Goal: Use online tool/utility

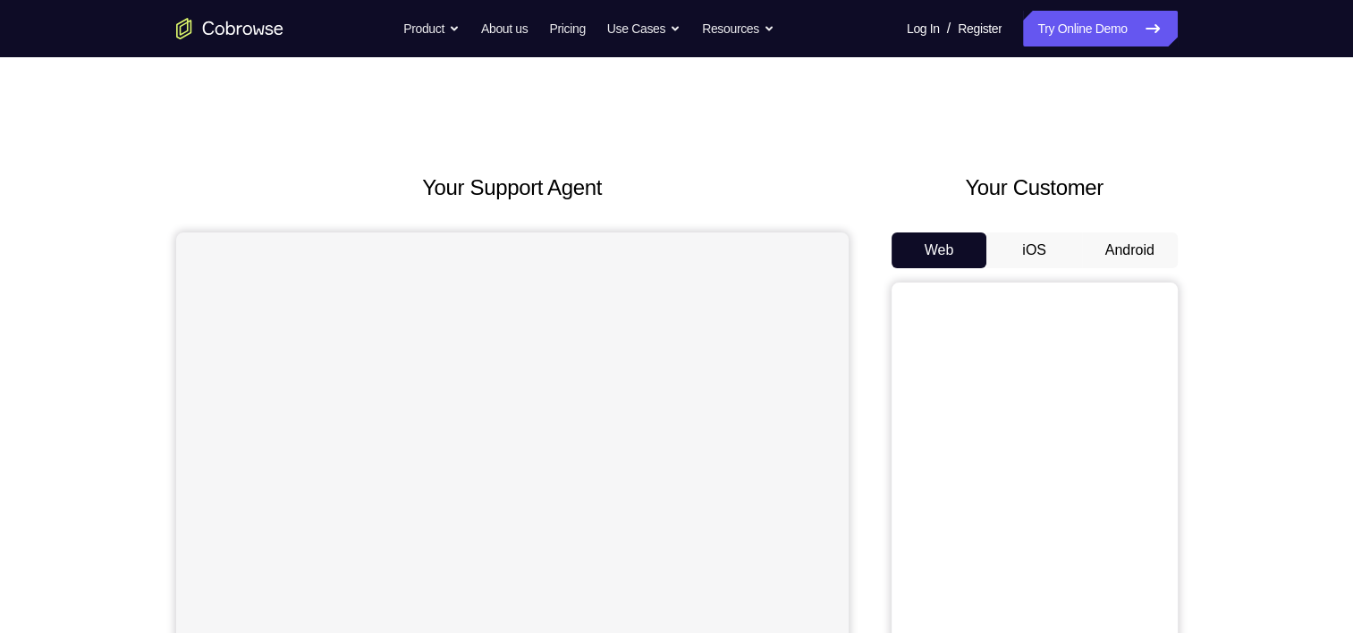
drag, startPoint x: 0, startPoint y: 0, endPoint x: 1098, endPoint y: 259, distance: 1128.5
click at [1098, 259] on button "Android" at bounding box center [1130, 251] width 96 height 36
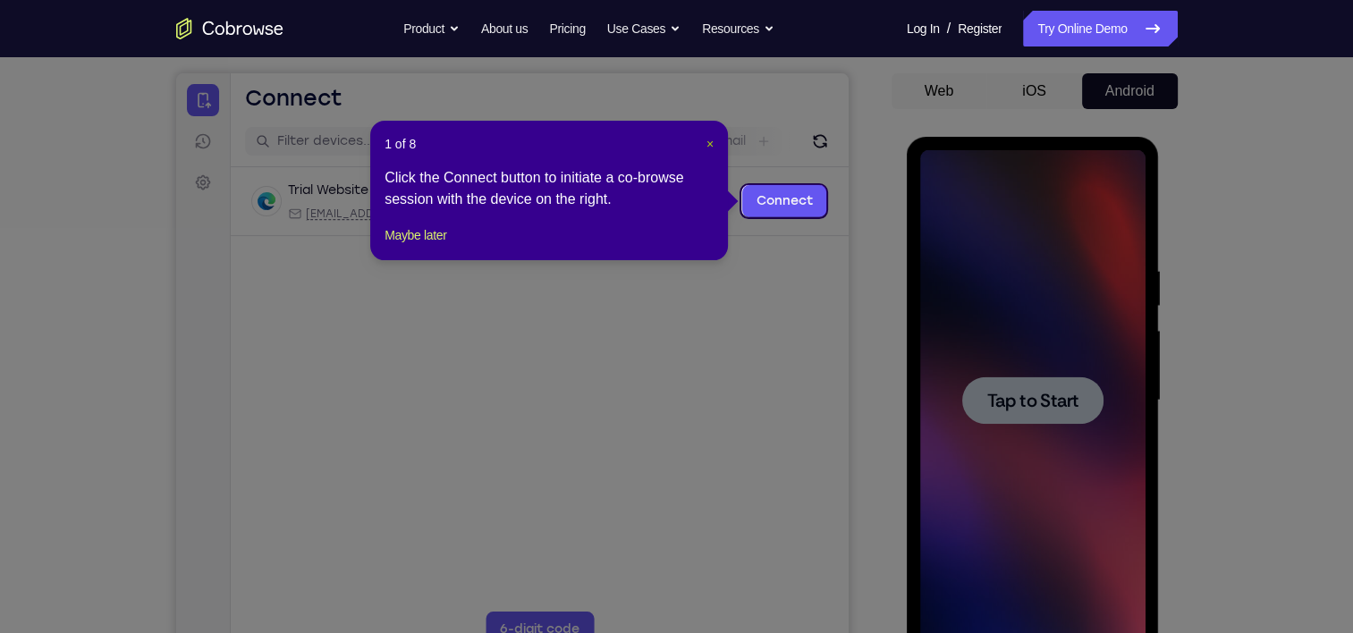
click at [708, 140] on span "×" at bounding box center [710, 144] width 7 height 14
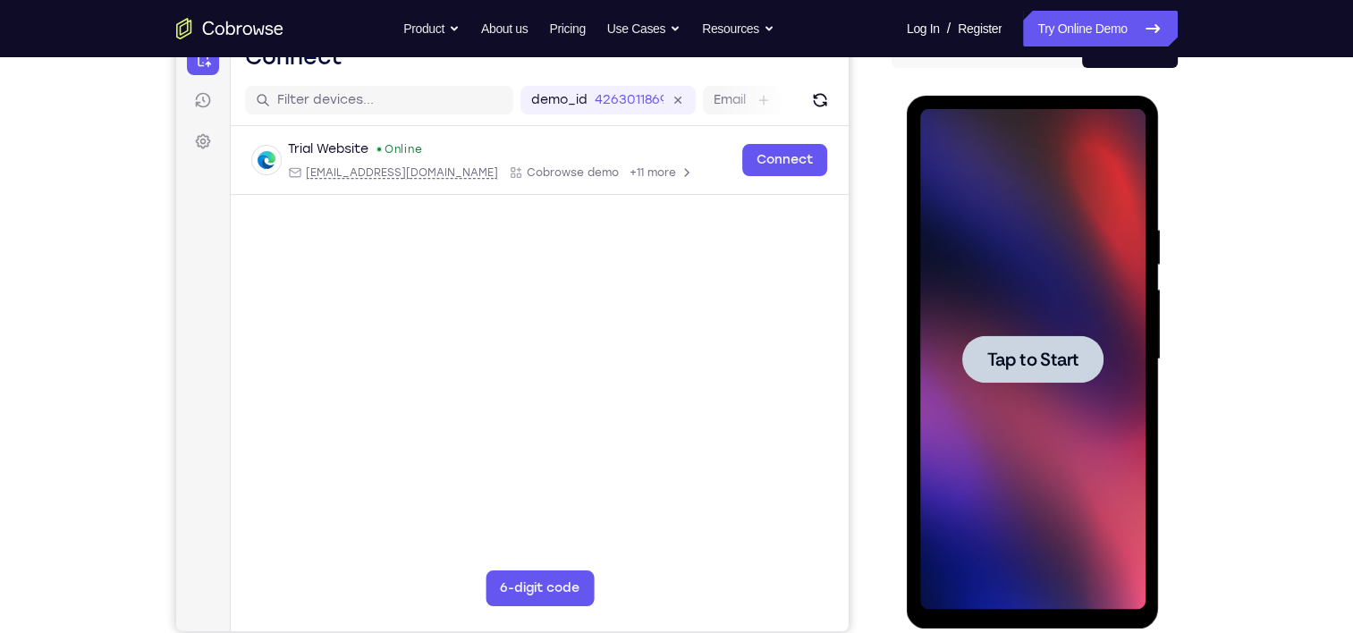
scroll to position [202, 0]
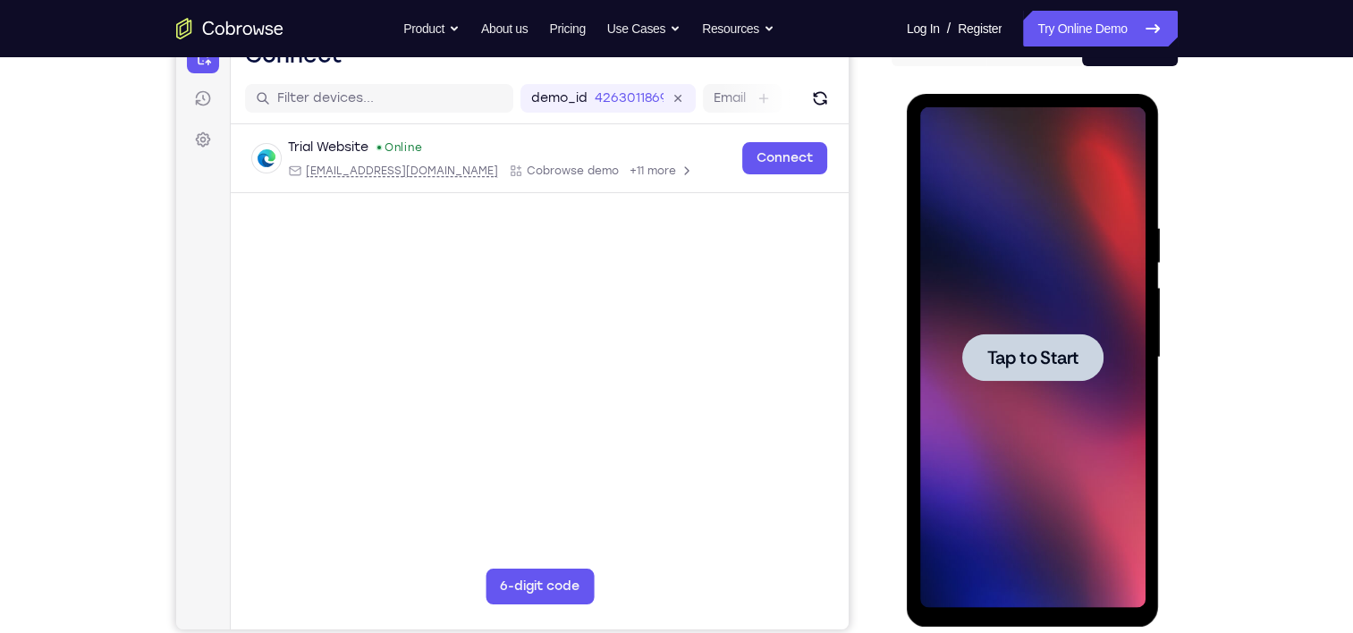
click at [1012, 300] on div at bounding box center [1032, 357] width 225 height 501
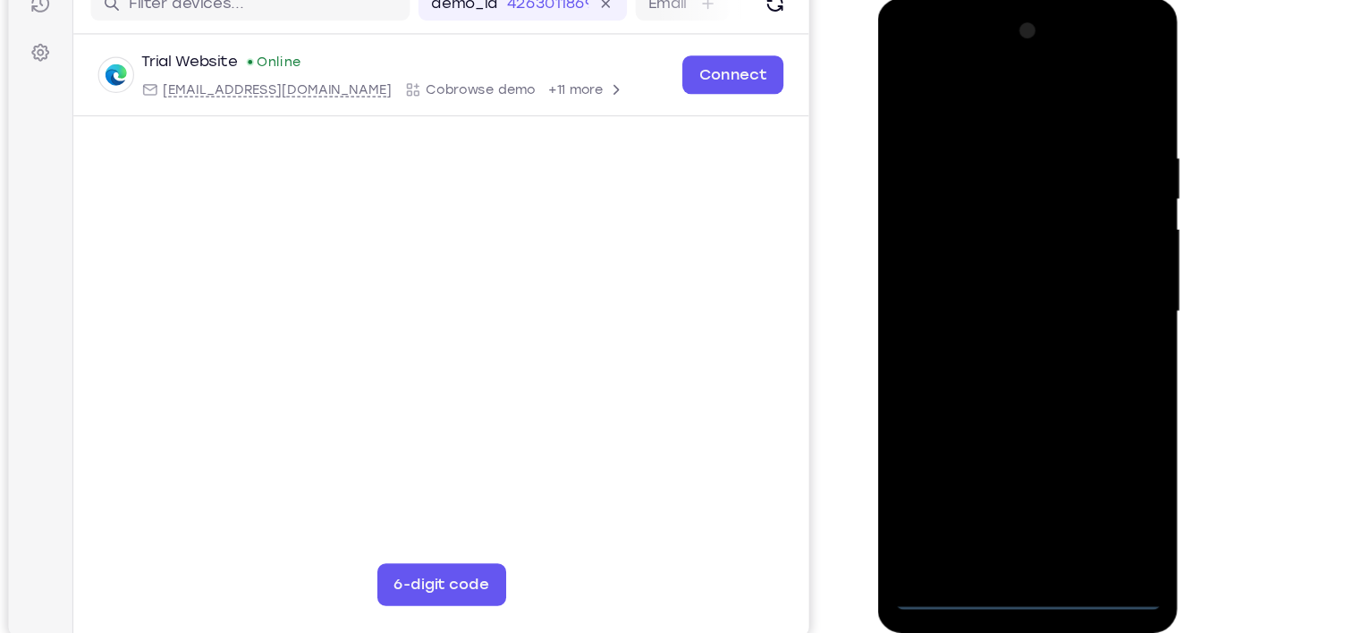
scroll to position [203, 0]
click at [1006, 497] on div at bounding box center [1004, 263] width 225 height 501
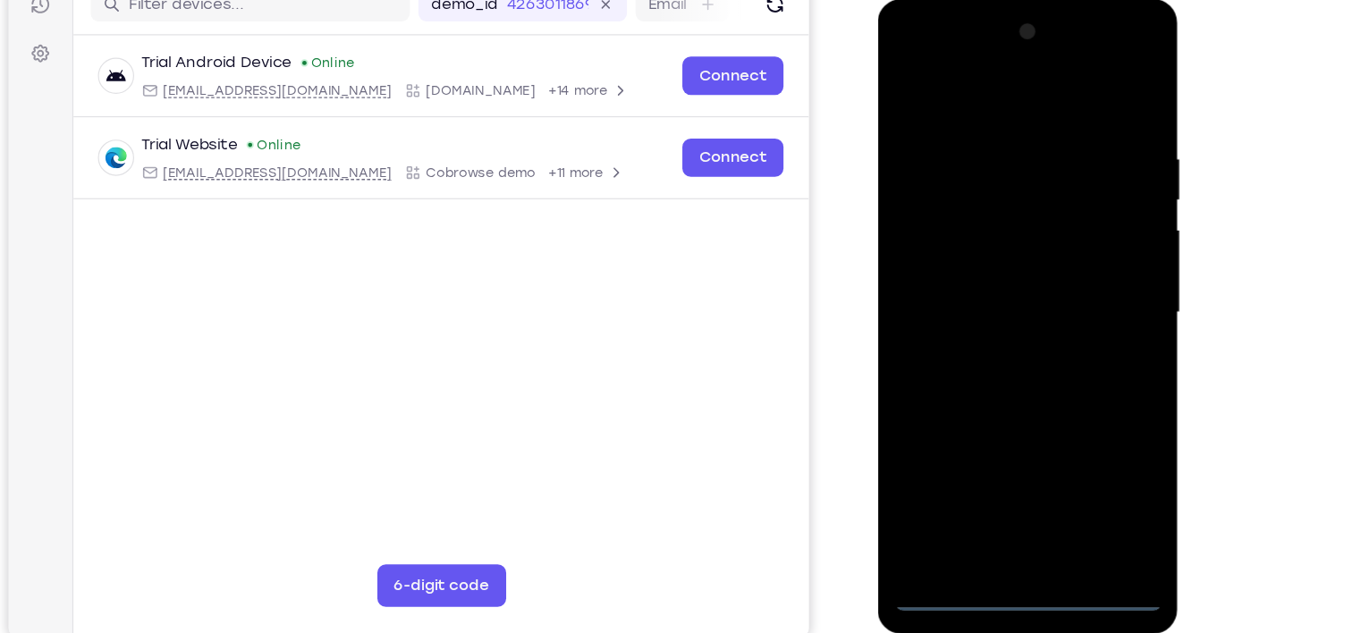
click at [1081, 415] on div at bounding box center [1004, 263] width 225 height 501
click at [970, 95] on div at bounding box center [1004, 263] width 225 height 501
click at [1069, 257] on div at bounding box center [1004, 263] width 225 height 501
click at [983, 299] on div at bounding box center [1004, 263] width 225 height 501
click at [1004, 243] on div at bounding box center [1004, 263] width 225 height 501
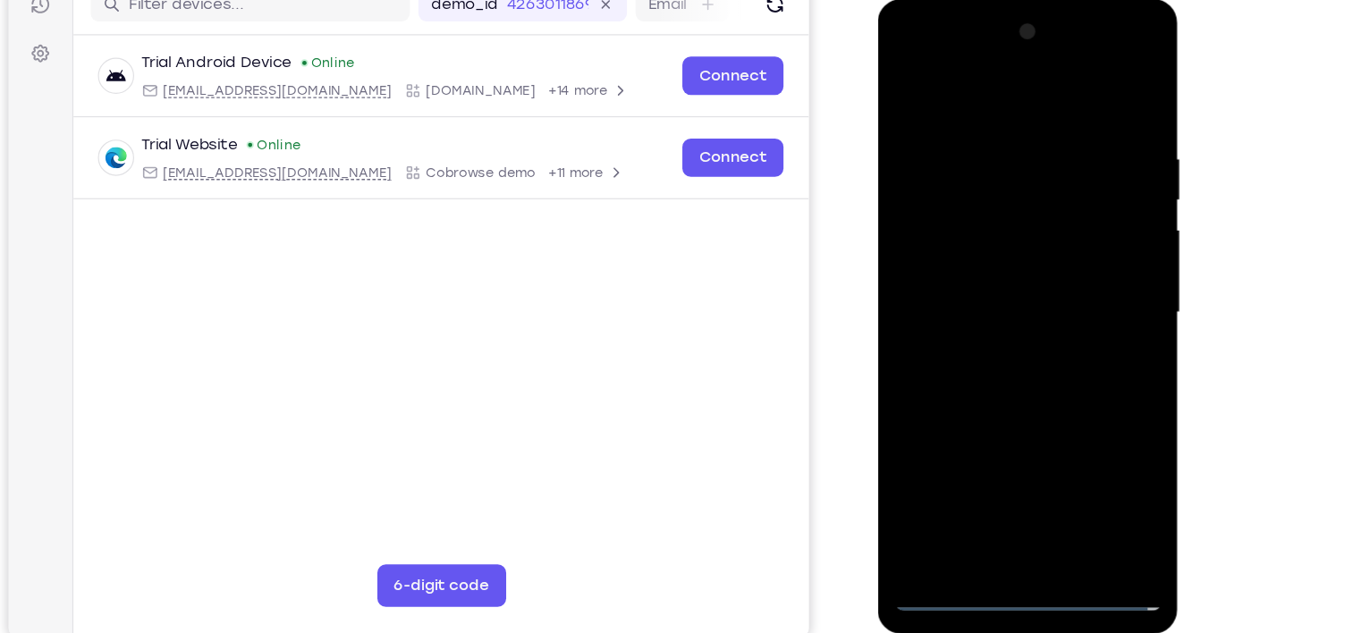
click at [1004, 226] on div at bounding box center [1004, 263] width 225 height 501
click at [1051, 168] on div at bounding box center [1004, 263] width 225 height 501
click at [1056, 160] on div at bounding box center [1004, 263] width 225 height 501
click at [1016, 325] on div at bounding box center [1004, 263] width 225 height 501
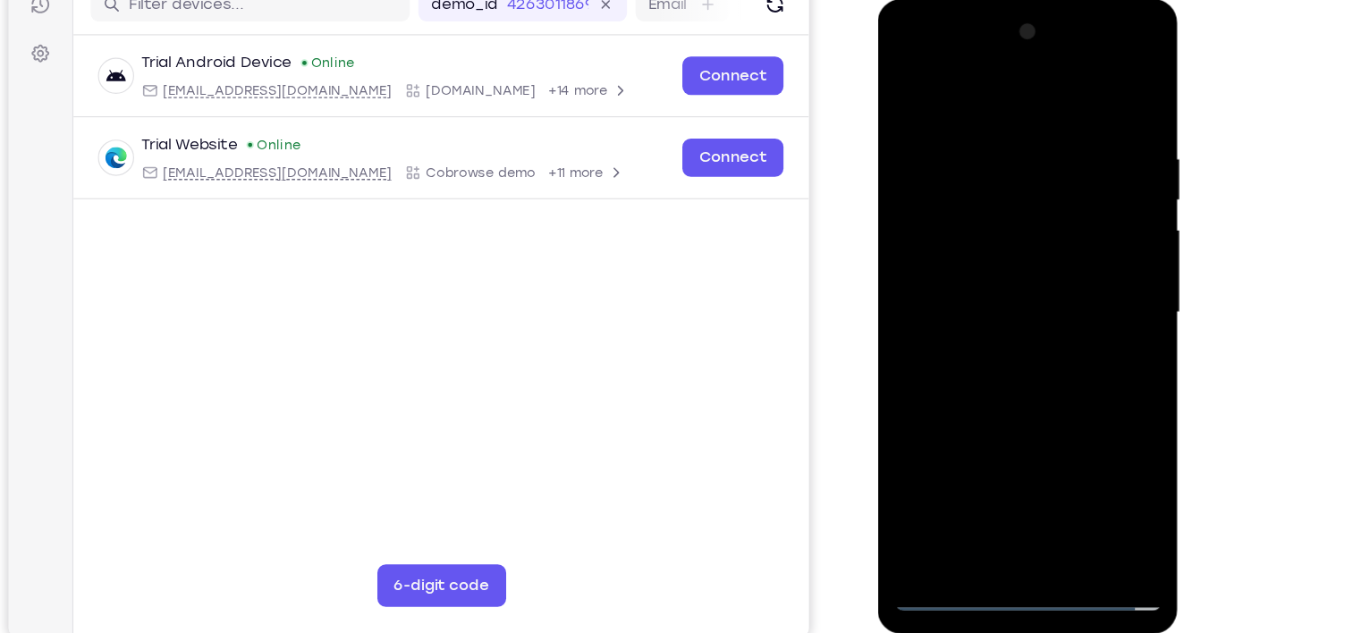
drag, startPoint x: 962, startPoint y: 83, endPoint x: 1276, endPoint y: 79, distance: 314.9
click at [1133, 79] on html "Online web based iOS Simulators and Android Emulators. Run iPhone, iPad, Mobile…" at bounding box center [1005, 268] width 255 height 537
click at [952, 117] on div at bounding box center [1004, 263] width 225 height 501
click at [1097, 114] on div at bounding box center [1004, 263] width 225 height 501
click at [979, 122] on div at bounding box center [1004, 263] width 225 height 501
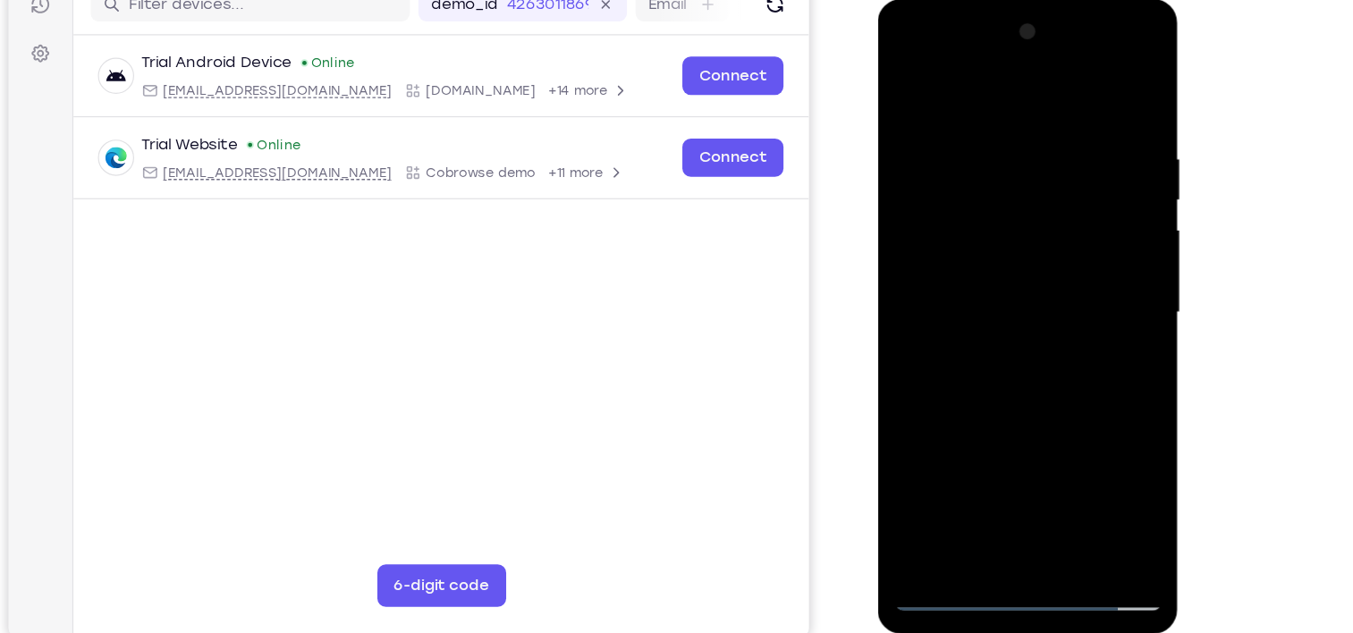
click at [1099, 93] on div at bounding box center [1004, 263] width 225 height 501
drag, startPoint x: 1089, startPoint y: 113, endPoint x: 928, endPoint y: 145, distance: 164.2
click at [928, 145] on div at bounding box center [1004, 263] width 225 height 501
drag, startPoint x: 1100, startPoint y: 105, endPoint x: 976, endPoint y: 135, distance: 128.0
click at [976, 135] on div at bounding box center [1004, 263] width 225 height 501
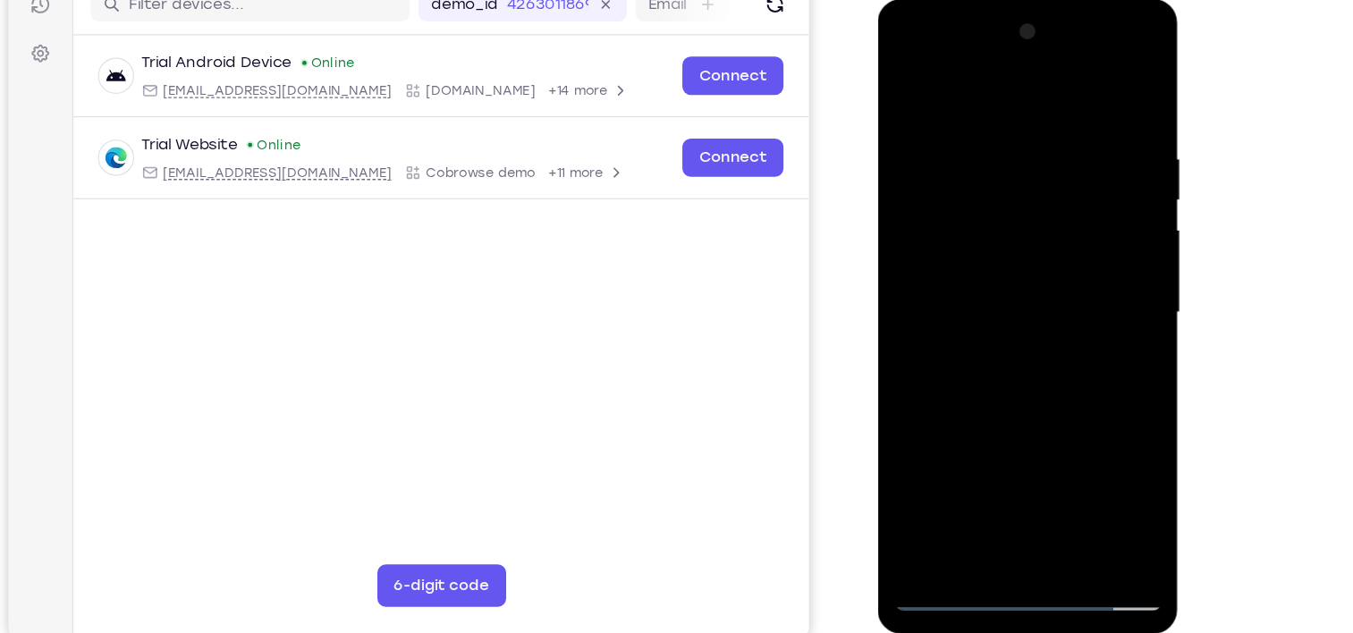
click at [969, 127] on div at bounding box center [1004, 263] width 225 height 501
drag, startPoint x: 1091, startPoint y: 167, endPoint x: 964, endPoint y: 216, distance: 136.2
click at [964, 216] on div at bounding box center [1004, 263] width 225 height 501
click at [1102, 89] on div at bounding box center [1004, 263] width 225 height 501
drag, startPoint x: 1080, startPoint y: 131, endPoint x: 949, endPoint y: 169, distance: 136.1
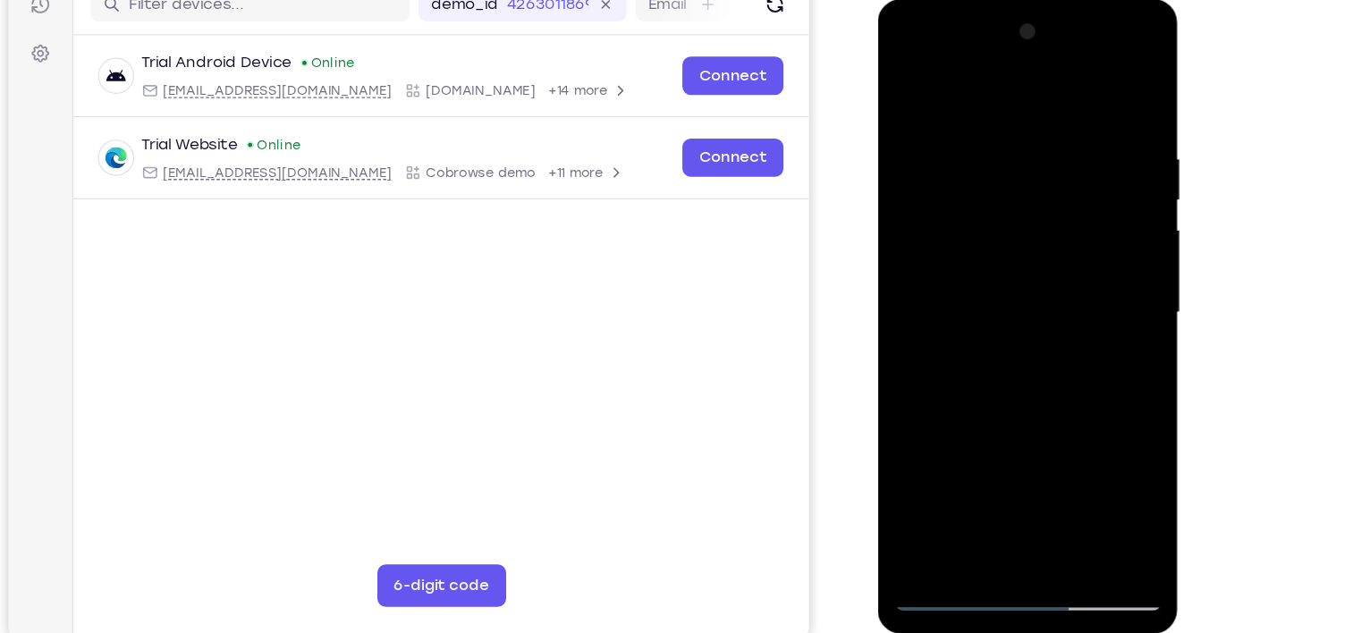
click at [949, 169] on div at bounding box center [1004, 263] width 225 height 501
drag, startPoint x: 1091, startPoint y: 123, endPoint x: 939, endPoint y: 169, distance: 158.8
click at [939, 169] on div at bounding box center [1004, 263] width 225 height 501
drag, startPoint x: 1085, startPoint y: 131, endPoint x: 895, endPoint y: 147, distance: 190.3
click at [895, 147] on div at bounding box center [1004, 263] width 225 height 501
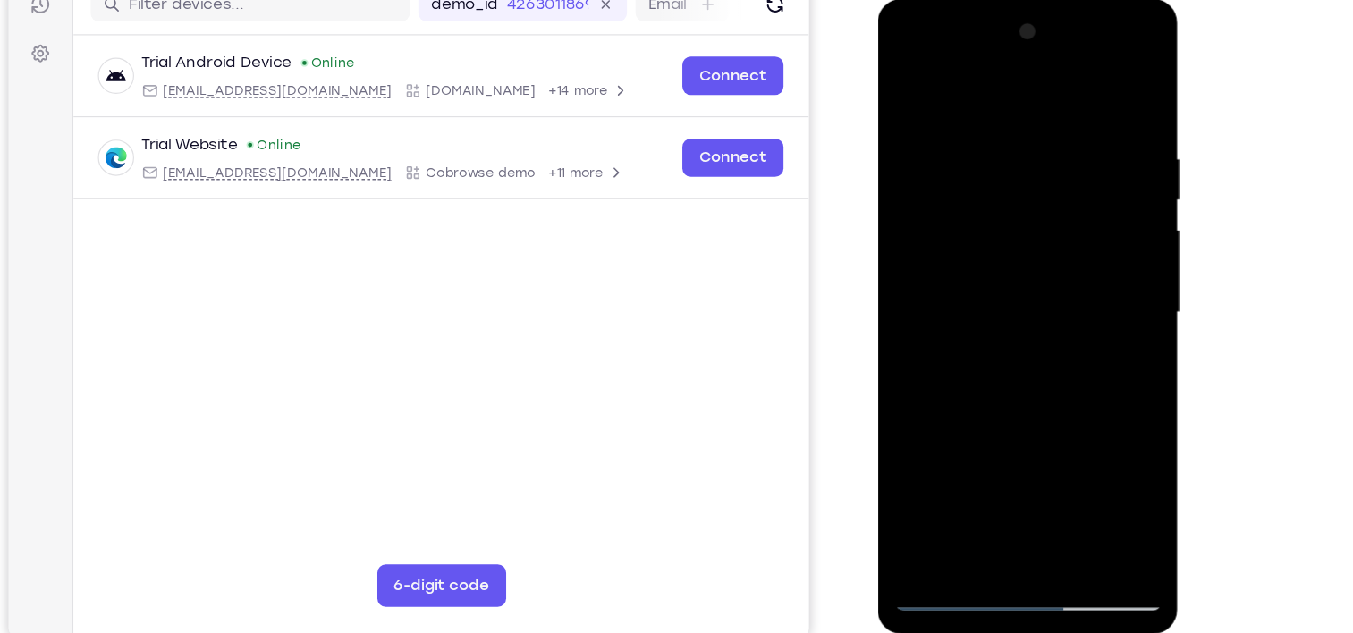
drag, startPoint x: 1074, startPoint y: 128, endPoint x: 945, endPoint y: 141, distance: 130.4
click at [945, 141] on div at bounding box center [1004, 263] width 225 height 501
drag, startPoint x: 1095, startPoint y: 123, endPoint x: 954, endPoint y: 138, distance: 141.2
click at [954, 138] on div at bounding box center [1004, 263] width 225 height 501
click at [1049, 470] on div at bounding box center [1004, 263] width 225 height 501
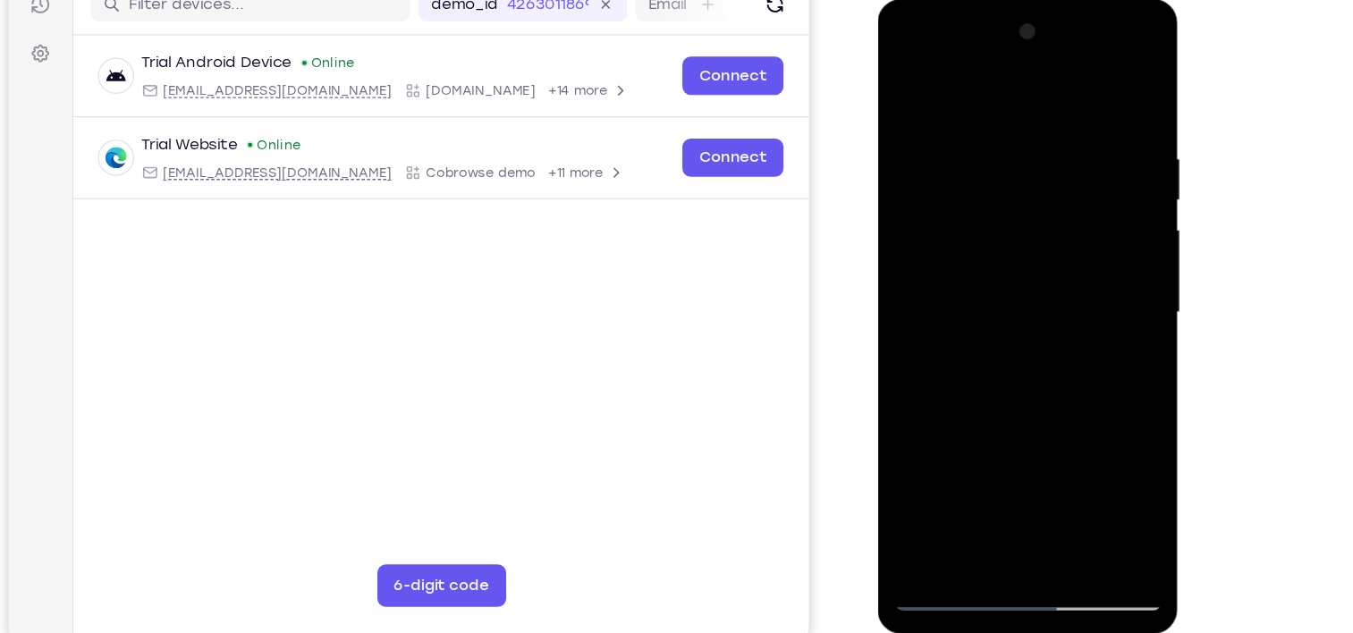
click at [972, 358] on div at bounding box center [1004, 263] width 225 height 501
drag, startPoint x: 1064, startPoint y: 161, endPoint x: 873, endPoint y: 216, distance: 199.1
click at [878, 216] on html "Online web based iOS Simulators and Android Emulators. Run iPhone, iPad, Mobile…" at bounding box center [1005, 268] width 255 height 537
drag, startPoint x: 1060, startPoint y: 169, endPoint x: 894, endPoint y: 157, distance: 166.9
click at [894, 157] on div at bounding box center [1004, 263] width 225 height 501
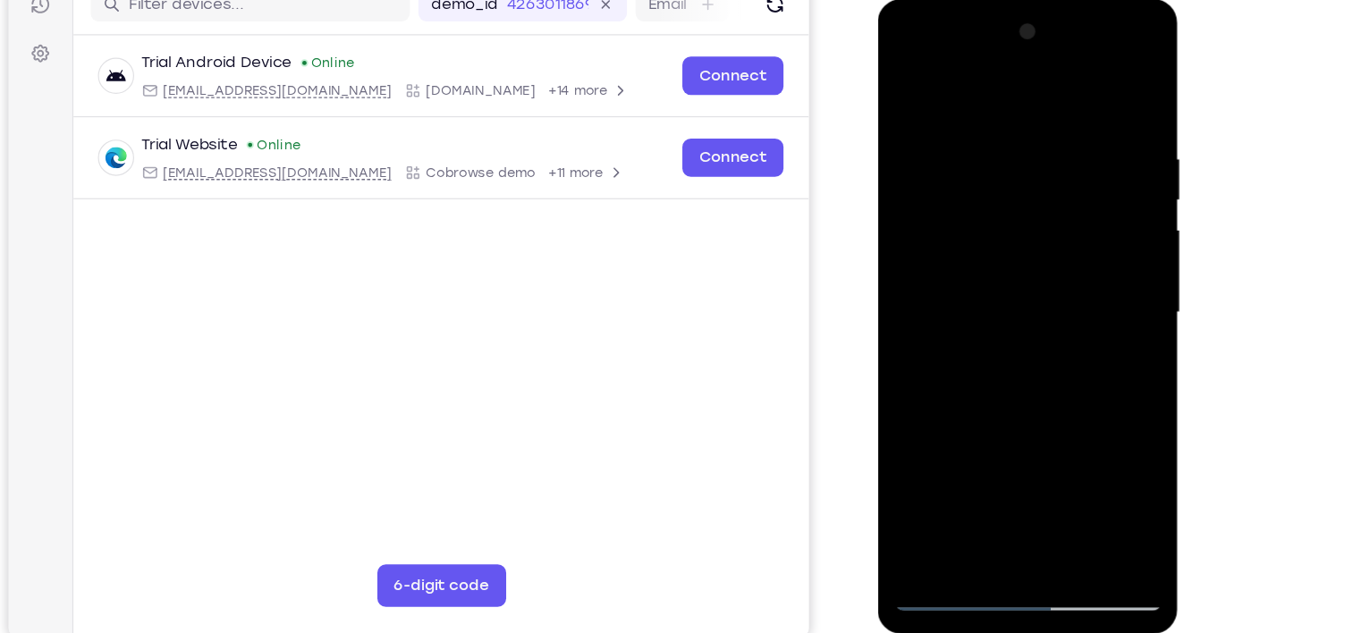
drag, startPoint x: 1049, startPoint y: 171, endPoint x: 912, endPoint y: 151, distance: 139.2
click at [912, 151] on div at bounding box center [1004, 263] width 225 height 501
click at [977, 415] on div at bounding box center [1004, 263] width 225 height 501
click at [906, 83] on div at bounding box center [1004, 263] width 225 height 501
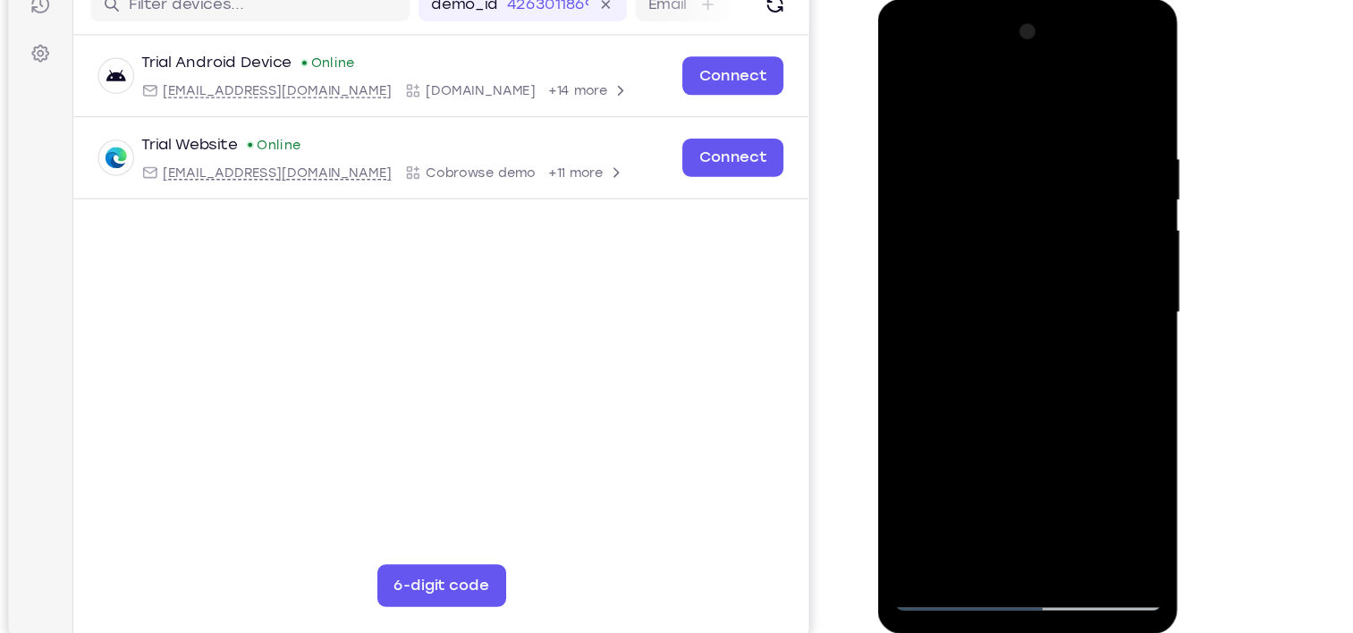
click at [963, 474] on div at bounding box center [1004, 263] width 225 height 501
click at [1009, 81] on div at bounding box center [1004, 263] width 225 height 501
click at [1098, 91] on div at bounding box center [1004, 263] width 225 height 501
click at [1039, 477] on div at bounding box center [1004, 263] width 225 height 501
click at [983, 410] on div at bounding box center [1004, 263] width 225 height 501
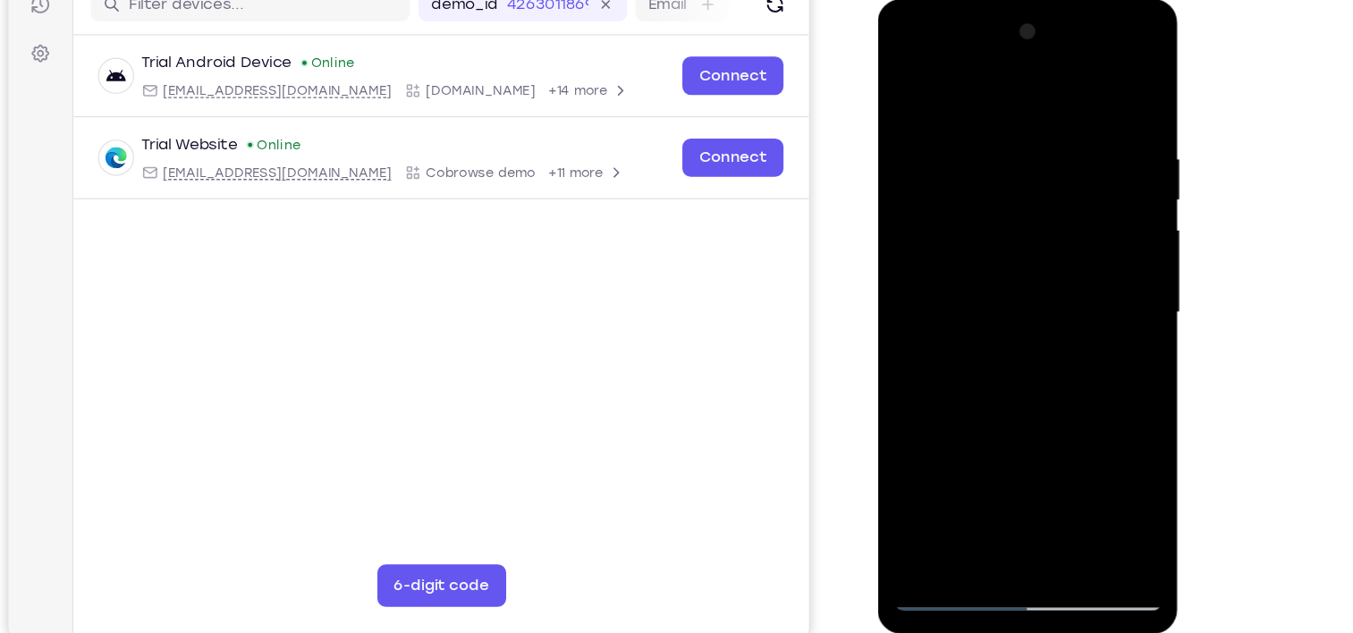
click at [910, 95] on div at bounding box center [1004, 263] width 225 height 501
drag, startPoint x: 988, startPoint y: 431, endPoint x: 991, endPoint y: 313, distance: 118.1
click at [991, 313] on div at bounding box center [1004, 263] width 225 height 501
click at [981, 303] on div at bounding box center [1004, 263] width 225 height 501
click at [1001, 443] on div at bounding box center [1004, 263] width 225 height 501
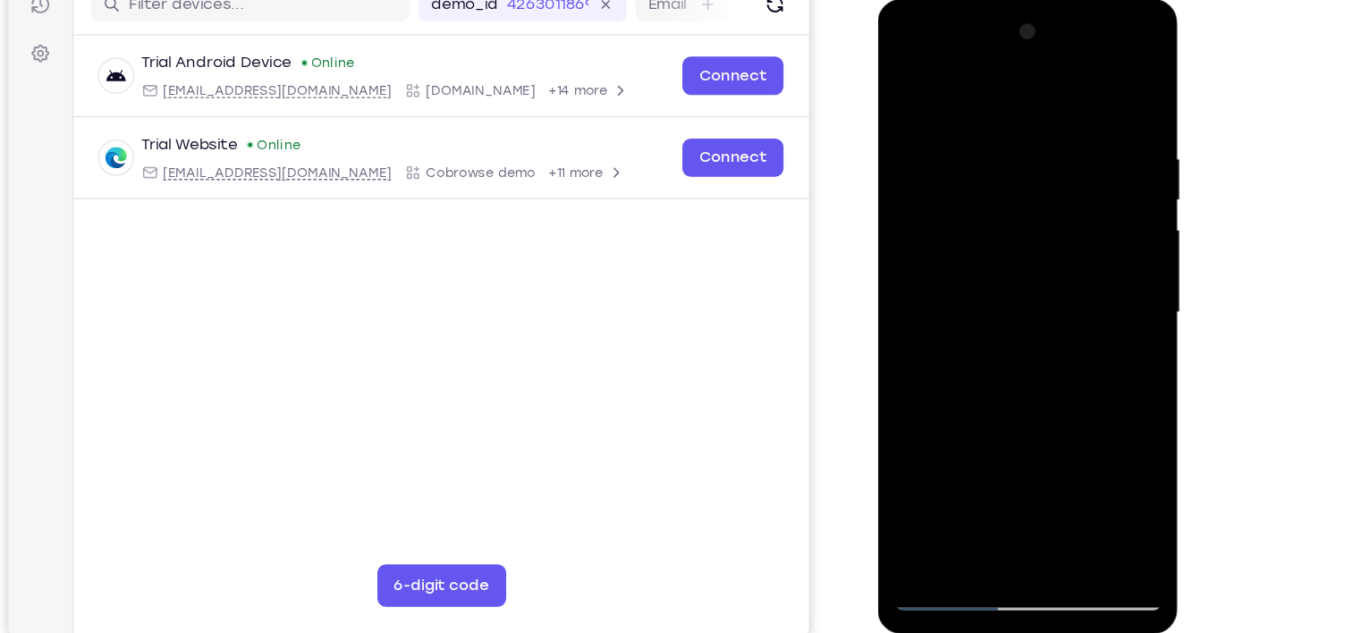
click at [912, 416] on div at bounding box center [1004, 263] width 225 height 501
click at [932, 394] on div at bounding box center [1004, 263] width 225 height 501
click at [990, 254] on div at bounding box center [1004, 263] width 225 height 501
click at [912, 90] on div at bounding box center [1004, 263] width 225 height 501
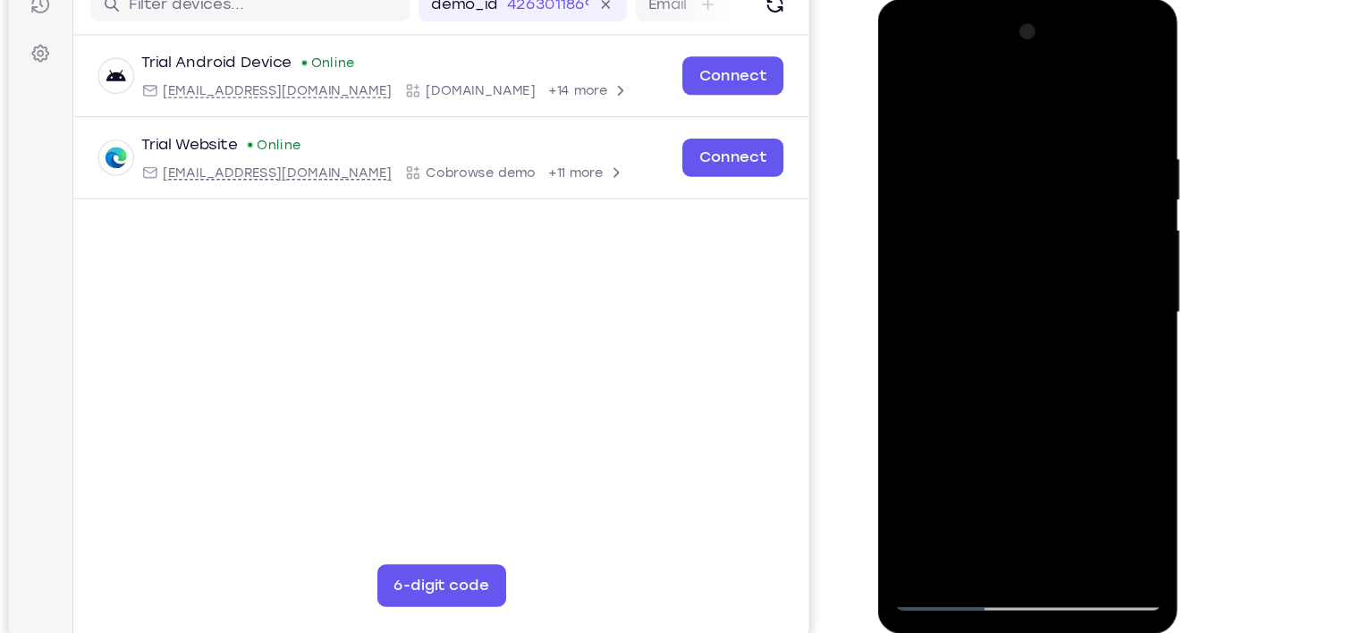
click at [1047, 471] on div at bounding box center [1004, 263] width 225 height 501
drag, startPoint x: 962, startPoint y: 427, endPoint x: 988, endPoint y: 232, distance: 196.8
click at [988, 232] on div at bounding box center [1004, 263] width 225 height 501
drag, startPoint x: 990, startPoint y: 239, endPoint x: 941, endPoint y: 466, distance: 232.5
click at [941, 466] on div at bounding box center [1004, 263] width 225 height 501
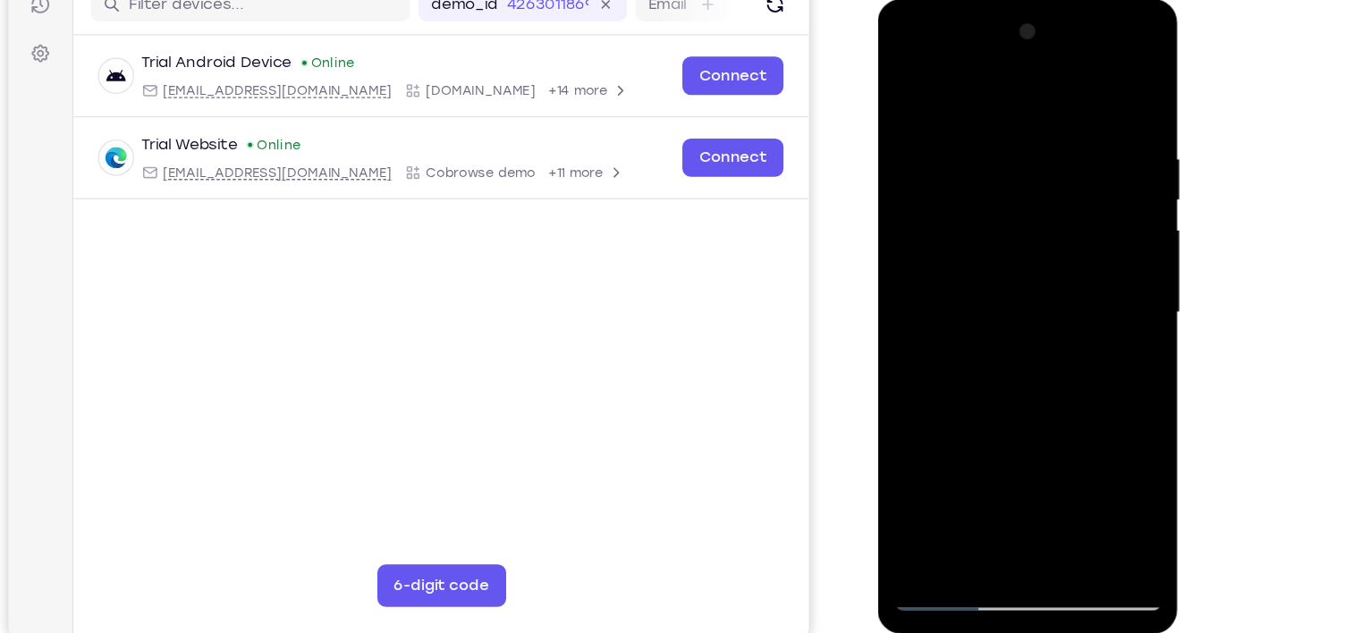
click at [979, 252] on div at bounding box center [1004, 263] width 225 height 501
drag, startPoint x: 979, startPoint y: 252, endPoint x: 943, endPoint y: 433, distance: 184.4
click at [943, 433] on div at bounding box center [1004, 263] width 225 height 501
drag, startPoint x: 937, startPoint y: 255, endPoint x: 1276, endPoint y: 208, distance: 342.3
click at [1133, 208] on html "Online web based iOS Simulators and Android Emulators. Run iPhone, iPad, Mobile…" at bounding box center [1005, 268] width 255 height 537
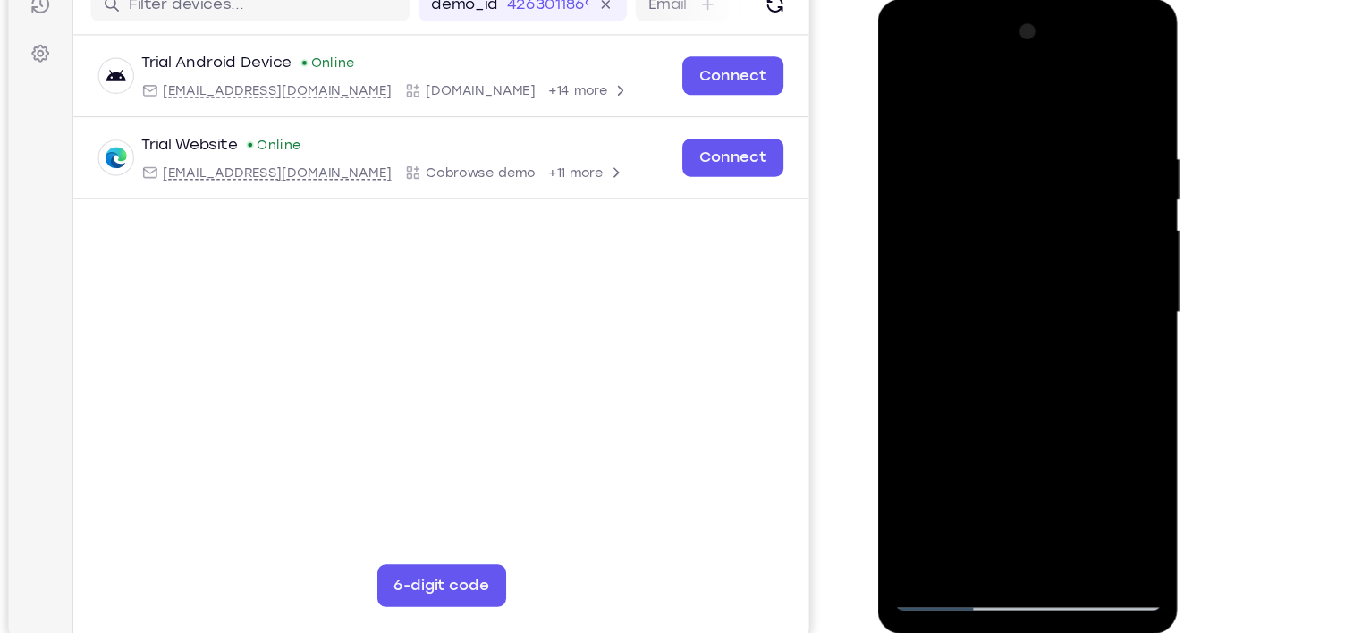
drag, startPoint x: 899, startPoint y: 239, endPoint x: 1174, endPoint y: 217, distance: 275.5
click at [1133, 217] on html "Online web based iOS Simulators and Android Emulators. Run iPhone, iPad, Mobile…" at bounding box center [1005, 268] width 255 height 537
click at [909, 83] on div at bounding box center [1004, 263] width 225 height 501
click at [972, 123] on div at bounding box center [1004, 263] width 225 height 501
click at [952, 80] on div at bounding box center [1004, 263] width 225 height 501
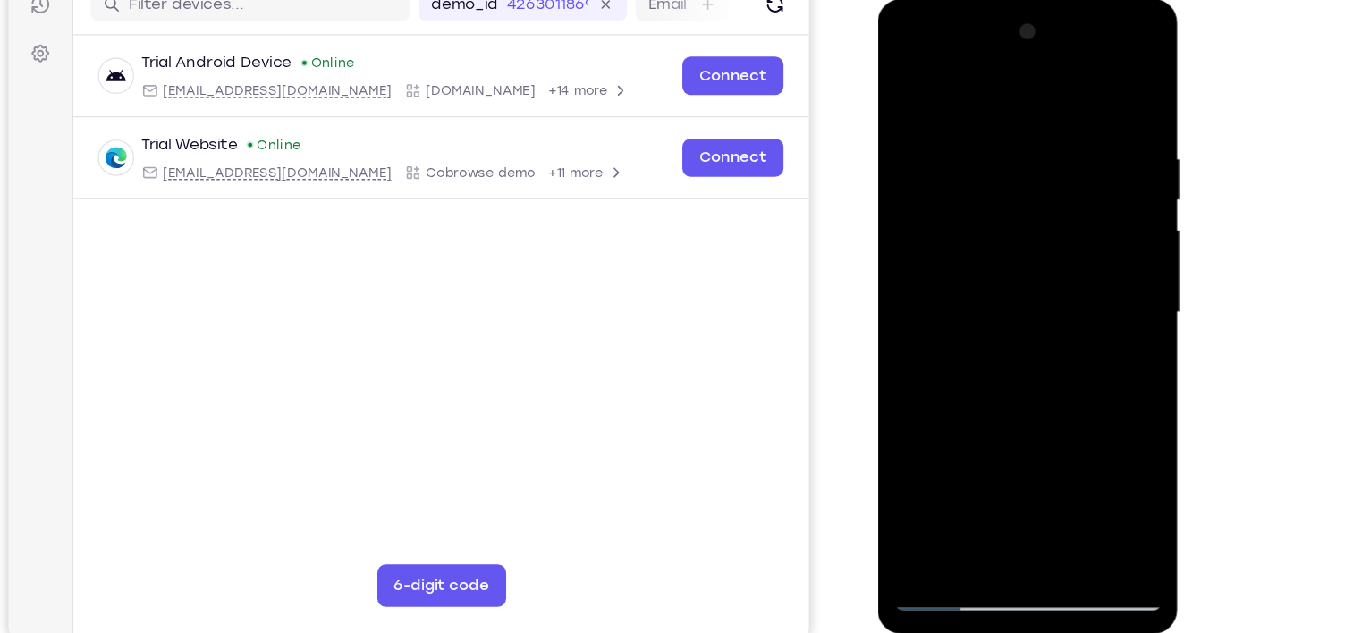
click at [1077, 296] on div at bounding box center [1004, 263] width 225 height 501
click at [965, 134] on div at bounding box center [1004, 263] width 225 height 501
click at [977, 141] on div at bounding box center [1004, 263] width 225 height 501
click at [904, 82] on div at bounding box center [1004, 263] width 225 height 501
click at [916, 91] on div at bounding box center [1004, 263] width 225 height 501
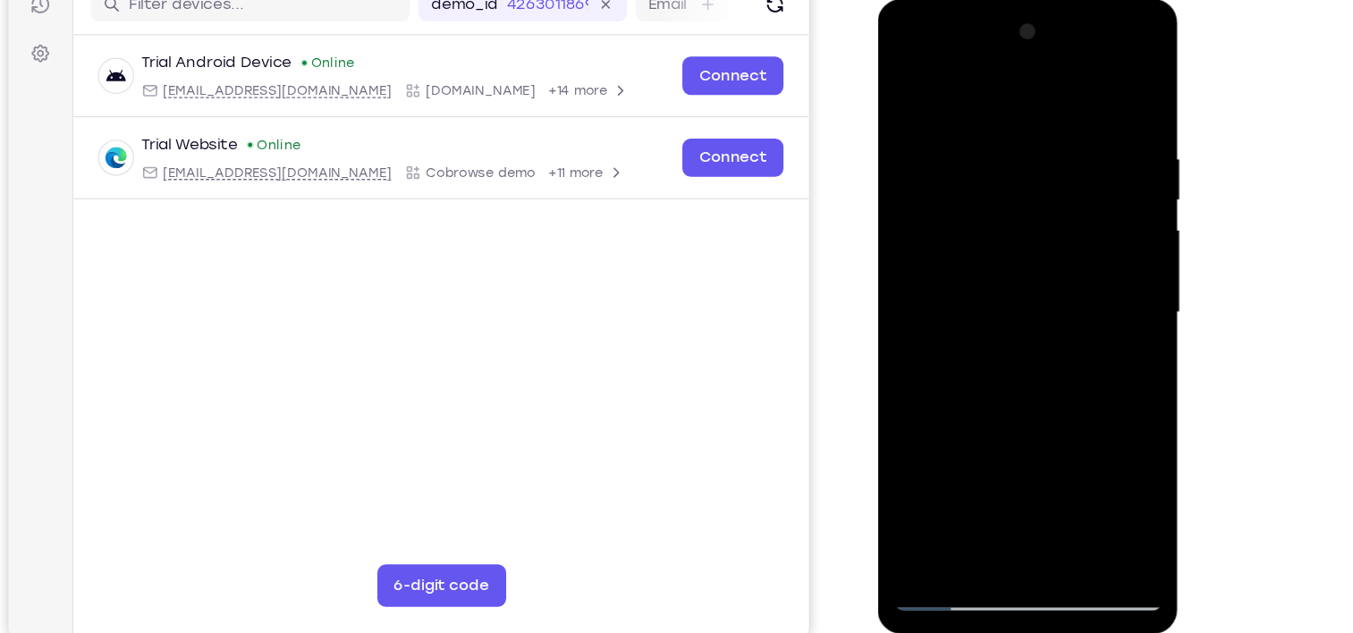
click at [997, 281] on div at bounding box center [1004, 263] width 225 height 501
click at [972, 226] on div at bounding box center [1004, 263] width 225 height 501
click at [994, 152] on div at bounding box center [1004, 263] width 225 height 501
click at [911, 85] on div at bounding box center [1004, 263] width 225 height 501
click at [963, 199] on div at bounding box center [1004, 263] width 225 height 501
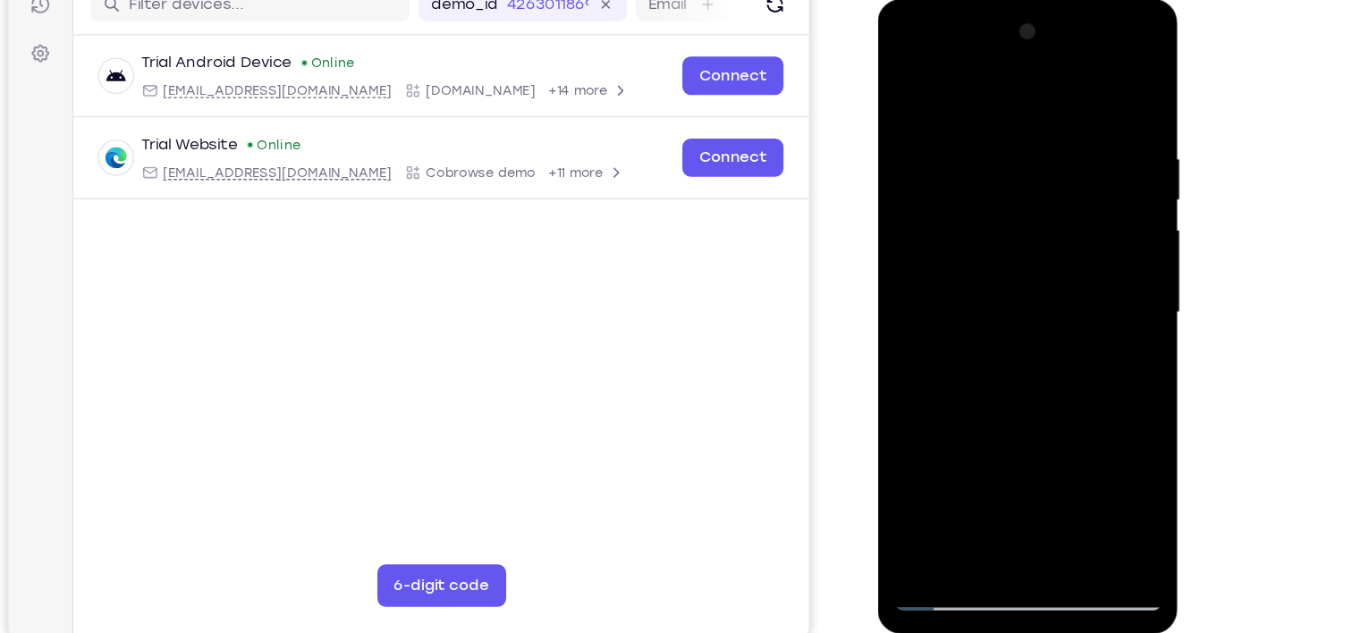
click at [996, 148] on div at bounding box center [1004, 263] width 225 height 501
click at [905, 82] on div at bounding box center [1004, 263] width 225 height 501
click at [954, 131] on div at bounding box center [1004, 263] width 225 height 501
click at [1008, 143] on div at bounding box center [1004, 263] width 225 height 501
click at [906, 81] on div at bounding box center [1004, 263] width 225 height 501
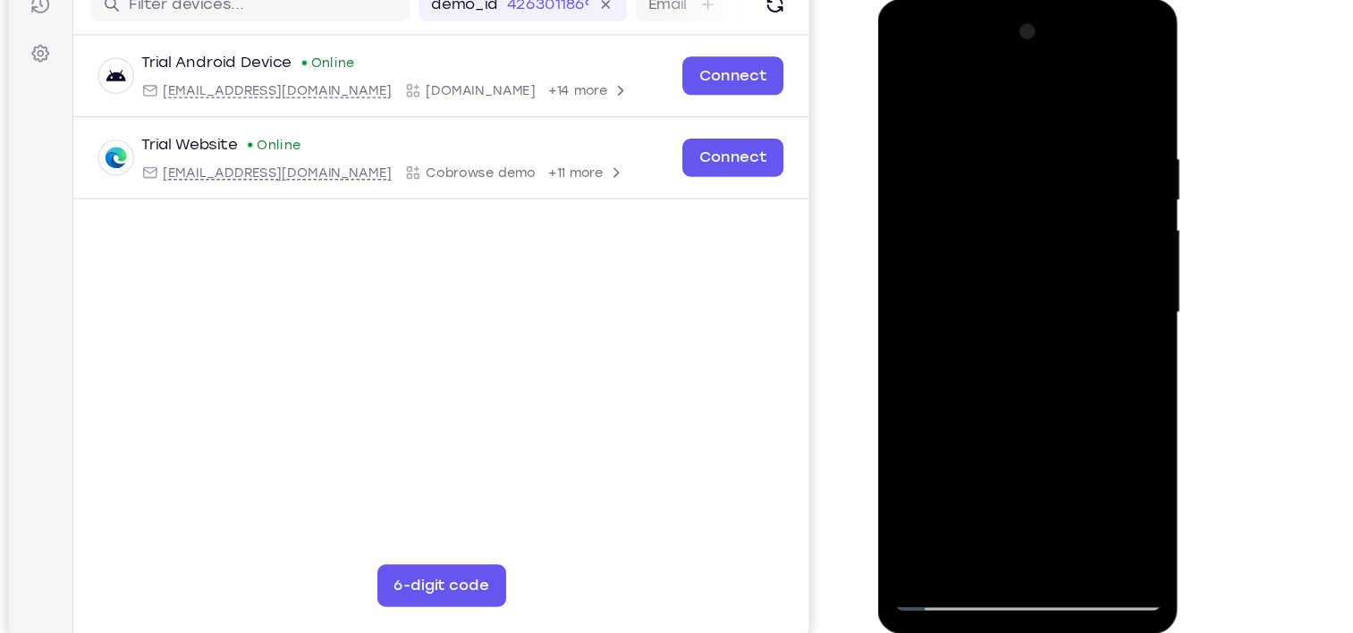
click at [906, 81] on div at bounding box center [1004, 263] width 225 height 501
click at [986, 149] on div at bounding box center [1004, 263] width 225 height 501
click at [938, 468] on div at bounding box center [1004, 263] width 225 height 501
click at [912, 79] on div at bounding box center [1004, 263] width 225 height 501
click at [1090, 87] on div at bounding box center [1004, 263] width 225 height 501
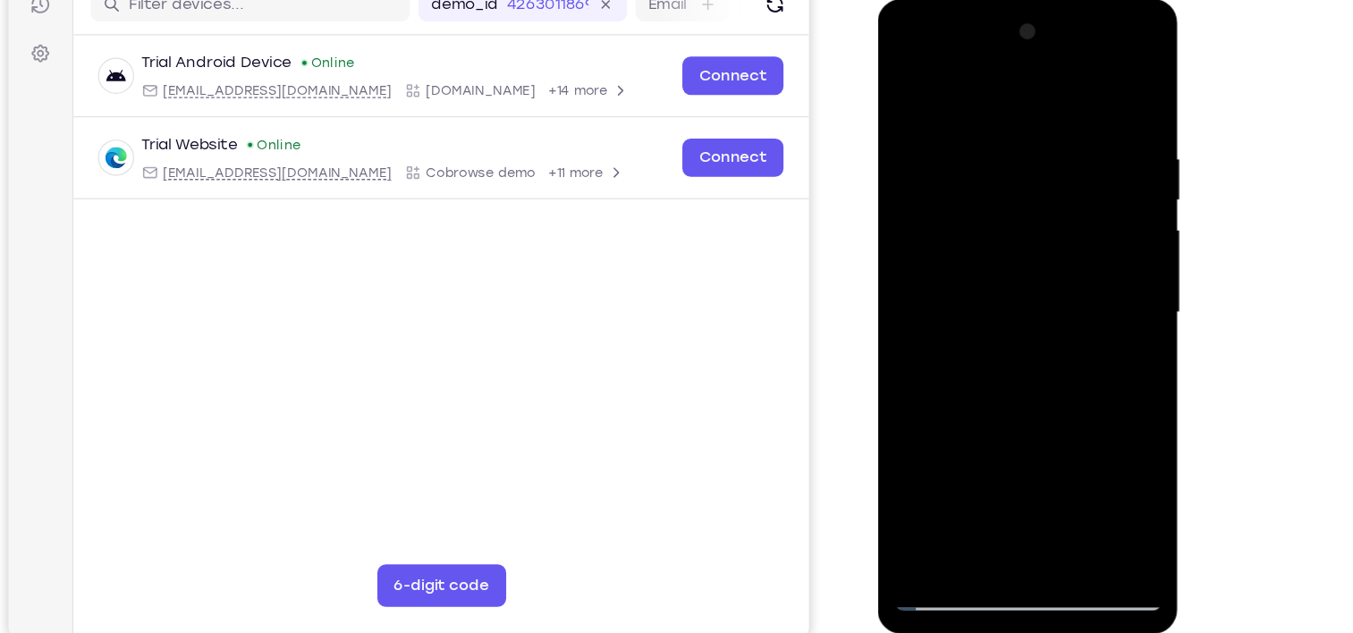
click at [1051, 114] on div at bounding box center [1004, 263] width 225 height 501
drag, startPoint x: 950, startPoint y: 215, endPoint x: 1174, endPoint y: 205, distance: 223.8
click at [1133, 205] on html "Online web based iOS Simulators and Android Emulators. Run iPhone, iPad, Mobile…" at bounding box center [1005, 268] width 255 height 537
drag, startPoint x: 1095, startPoint y: 272, endPoint x: 909, endPoint y: 296, distance: 187.6
click at [909, 296] on div at bounding box center [1004, 263] width 225 height 501
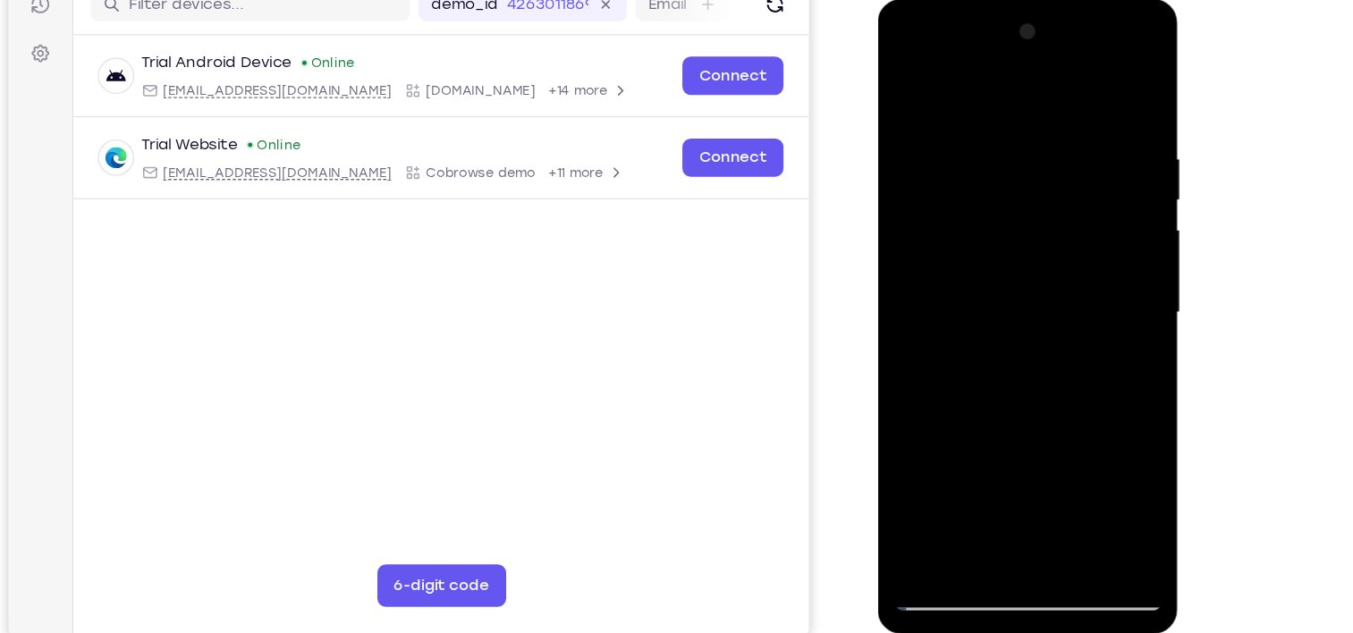
click at [1095, 94] on div at bounding box center [1004, 263] width 225 height 501
drag, startPoint x: 1082, startPoint y: 110, endPoint x: 930, endPoint y: 123, distance: 152.6
click at [930, 123] on div at bounding box center [1004, 263] width 225 height 501
drag, startPoint x: 1069, startPoint y: 122, endPoint x: 930, endPoint y: 132, distance: 139.1
click at [930, 132] on div at bounding box center [1004, 263] width 225 height 501
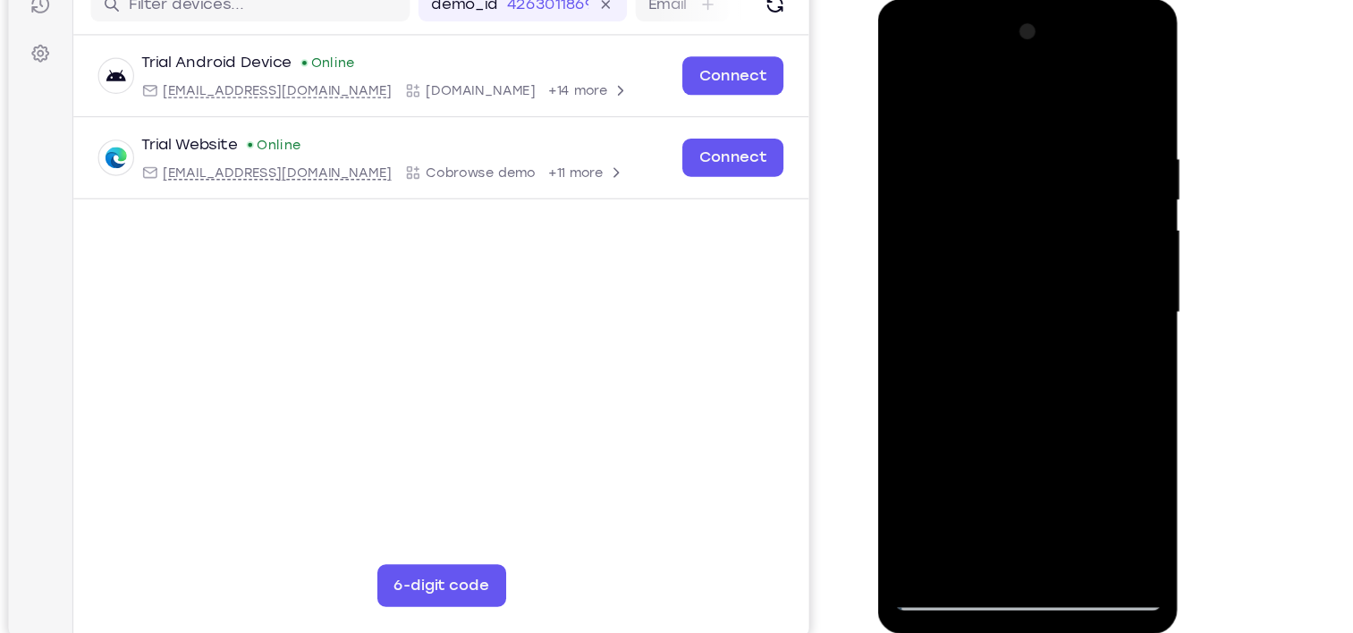
drag, startPoint x: 1077, startPoint y: 122, endPoint x: 886, endPoint y: 139, distance: 192.2
click at [886, 139] on div at bounding box center [1004, 266] width 253 height 533
drag, startPoint x: 1056, startPoint y: 127, endPoint x: 895, endPoint y: 126, distance: 161.9
click at [895, 126] on div at bounding box center [1004, 263] width 225 height 501
drag, startPoint x: 1086, startPoint y: 120, endPoint x: 1239, endPoint y: 106, distance: 153.5
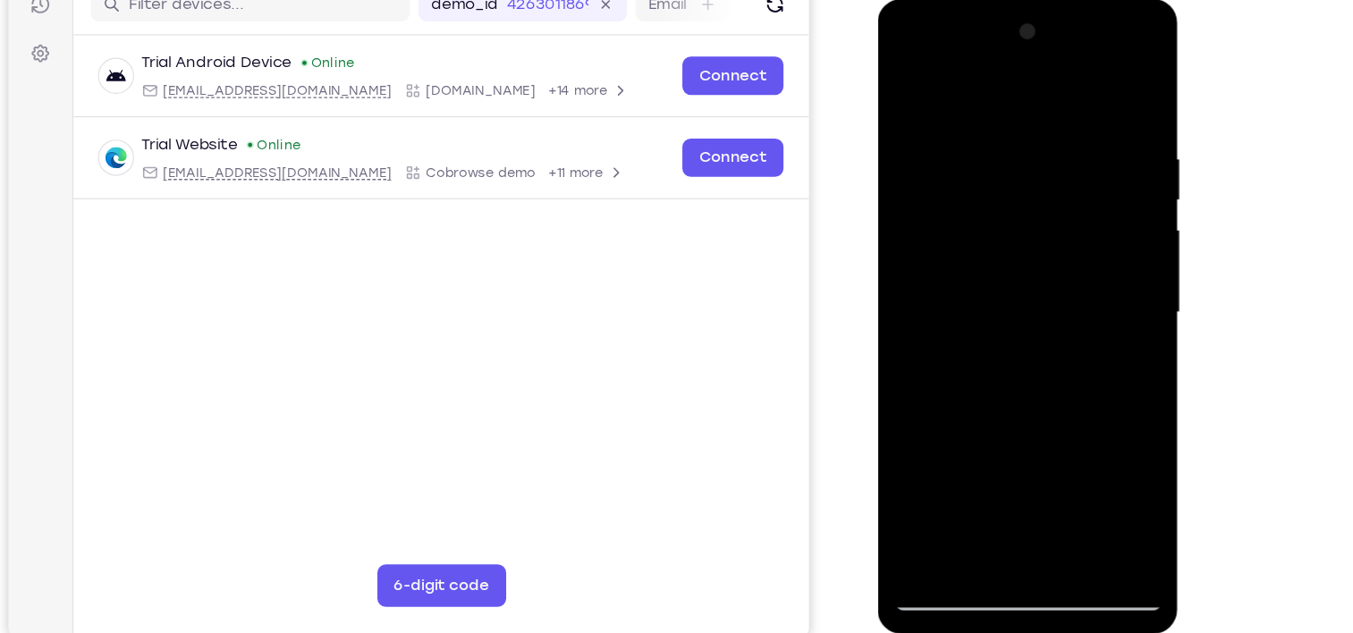
click at [1133, 106] on html "Online web based iOS Simulators and Android Emulators. Run iPhone, iPad, Mobile…" at bounding box center [1005, 268] width 255 height 537
drag, startPoint x: 962, startPoint y: 127, endPoint x: 1181, endPoint y: 113, distance: 219.6
click at [1133, 113] on html "Online web based iOS Simulators and Android Emulators. Run iPhone, iPad, Mobile…" at bounding box center [1005, 268] width 255 height 537
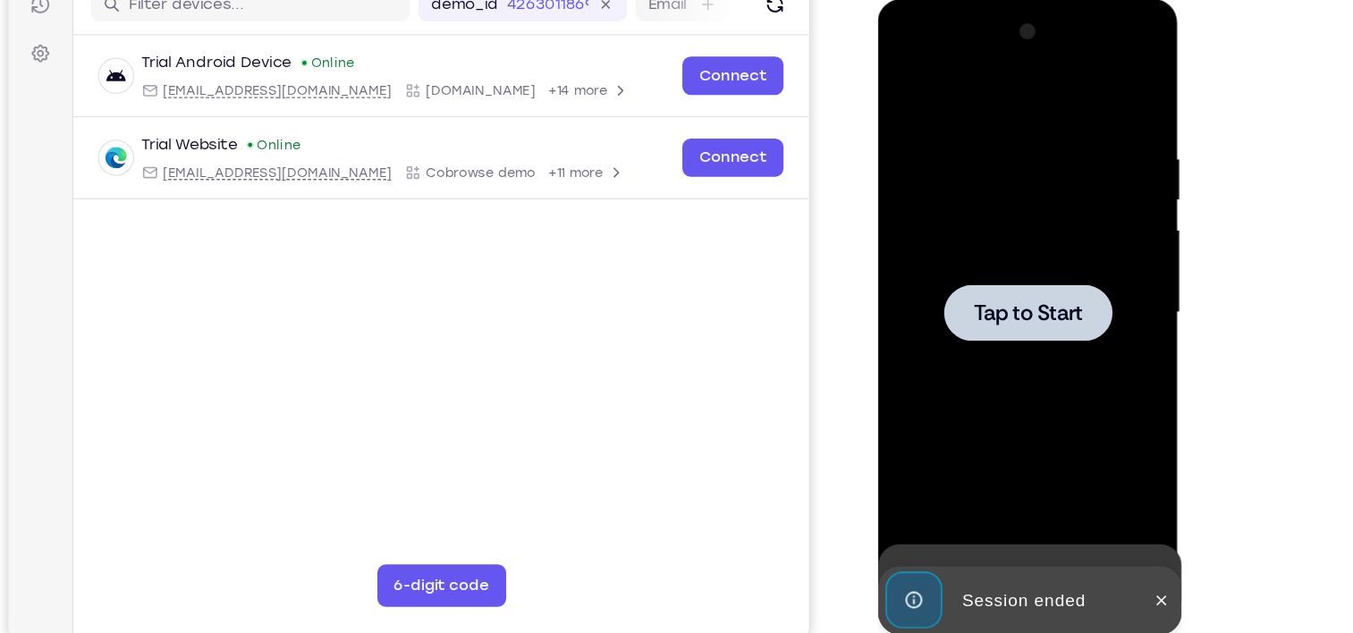
drag, startPoint x: 929, startPoint y: 122, endPoint x: 1152, endPoint y: 140, distance: 224.3
click at [1133, 140] on html "Online web based iOS Simulators and Android Emulators. Run iPhone, iPad, Mobile…" at bounding box center [1005, 268] width 255 height 537
click at [971, 216] on div at bounding box center [1004, 263] width 225 height 501
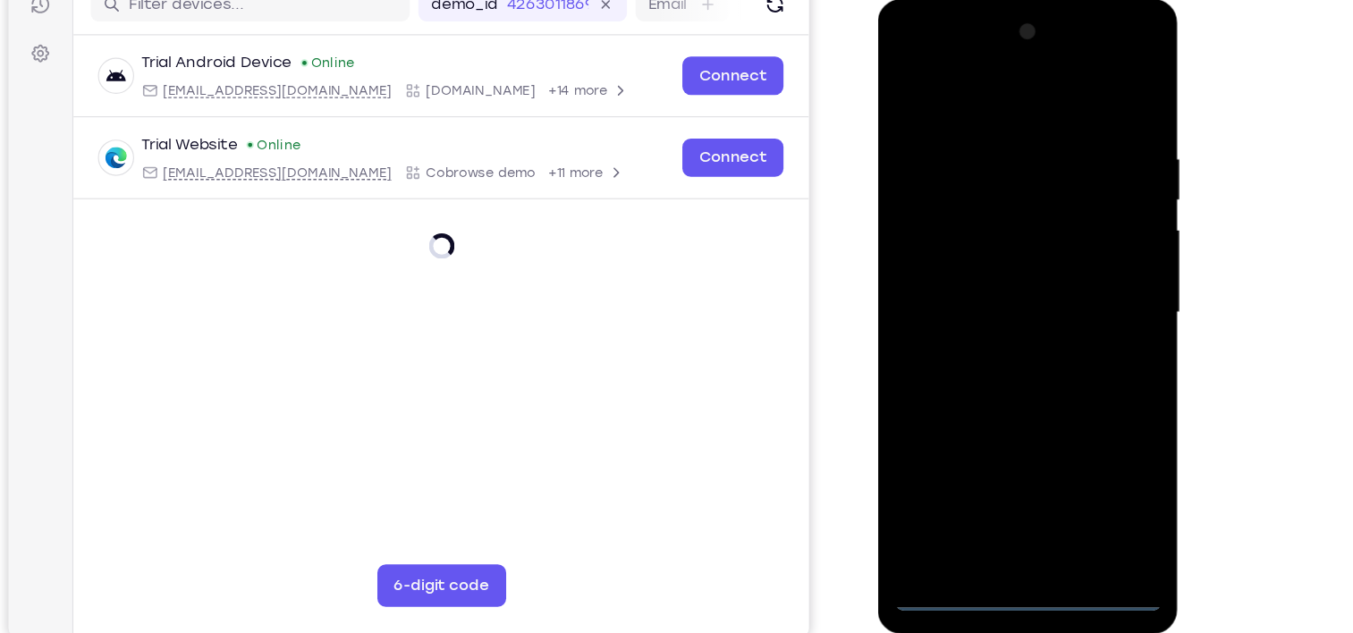
click at [946, 502] on div at bounding box center [1004, 263] width 225 height 501
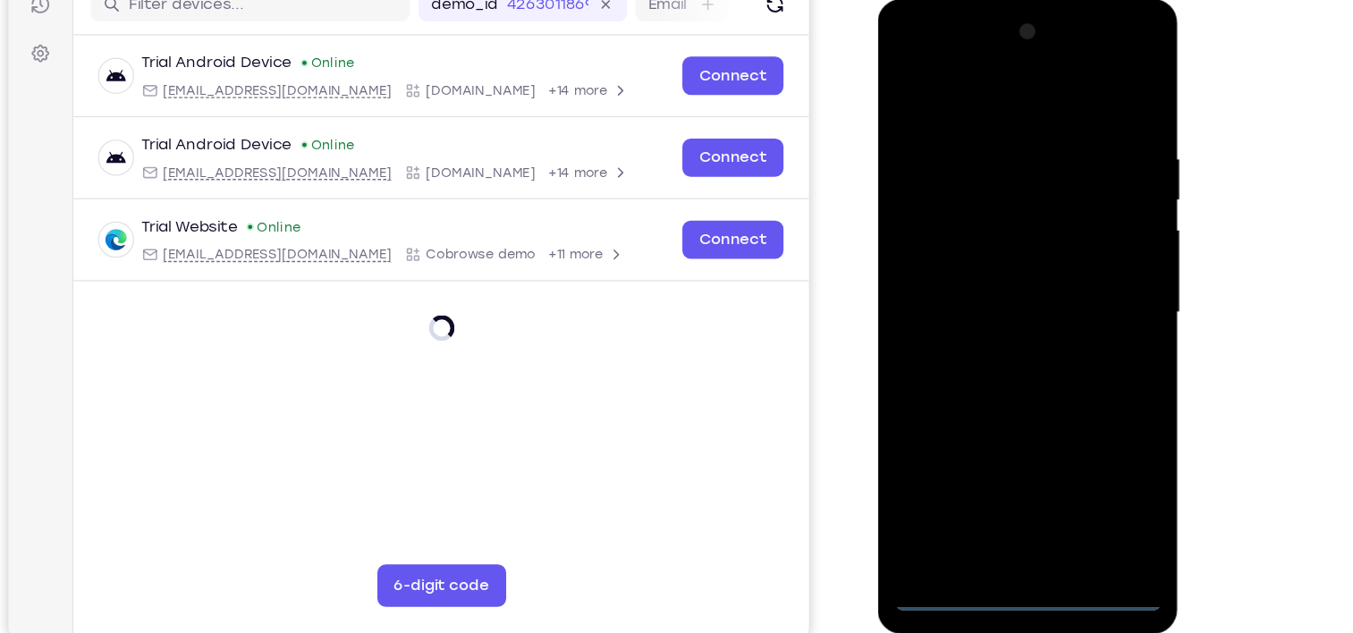
click at [1010, 503] on div at bounding box center [1004, 263] width 225 height 501
click at [1007, 497] on div at bounding box center [1004, 263] width 225 height 501
click at [1076, 417] on div at bounding box center [1004, 263] width 225 height 501
click at [983, 88] on div at bounding box center [1004, 263] width 225 height 501
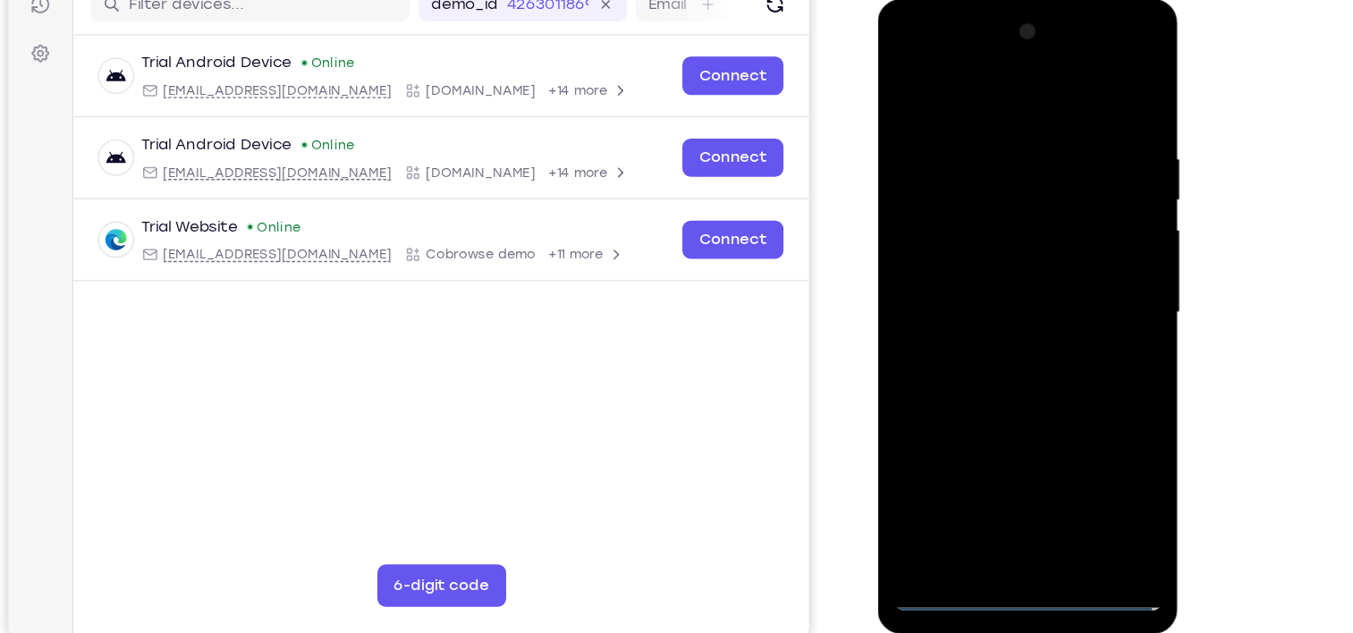
click at [1083, 257] on div at bounding box center [1004, 263] width 225 height 501
click at [979, 301] on div at bounding box center [1004, 263] width 225 height 501
click at [976, 243] on div at bounding box center [1004, 263] width 225 height 501
click at [960, 228] on div at bounding box center [1004, 263] width 225 height 501
click at [1067, 133] on div at bounding box center [1004, 263] width 225 height 501
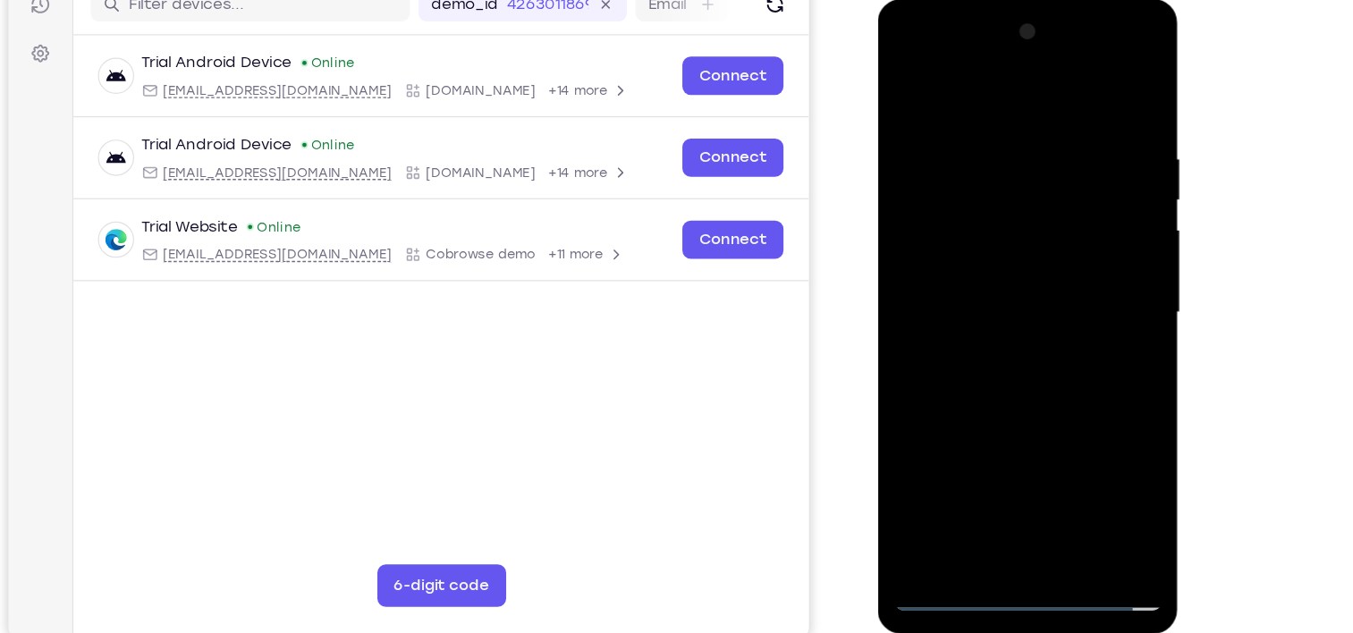
click at [1063, 316] on div at bounding box center [1004, 263] width 225 height 501
drag, startPoint x: 914, startPoint y: 85, endPoint x: 1268, endPoint y: 66, distance: 353.8
click at [1133, 66] on html "Online web based iOS Simulators and Android Emulators. Run iPhone, iPad, Mobile…" at bounding box center [1005, 268] width 255 height 537
click at [1097, 114] on div at bounding box center [1004, 263] width 225 height 501
click at [1100, 348] on div at bounding box center [1004, 263] width 225 height 501
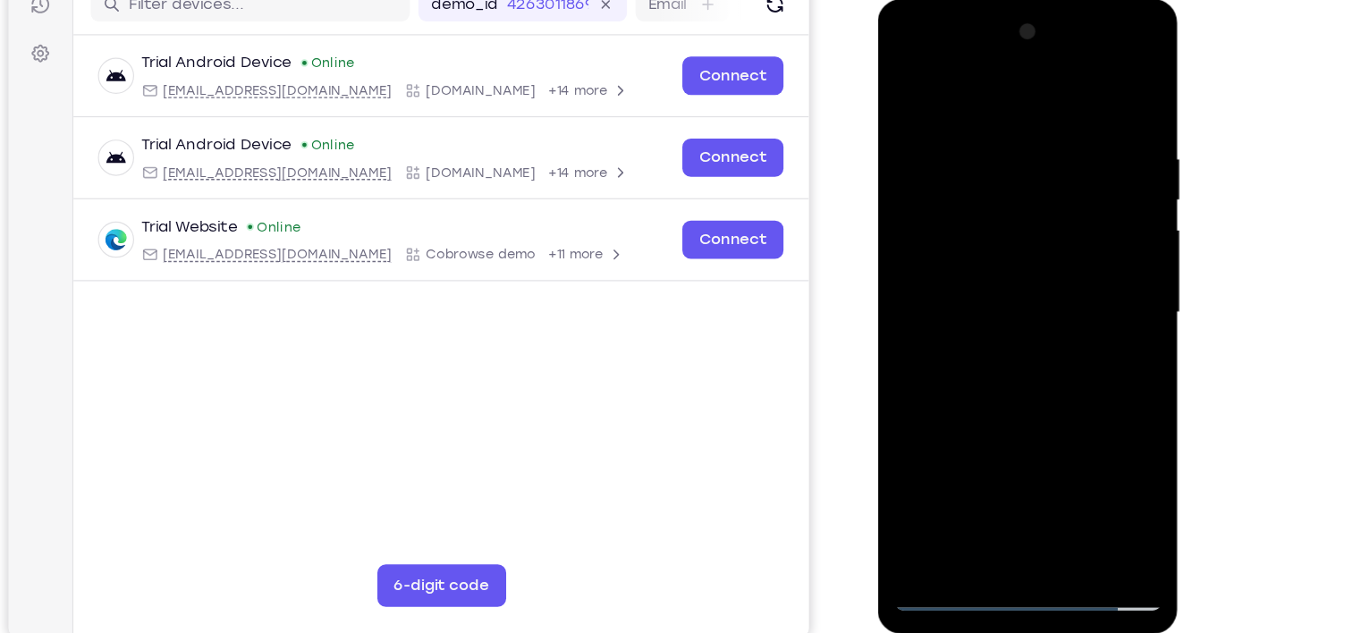
click at [1100, 348] on div at bounding box center [1004, 263] width 225 height 501
click at [991, 140] on div at bounding box center [1004, 263] width 225 height 501
drag, startPoint x: 962, startPoint y: 89, endPoint x: 972, endPoint y: 98, distance: 14.0
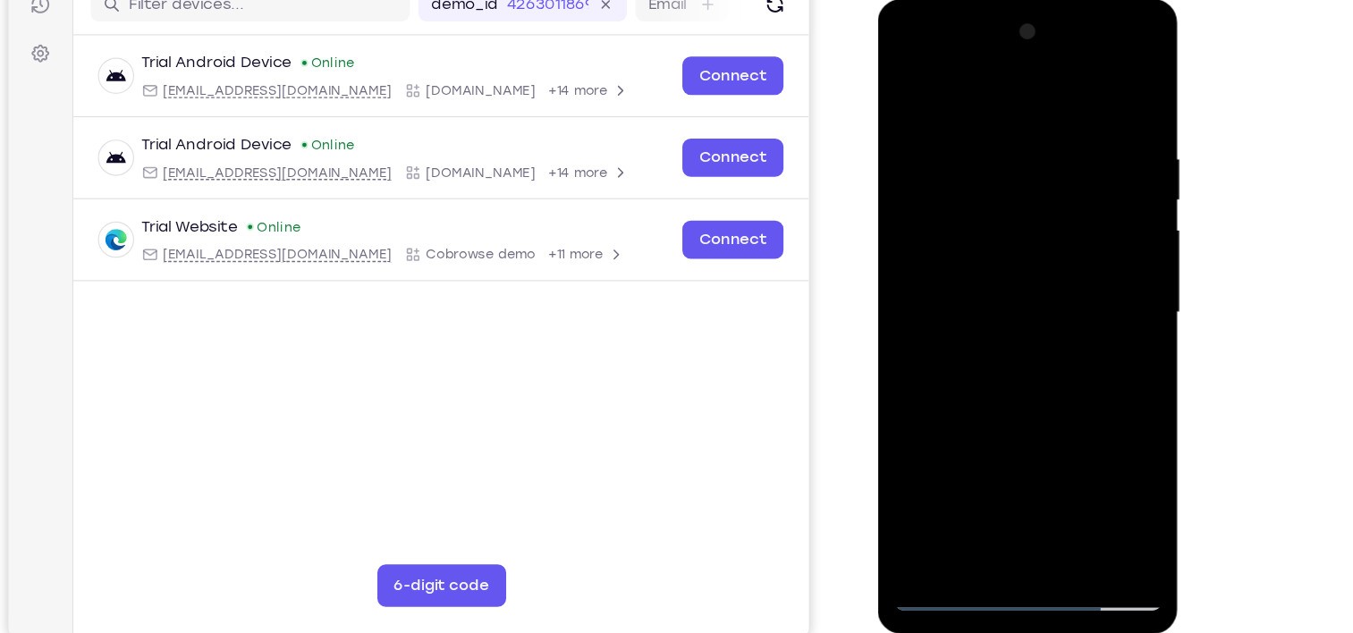
click at [972, 98] on div at bounding box center [1004, 263] width 225 height 501
click at [1112, 144] on div at bounding box center [1004, 263] width 225 height 501
drag, startPoint x: 1090, startPoint y: 166, endPoint x: 880, endPoint y: 235, distance: 220.4
click at [880, 235] on div at bounding box center [1004, 266] width 253 height 533
click at [1100, 95] on div at bounding box center [1004, 263] width 225 height 501
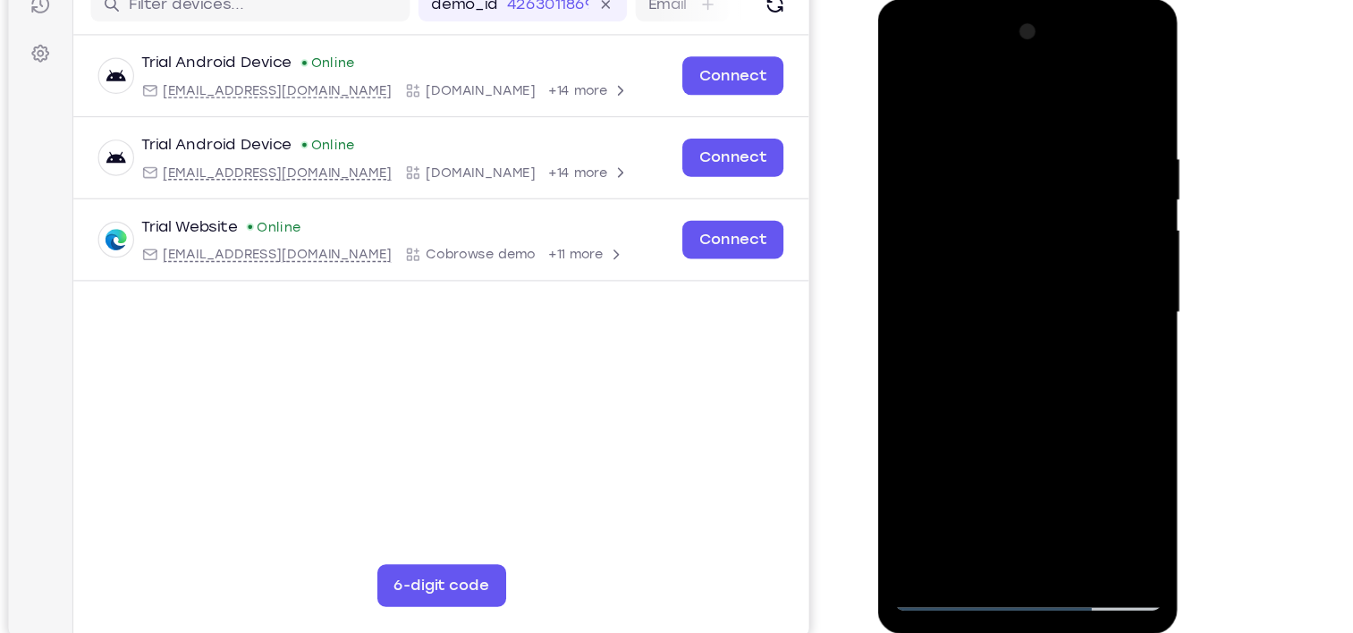
click at [1047, 466] on div at bounding box center [1004, 263] width 225 height 501
click at [1025, 368] on div at bounding box center [1004, 263] width 225 height 501
click at [908, 81] on div at bounding box center [1004, 263] width 225 height 501
click at [1098, 85] on div at bounding box center [1004, 263] width 225 height 501
click at [948, 182] on div at bounding box center [1004, 263] width 225 height 501
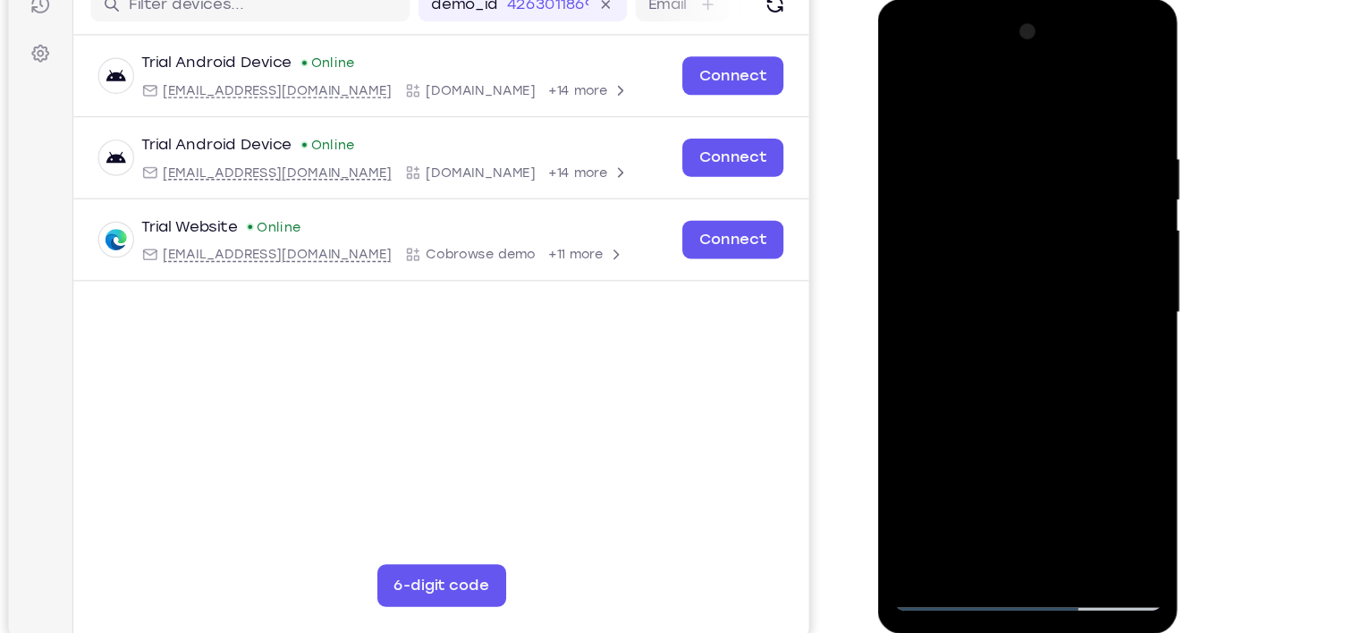
click at [900, 81] on div at bounding box center [1004, 263] width 225 height 501
click at [1051, 477] on div at bounding box center [1004, 263] width 225 height 501
click at [936, 505] on div at bounding box center [1004, 263] width 225 height 501
click at [932, 479] on div at bounding box center [1004, 263] width 225 height 501
click at [969, 471] on div at bounding box center [1004, 263] width 225 height 501
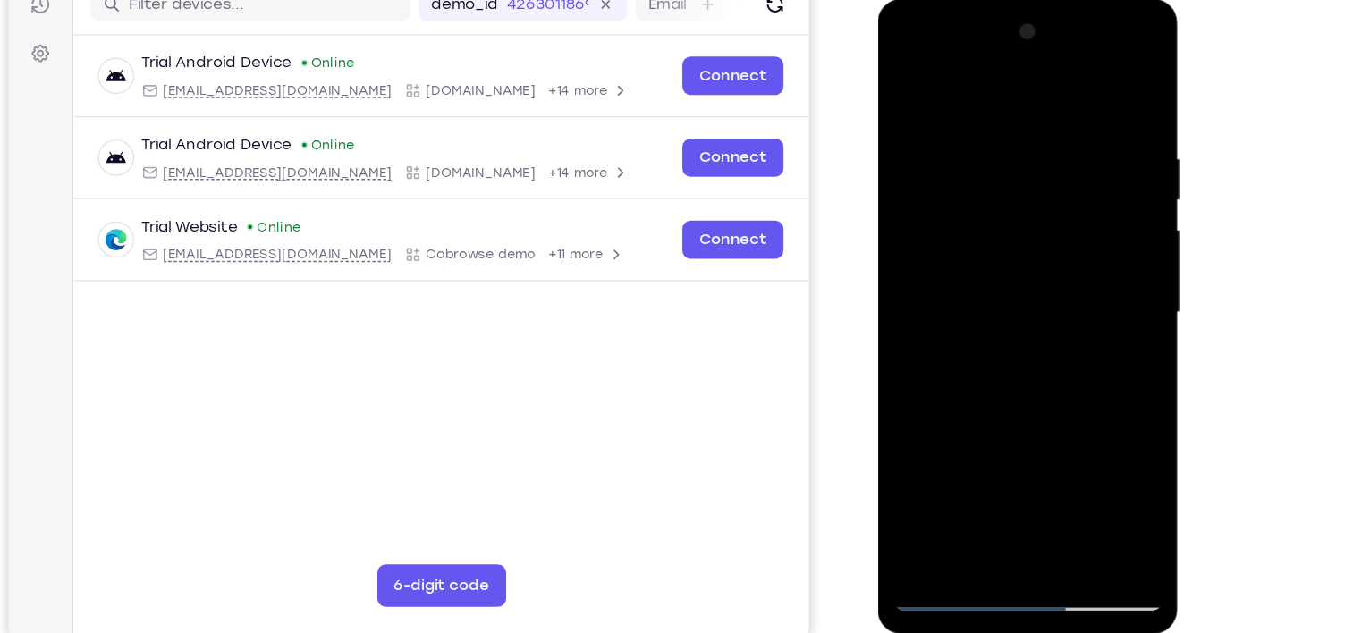
click at [1000, 84] on div at bounding box center [1004, 263] width 225 height 501
click at [957, 197] on div at bounding box center [1004, 263] width 225 height 501
click at [1001, 143] on div at bounding box center [1004, 263] width 225 height 501
click at [993, 335] on div at bounding box center [1004, 263] width 225 height 501
click at [1019, 142] on div at bounding box center [1004, 263] width 225 height 501
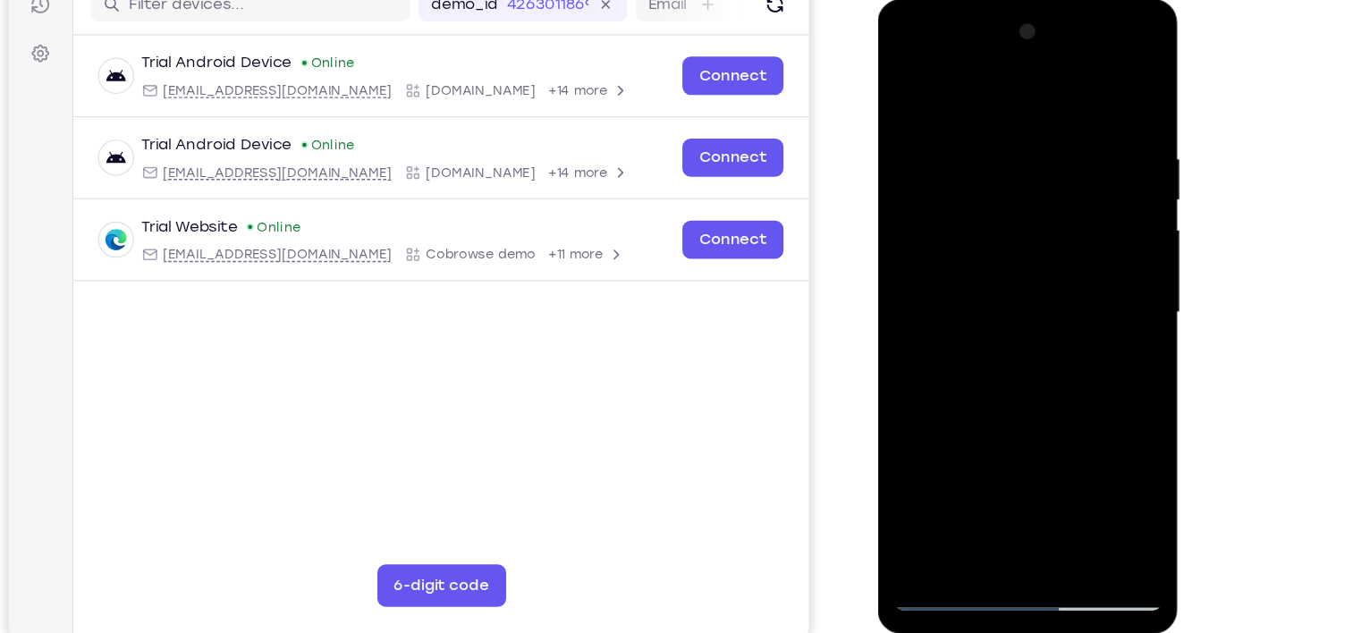
click at [1019, 142] on div at bounding box center [1004, 263] width 225 height 501
click at [1098, 408] on div at bounding box center [1004, 263] width 225 height 501
click at [908, 90] on div at bounding box center [1004, 263] width 225 height 501
drag, startPoint x: 996, startPoint y: 270, endPoint x: 1041, endPoint y: 80, distance: 195.9
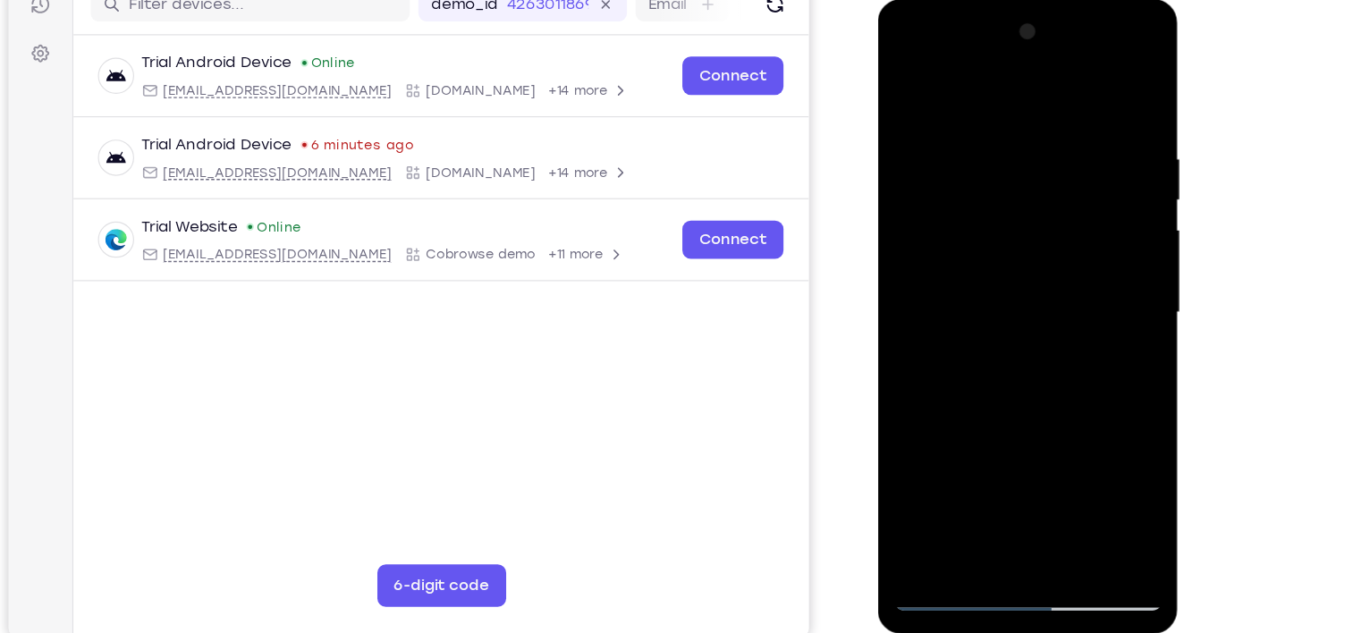
click at [1041, 80] on div at bounding box center [1004, 263] width 225 height 501
click at [1015, 81] on div at bounding box center [1004, 263] width 225 height 501
click at [945, 228] on div at bounding box center [1004, 263] width 225 height 501
click at [1013, 113] on div at bounding box center [1004, 263] width 225 height 501
click at [979, 328] on div at bounding box center [1004, 263] width 225 height 501
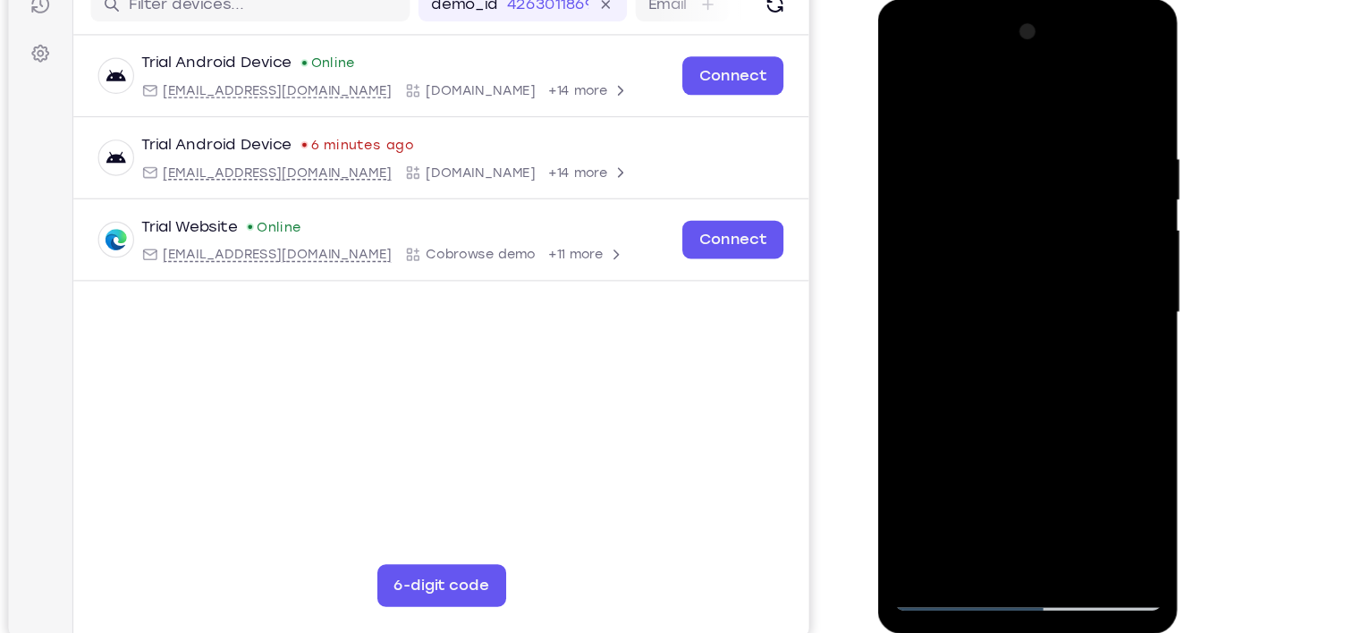
click at [1014, 120] on div at bounding box center [1004, 263] width 225 height 501
click at [947, 212] on div at bounding box center [1004, 263] width 225 height 501
click at [962, 113] on div at bounding box center [1004, 263] width 225 height 501
click at [1060, 474] on div at bounding box center [1004, 263] width 225 height 501
click at [927, 447] on div at bounding box center [1004, 263] width 225 height 501
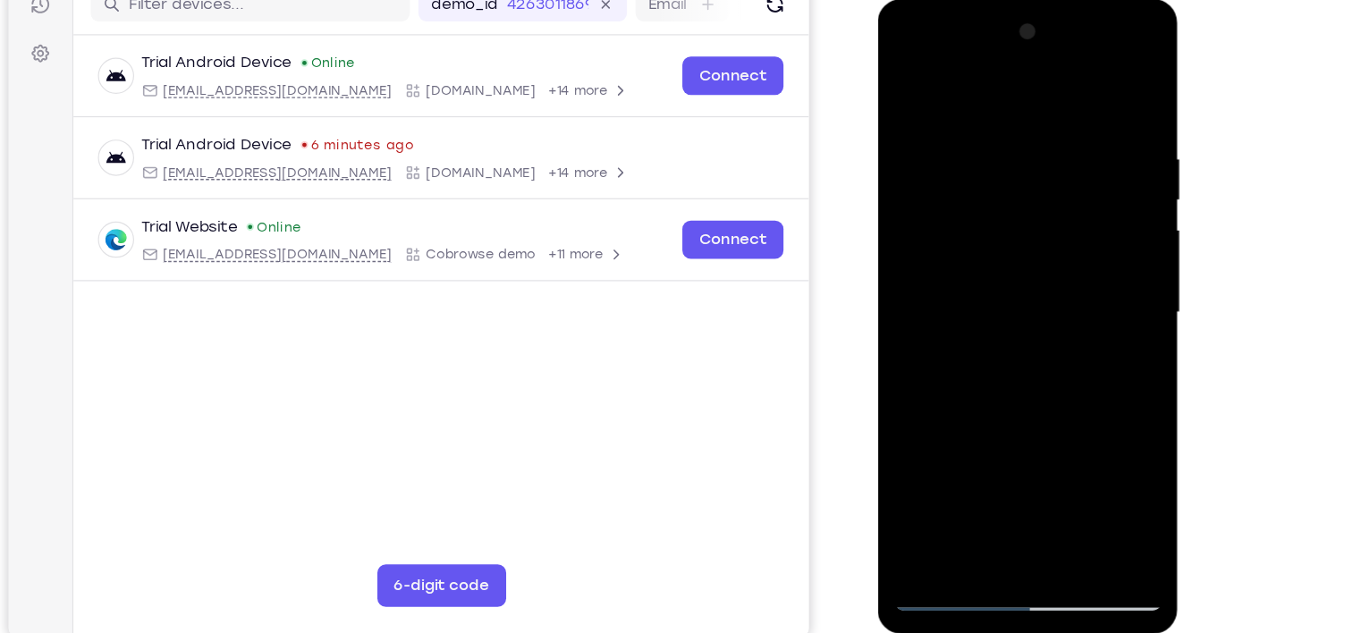
click at [919, 466] on div at bounding box center [1004, 263] width 225 height 501
drag, startPoint x: 1005, startPoint y: 392, endPoint x: 996, endPoint y: 54, distance: 338.3
click at [996, 54] on div at bounding box center [1004, 263] width 225 height 501
drag, startPoint x: 999, startPoint y: 344, endPoint x: 1032, endPoint y: -78, distance: 423.5
click at [1032, 0] on html "Online web based iOS Simulators and Android Emulators. Run iPhone, iPad, Mobile…" at bounding box center [1005, 268] width 255 height 537
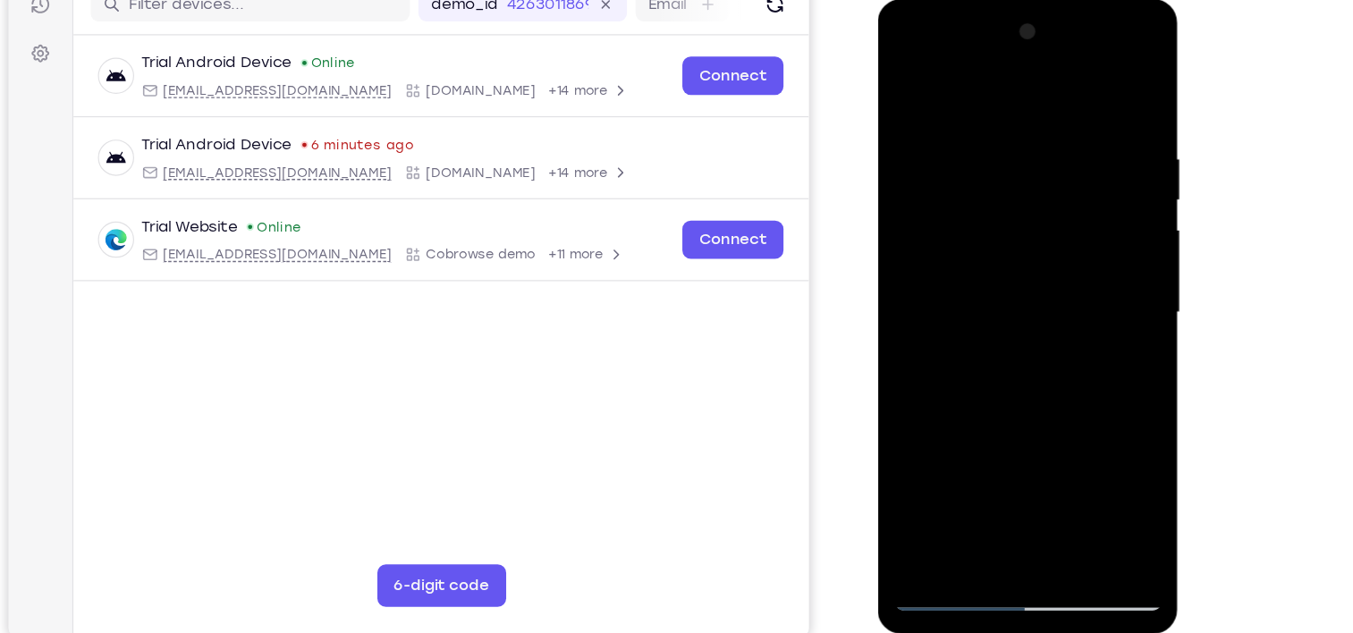
drag, startPoint x: 1013, startPoint y: 354, endPoint x: 1044, endPoint y: 15, distance: 340.5
click at [1044, 15] on div at bounding box center [1004, 263] width 225 height 501
drag, startPoint x: 1030, startPoint y: 349, endPoint x: 1060, endPoint y: 48, distance: 302.0
click at [1060, 48] on div at bounding box center [1004, 263] width 225 height 501
drag, startPoint x: 1053, startPoint y: 360, endPoint x: 1038, endPoint y: -14, distance: 375.1
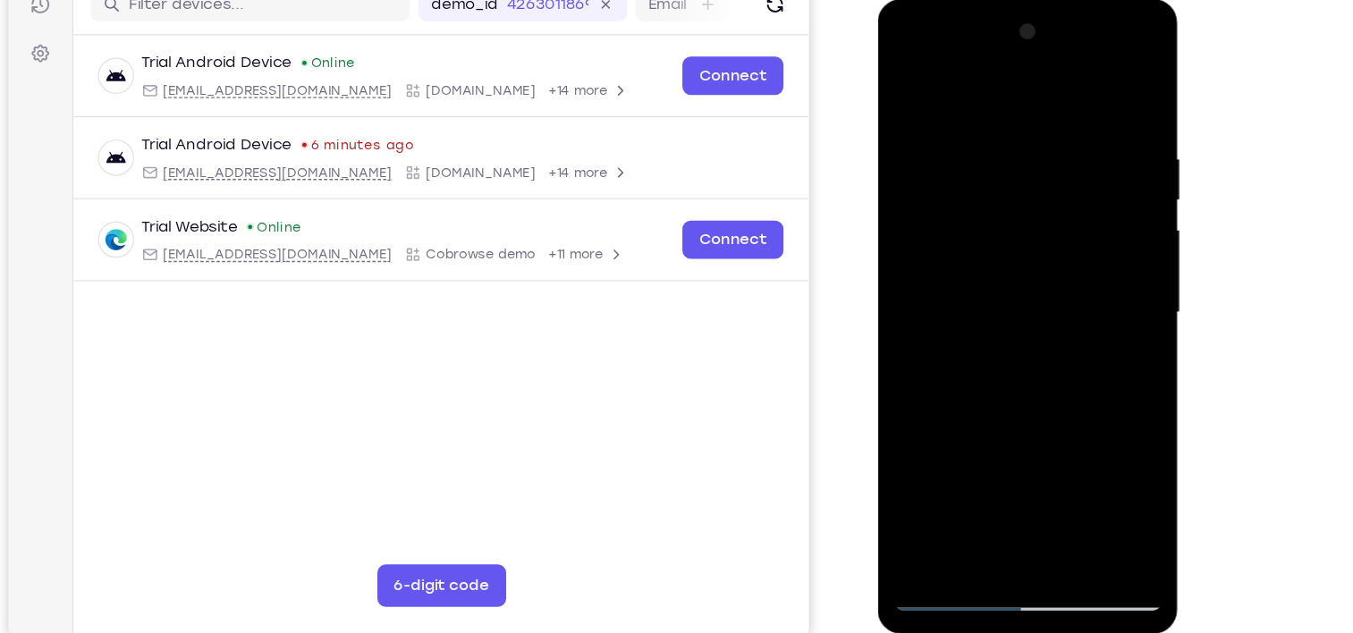
click at [1038, 0] on html "Online web based iOS Simulators and Android Emulators. Run iPhone, iPad, Mobile…" at bounding box center [1005, 268] width 255 height 537
drag, startPoint x: 1035, startPoint y: 371, endPoint x: 1077, endPoint y: 10, distance: 363.8
click at [1077, 10] on div at bounding box center [1004, 266] width 253 height 533
drag, startPoint x: 1058, startPoint y: 388, endPoint x: 1090, endPoint y: -10, distance: 399.3
click at [1090, 0] on html "Online web based iOS Simulators and Android Emulators. Run iPhone, iPad, Mobile…" at bounding box center [1005, 268] width 255 height 537
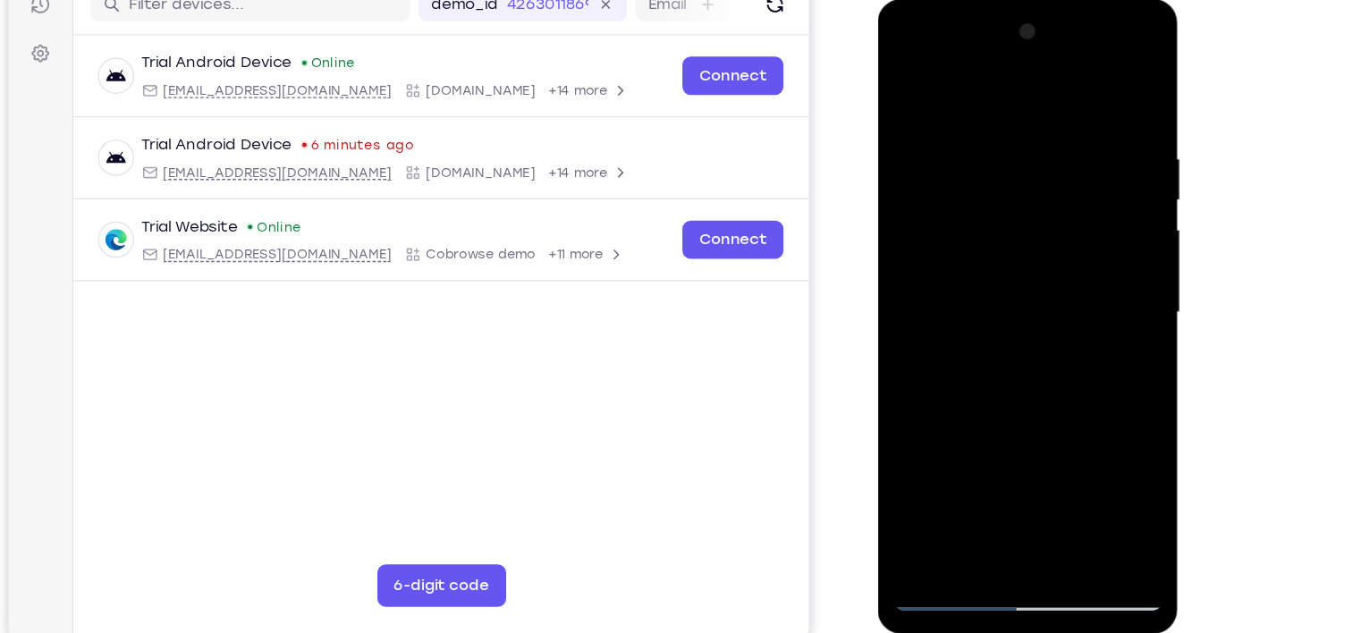
drag, startPoint x: 1058, startPoint y: 391, endPoint x: 1115, endPoint y: 17, distance: 378.1
click at [1115, 17] on div at bounding box center [1004, 263] width 225 height 501
drag, startPoint x: 1069, startPoint y: 400, endPoint x: 1136, endPoint y: 89, distance: 317.6
click at [1133, 89] on html "Online web based iOS Simulators and Android Emulators. Run iPhone, iPad, Mobile…" at bounding box center [1005, 268] width 255 height 537
drag, startPoint x: 1013, startPoint y: 399, endPoint x: 1113, endPoint y: 21, distance: 391.4
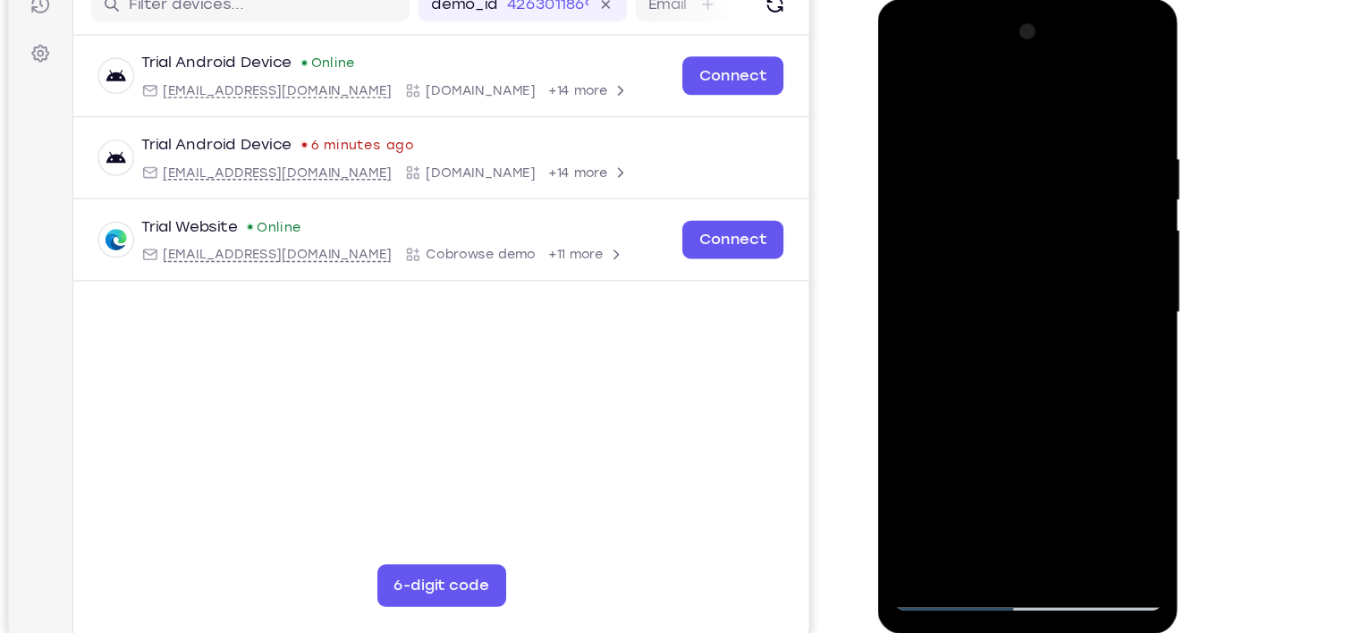
click at [1113, 21] on div at bounding box center [1004, 263] width 225 height 501
drag, startPoint x: 1000, startPoint y: 403, endPoint x: 1090, endPoint y: 29, distance: 385.3
click at [1090, 29] on div at bounding box center [1004, 263] width 225 height 501
drag, startPoint x: 1022, startPoint y: 375, endPoint x: 1084, endPoint y: 127, distance: 255.6
click at [1084, 127] on div at bounding box center [1004, 263] width 225 height 501
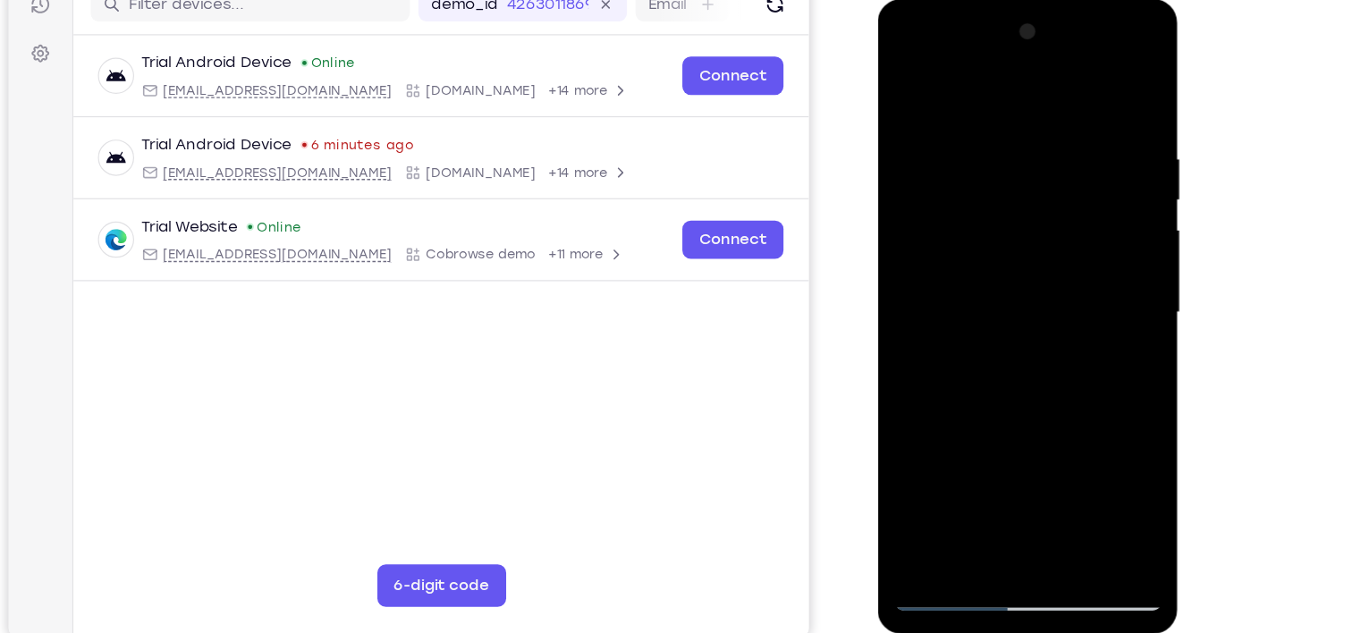
click at [973, 462] on div at bounding box center [1004, 263] width 225 height 501
click at [1018, 89] on div at bounding box center [1004, 263] width 225 height 501
drag, startPoint x: 1017, startPoint y: 112, endPoint x: 999, endPoint y: 211, distance: 100.9
click at [999, 211] on div at bounding box center [1004, 263] width 225 height 501
click at [959, 149] on div at bounding box center [1004, 263] width 225 height 501
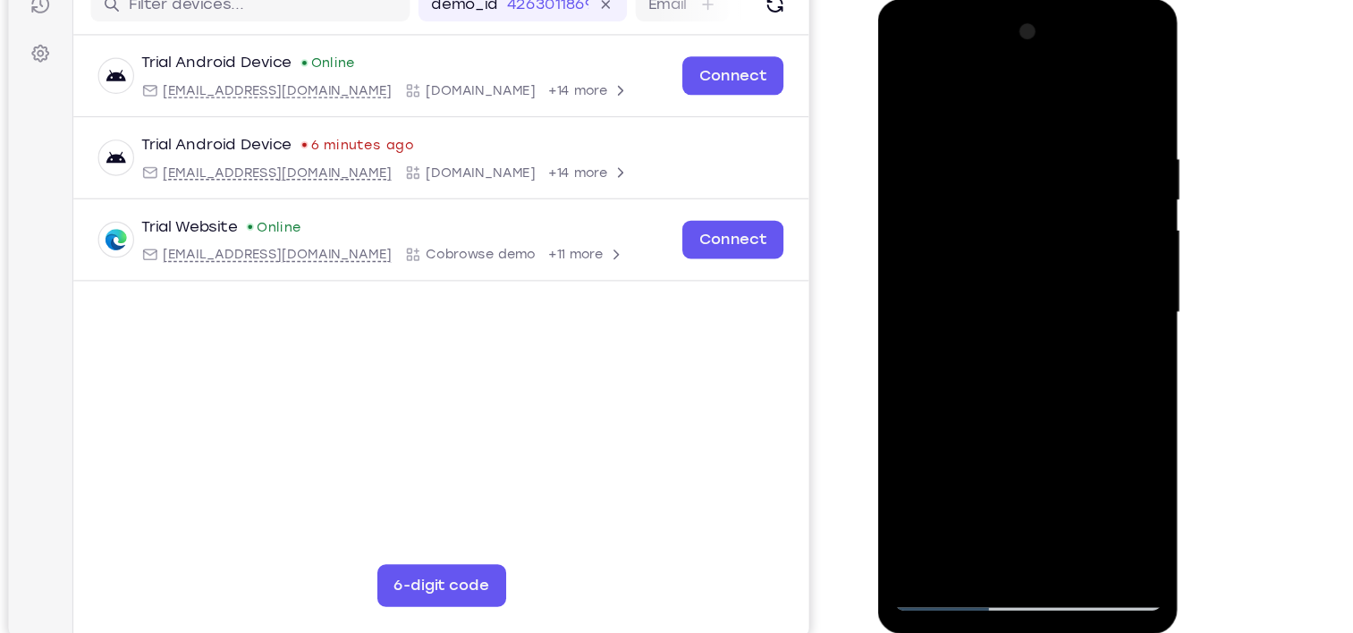
drag, startPoint x: 981, startPoint y: 250, endPoint x: 1039, endPoint y: 24, distance: 232.8
click at [1039, 24] on div at bounding box center [1004, 263] width 225 height 501
drag, startPoint x: 1040, startPoint y: 298, endPoint x: 1064, endPoint y: 43, distance: 256.0
click at [1064, 43] on div at bounding box center [1004, 263] width 225 height 501
click at [908, 80] on div at bounding box center [1004, 263] width 225 height 501
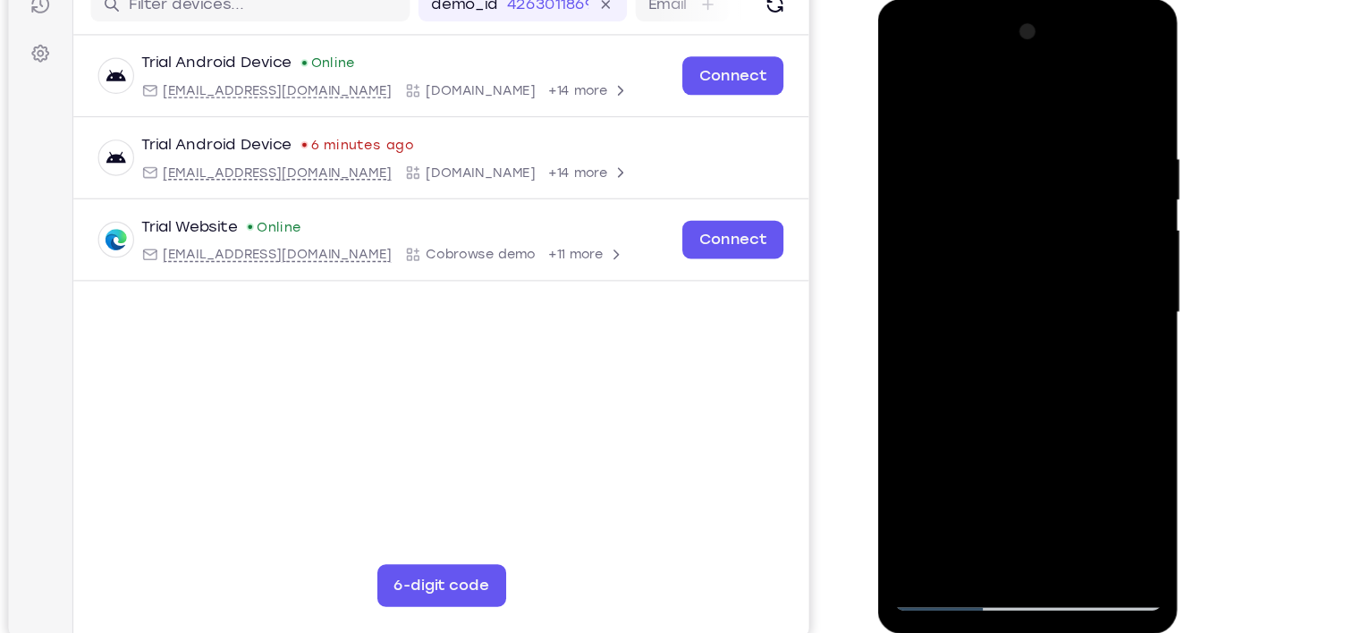
click at [1073, 80] on div at bounding box center [1004, 263] width 225 height 501
drag, startPoint x: 1057, startPoint y: 106, endPoint x: 1038, endPoint y: 312, distance: 206.7
click at [1038, 312] on div at bounding box center [1004, 263] width 225 height 501
click at [1100, 134] on div at bounding box center [1004, 263] width 225 height 501
click at [1005, 80] on div at bounding box center [1004, 263] width 225 height 501
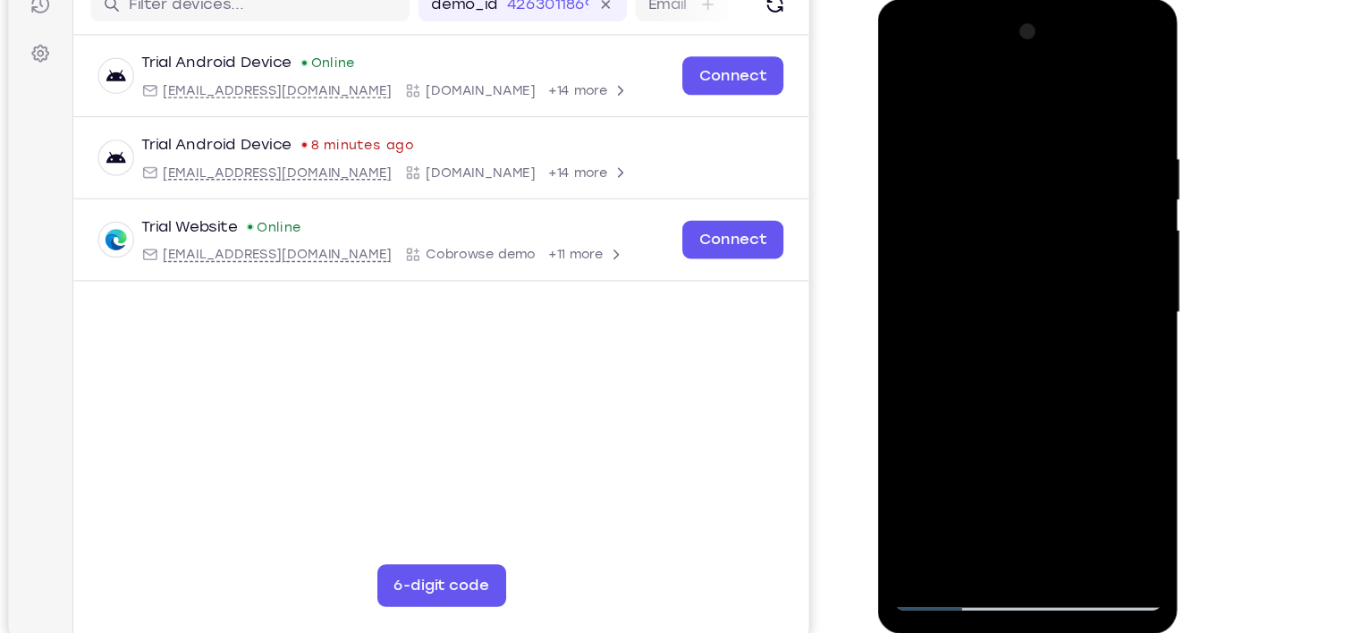
click at [960, 108] on div at bounding box center [1004, 263] width 225 height 501
drag, startPoint x: 977, startPoint y: 325, endPoint x: 1026, endPoint y: 134, distance: 196.8
click at [1026, 134] on div at bounding box center [1004, 263] width 225 height 501
click at [950, 195] on div at bounding box center [1004, 263] width 225 height 501
click at [1106, 178] on div at bounding box center [1004, 263] width 225 height 501
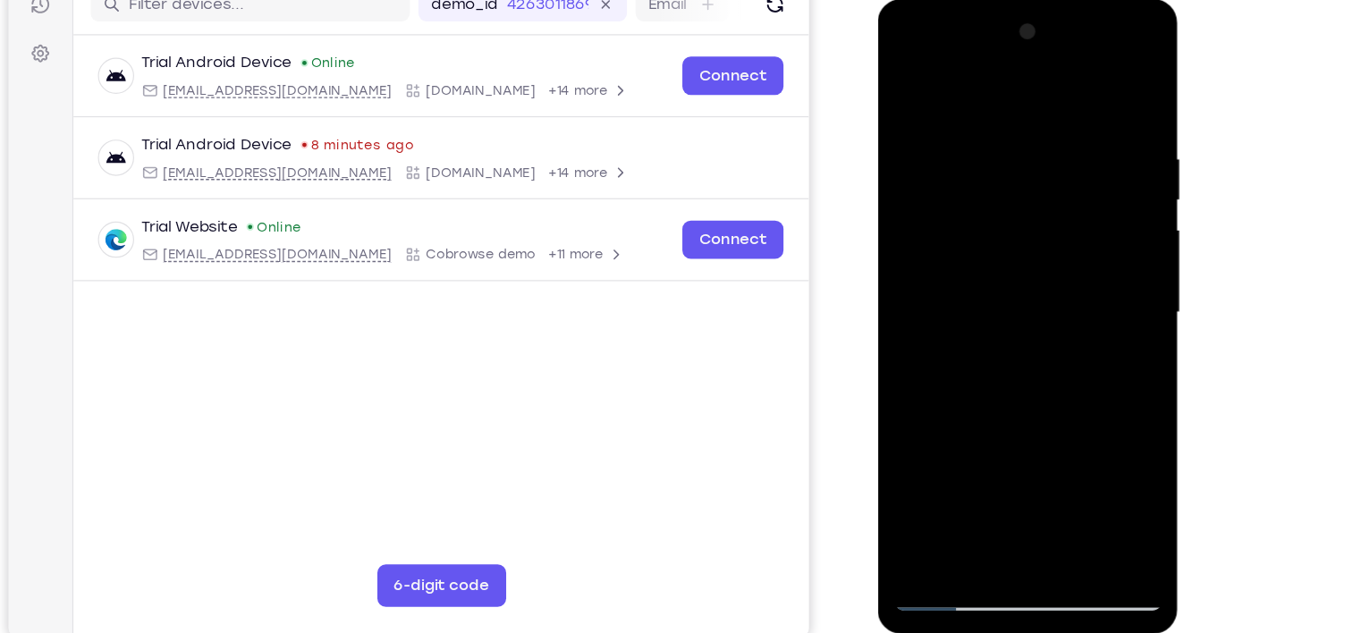
click at [1106, 178] on div at bounding box center [1004, 263] width 225 height 501
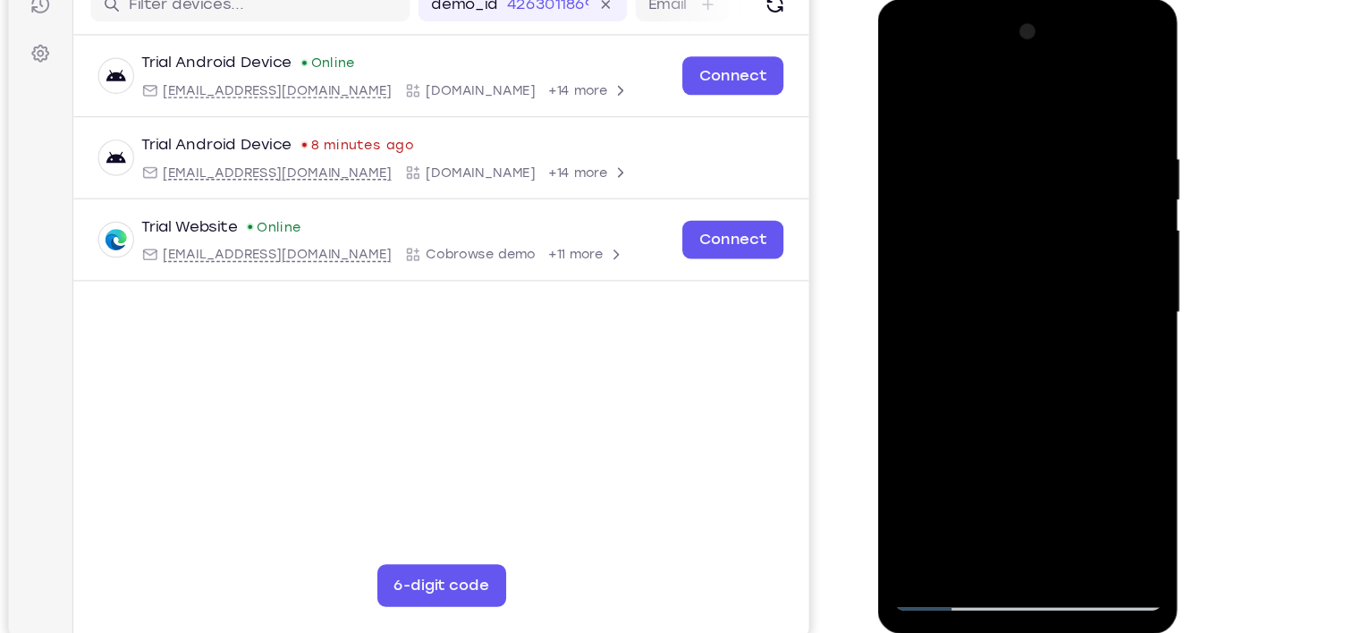
click at [912, 85] on div at bounding box center [1004, 263] width 225 height 501
click at [996, 320] on div at bounding box center [1004, 263] width 225 height 501
click at [905, 86] on div at bounding box center [1004, 263] width 225 height 501
click at [1084, 309] on div at bounding box center [1004, 263] width 225 height 501
click at [1103, 170] on div at bounding box center [1004, 263] width 225 height 501
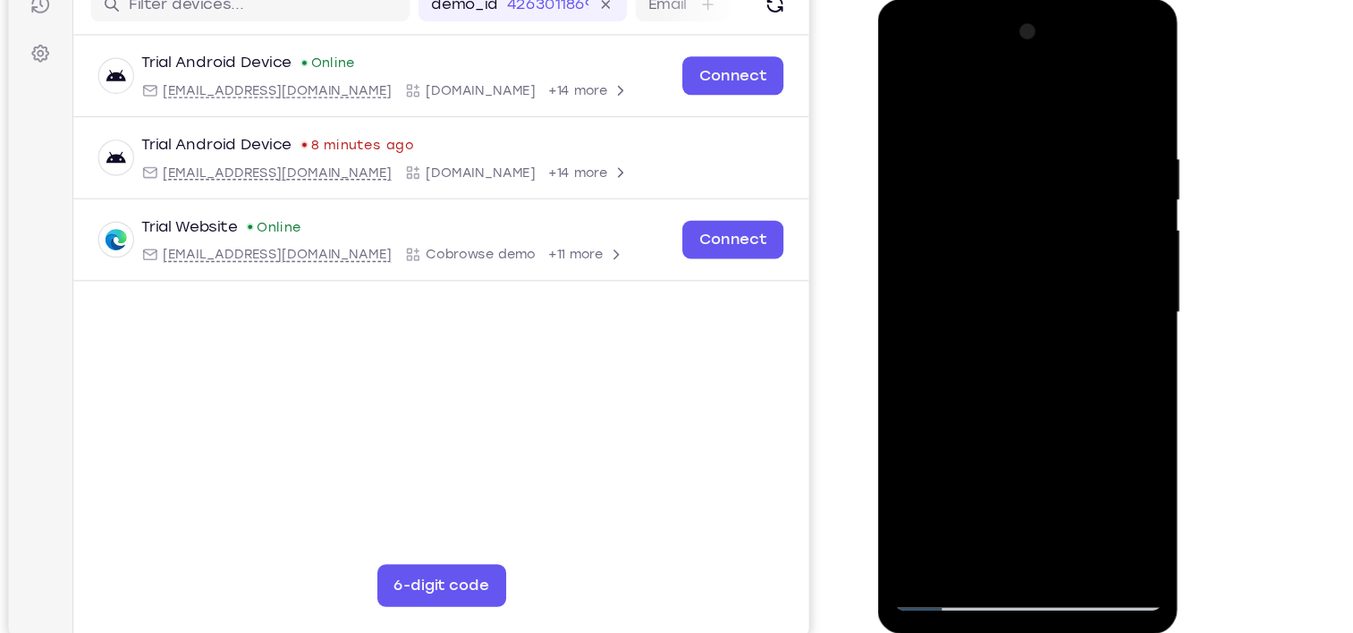
click at [1103, 170] on div at bounding box center [1004, 263] width 225 height 501
click at [915, 483] on div at bounding box center [1004, 263] width 225 height 501
drag, startPoint x: 1071, startPoint y: 126, endPoint x: 888, endPoint y: 123, distance: 182.5
click at [888, 123] on div at bounding box center [1004, 266] width 253 height 533
drag, startPoint x: 1068, startPoint y: 123, endPoint x: 955, endPoint y: 126, distance: 112.7
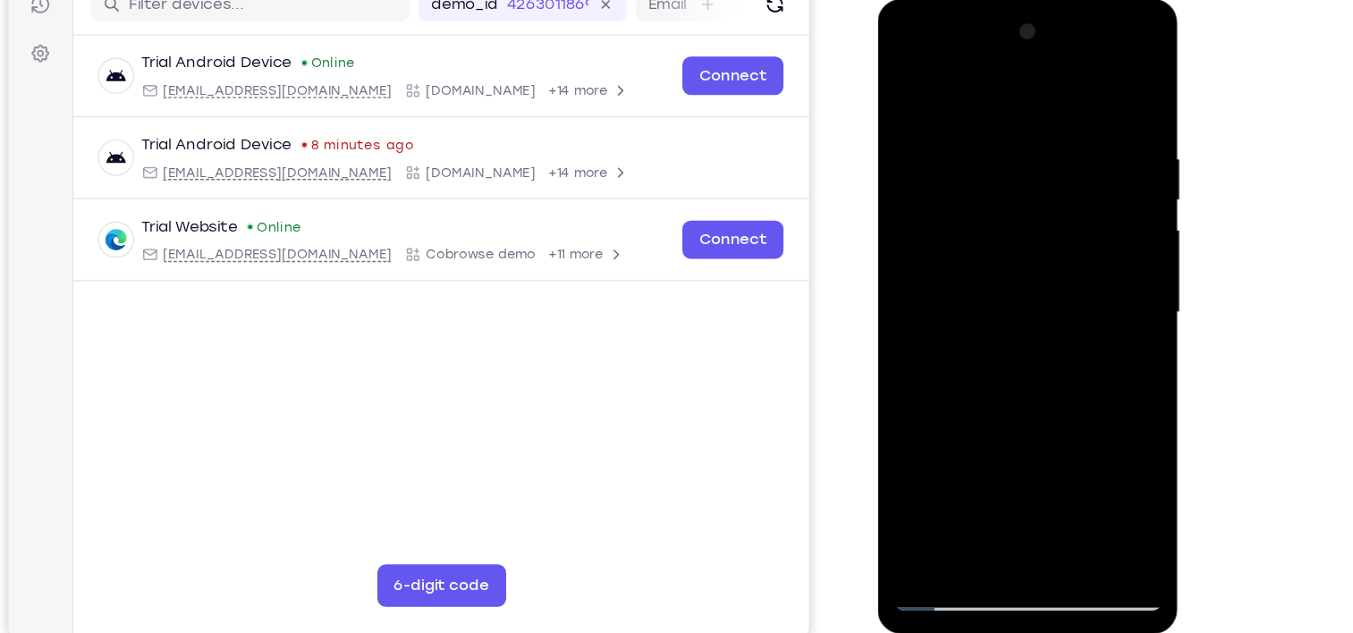
click at [955, 126] on div at bounding box center [1004, 263] width 225 height 501
drag, startPoint x: 1089, startPoint y: 109, endPoint x: 989, endPoint y: 110, distance: 99.3
click at [989, 110] on div at bounding box center [1004, 263] width 225 height 501
drag, startPoint x: 957, startPoint y: 123, endPoint x: 1175, endPoint y: 116, distance: 217.5
click at [1133, 116] on html "Online web based iOS Simulators and Android Emulators. Run iPhone, iPad, Mobile…" at bounding box center [1005, 268] width 255 height 537
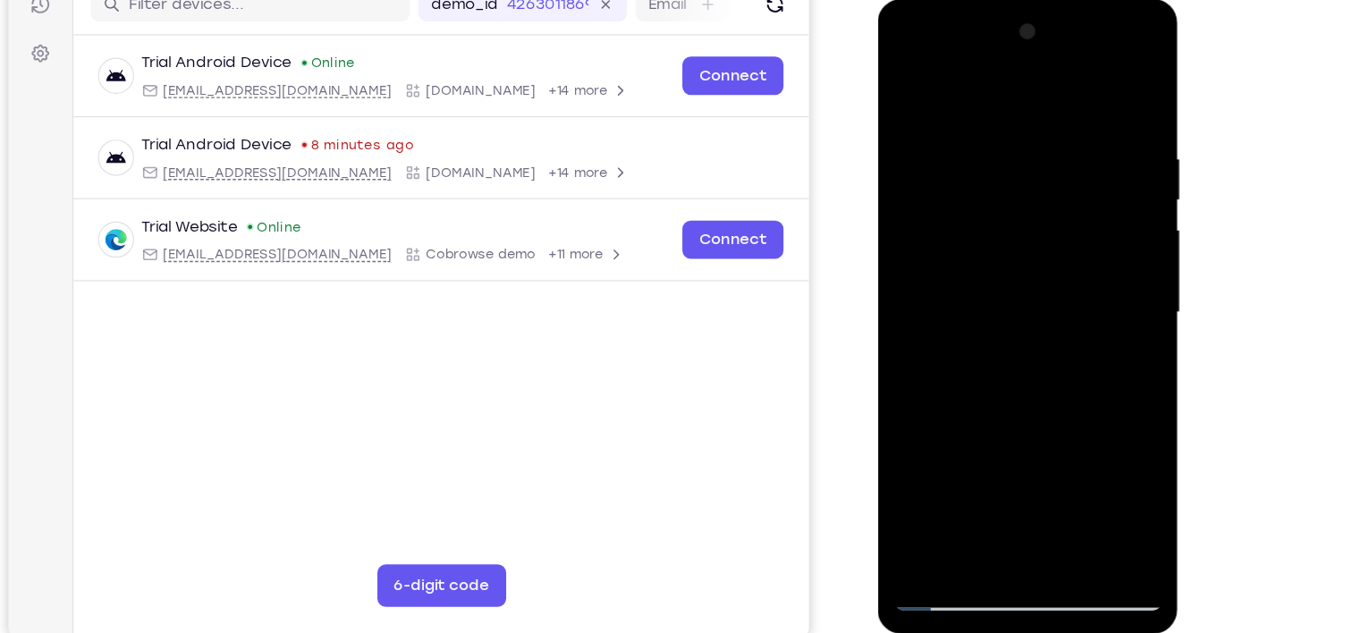
drag, startPoint x: 907, startPoint y: 123, endPoint x: 1097, endPoint y: 122, distance: 189.6
click at [1097, 122] on div at bounding box center [1004, 263] width 225 height 501
click at [1079, 55] on div at bounding box center [1004, 263] width 225 height 501
click at [899, 56] on div at bounding box center [1004, 263] width 225 height 501
click at [981, 172] on div at bounding box center [1004, 263] width 225 height 501
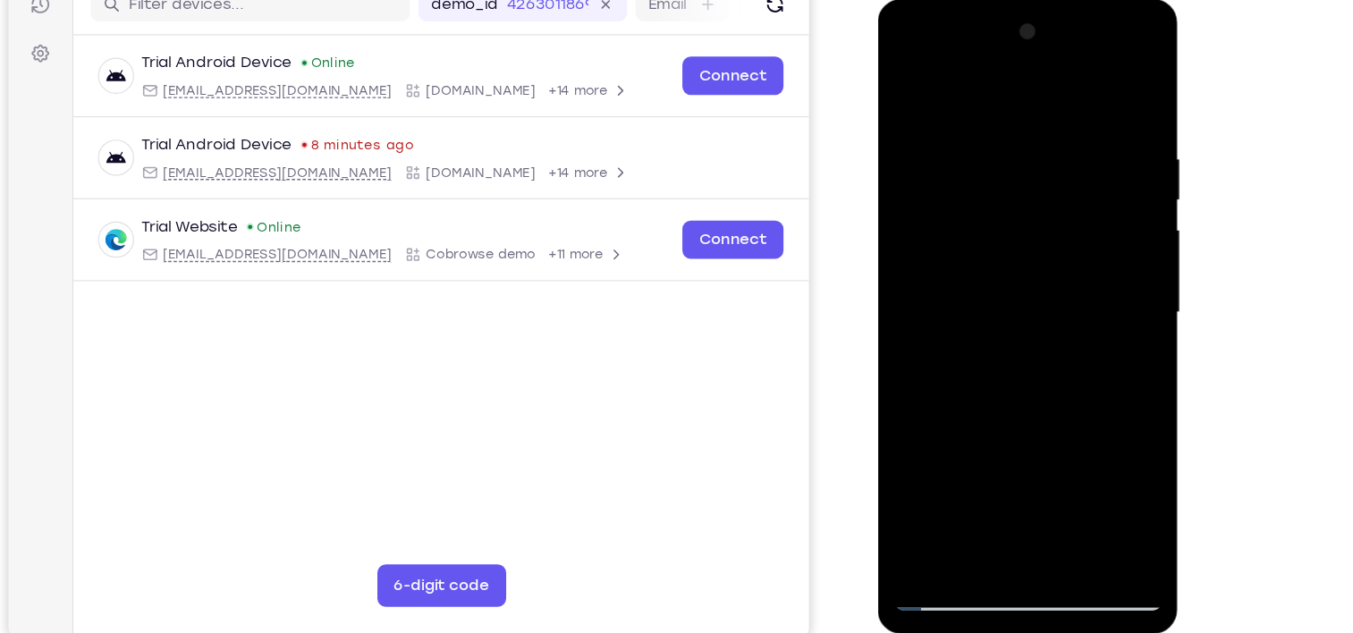
click at [981, 192] on div at bounding box center [1004, 263] width 225 height 501
click at [915, 290] on div at bounding box center [1004, 263] width 225 height 501
click at [921, 152] on div at bounding box center [1004, 263] width 225 height 501
click at [939, 157] on div at bounding box center [1004, 263] width 225 height 501
click at [1084, 55] on div at bounding box center [1004, 263] width 225 height 501
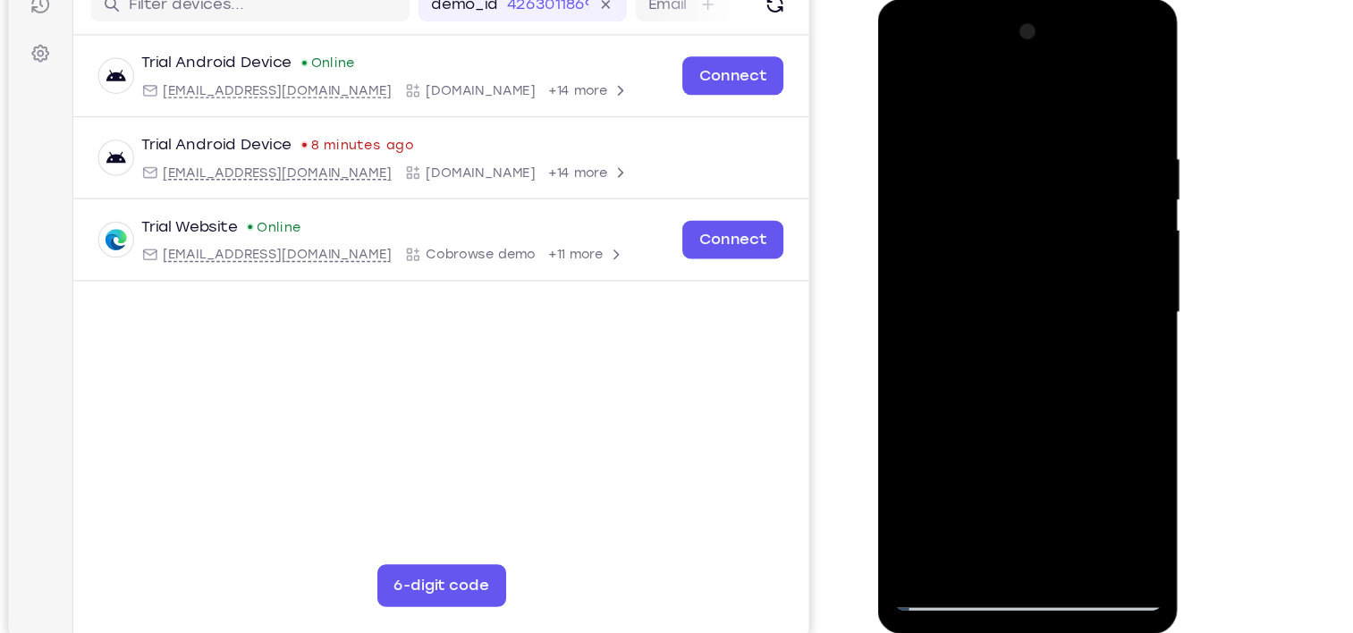
click at [983, 73] on div at bounding box center [1004, 263] width 225 height 501
click at [981, 110] on div at bounding box center [1004, 263] width 225 height 501
click at [971, 465] on div at bounding box center [1004, 263] width 225 height 501
click at [1013, 341] on div at bounding box center [1004, 263] width 225 height 501
click at [1038, 249] on div at bounding box center [1004, 263] width 225 height 501
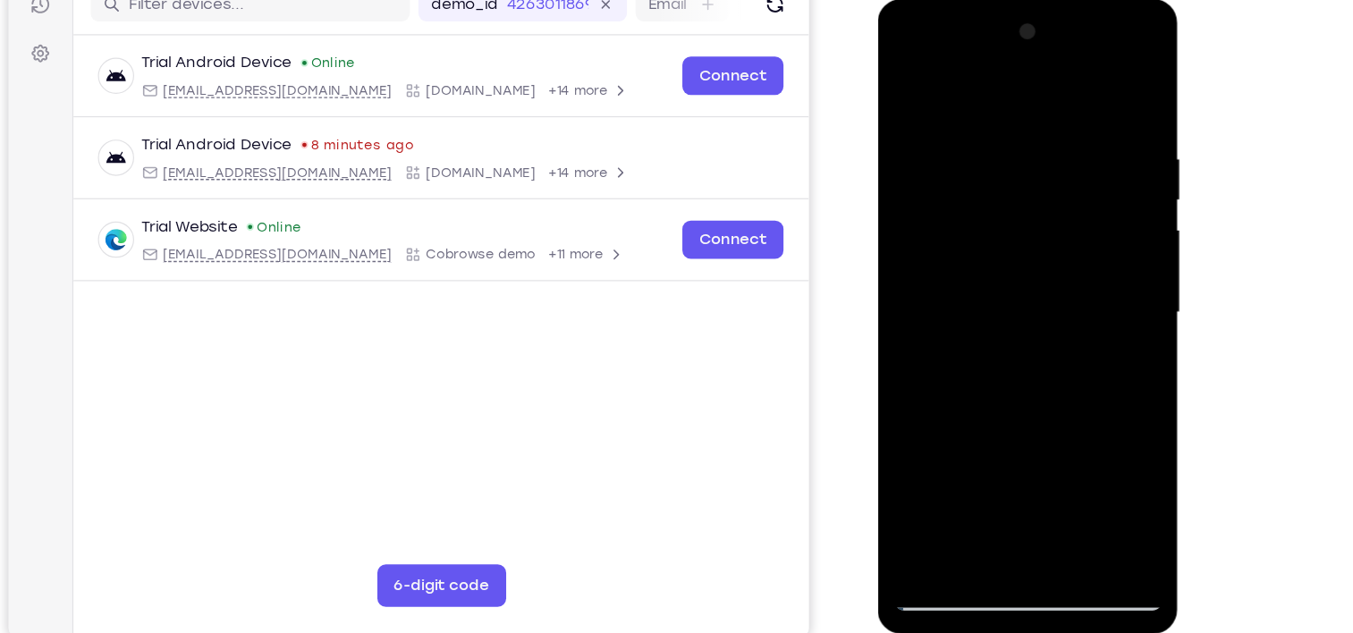
click at [1060, 468] on div at bounding box center [1004, 263] width 225 height 501
click at [1082, 468] on div at bounding box center [1004, 263] width 225 height 501
click at [1095, 87] on div at bounding box center [1004, 263] width 225 height 501
click at [1086, 488] on div at bounding box center [1004, 263] width 225 height 501
click at [1086, 480] on div at bounding box center [1004, 263] width 225 height 501
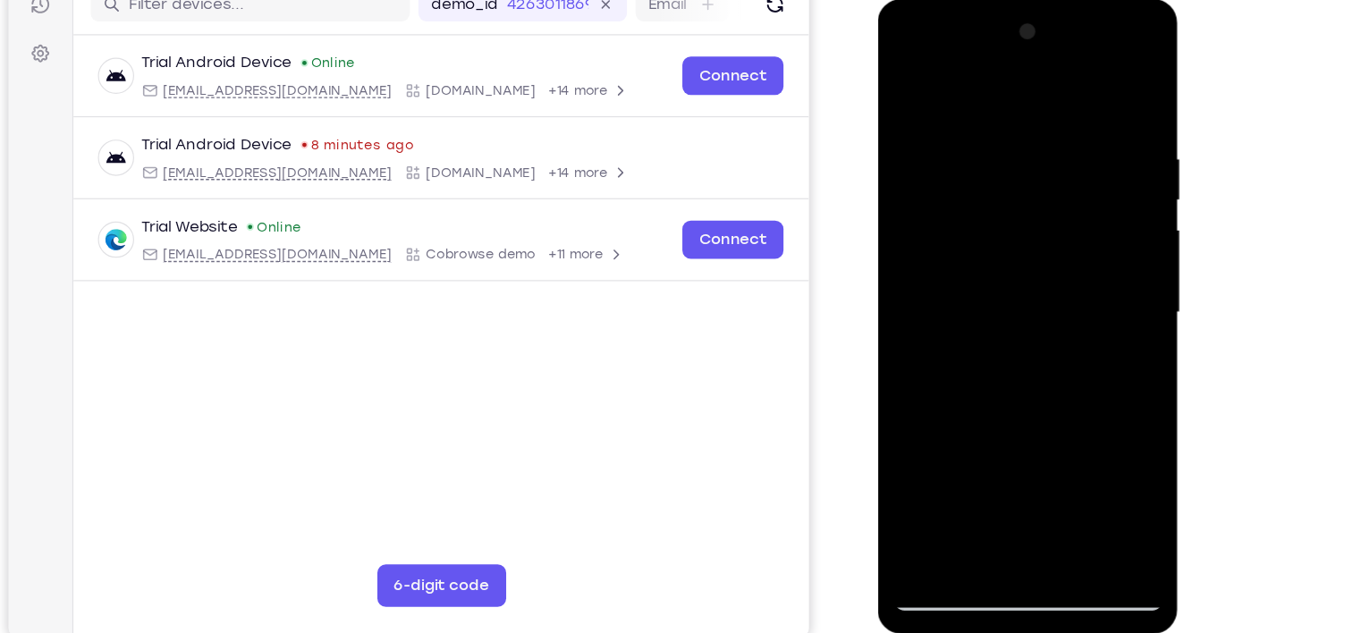
click at [908, 89] on div at bounding box center [1004, 263] width 225 height 501
drag, startPoint x: 977, startPoint y: 343, endPoint x: 1057, endPoint y: -78, distance: 428.9
click at [1057, 0] on html "Online web based iOS Simulators and Android Emulators. Run iPhone, iPad, Mobile…" at bounding box center [1005, 268] width 255 height 537
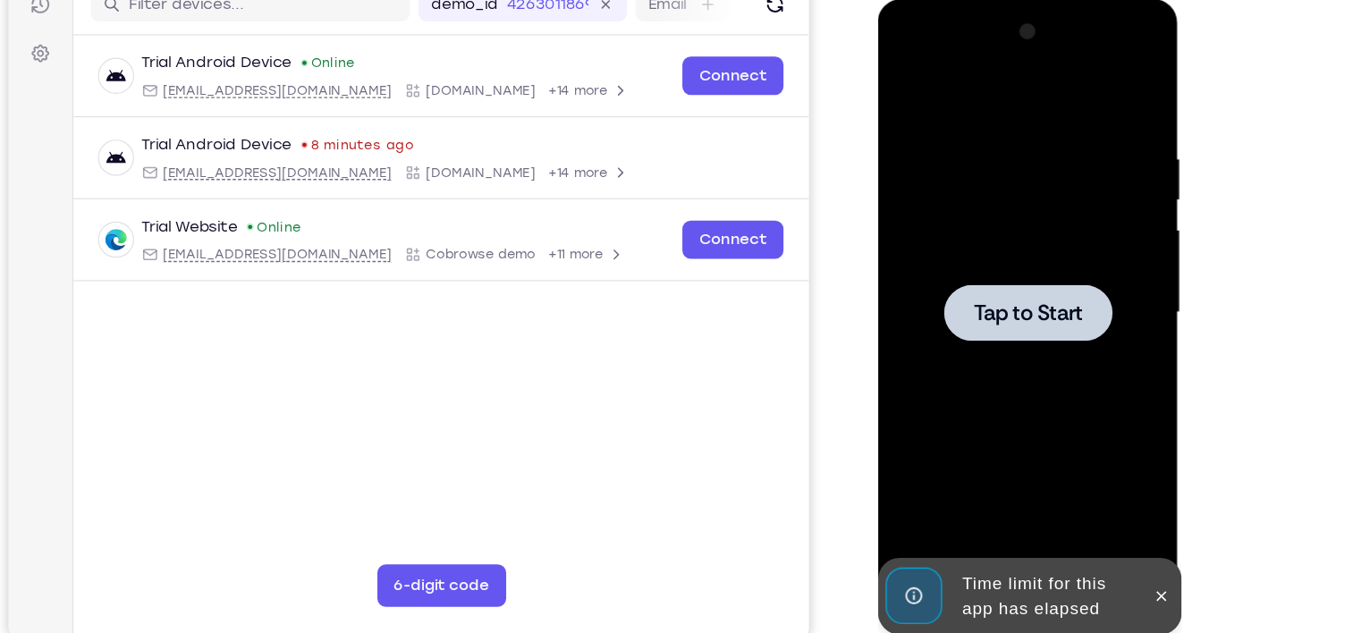
click at [971, 308] on div at bounding box center [1004, 263] width 225 height 501
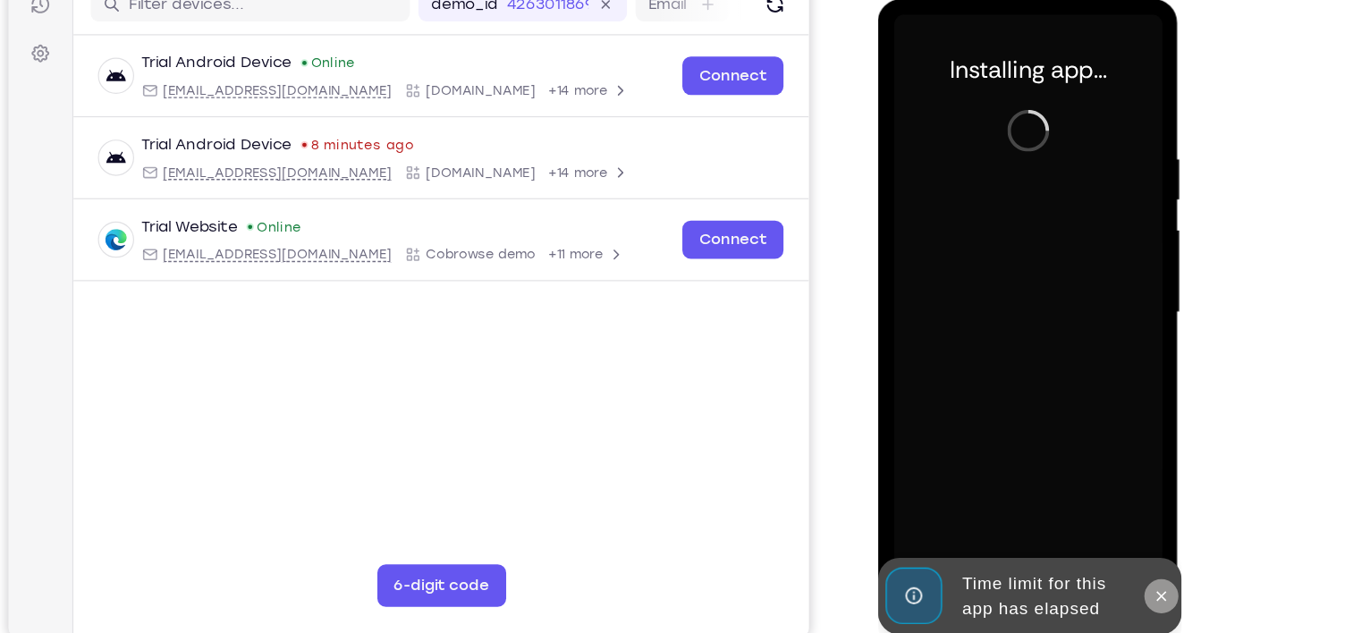
click at [1114, 510] on button at bounding box center [1116, 502] width 29 height 29
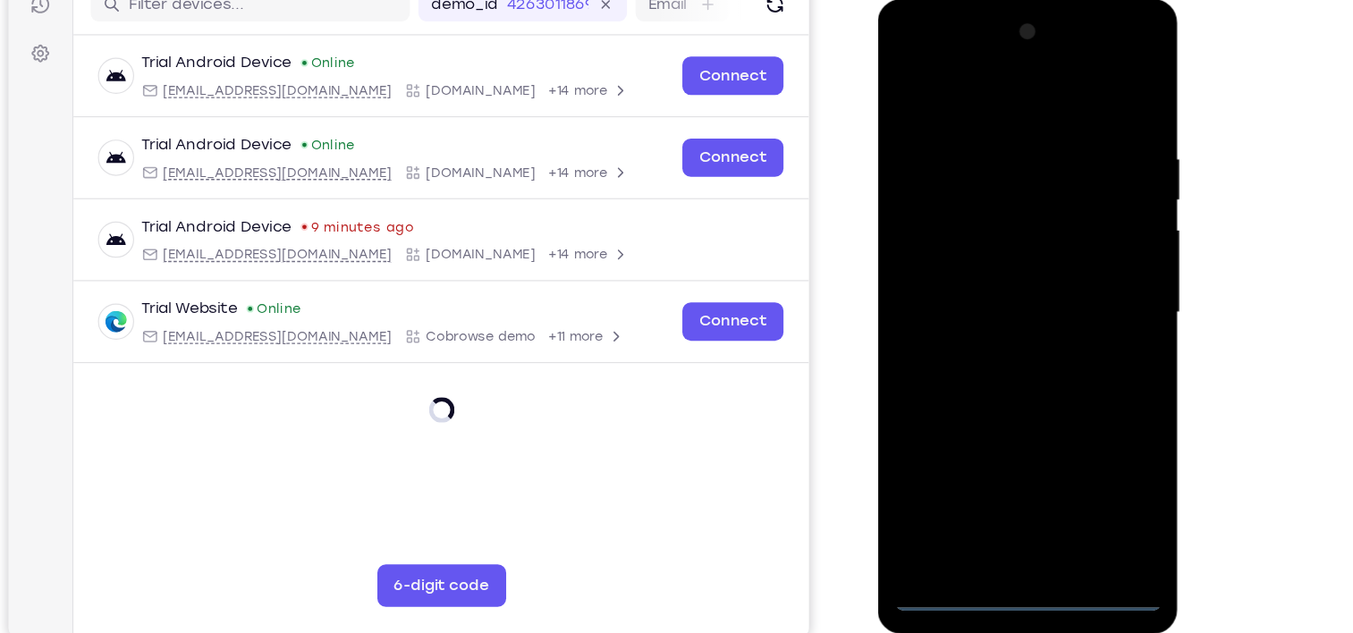
click at [1005, 507] on div at bounding box center [1004, 263] width 225 height 501
click at [992, 512] on div at bounding box center [1004, 263] width 225 height 501
click at [1067, 424] on div at bounding box center [1004, 263] width 225 height 501
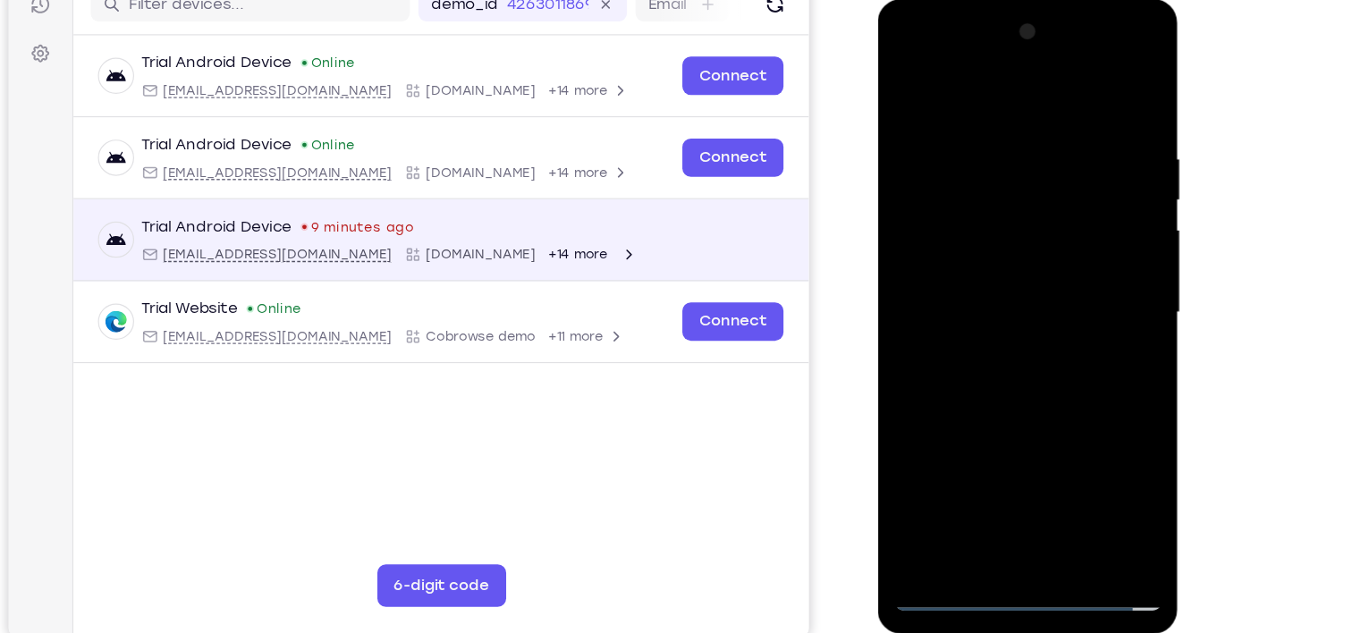
scroll to position [0, 0]
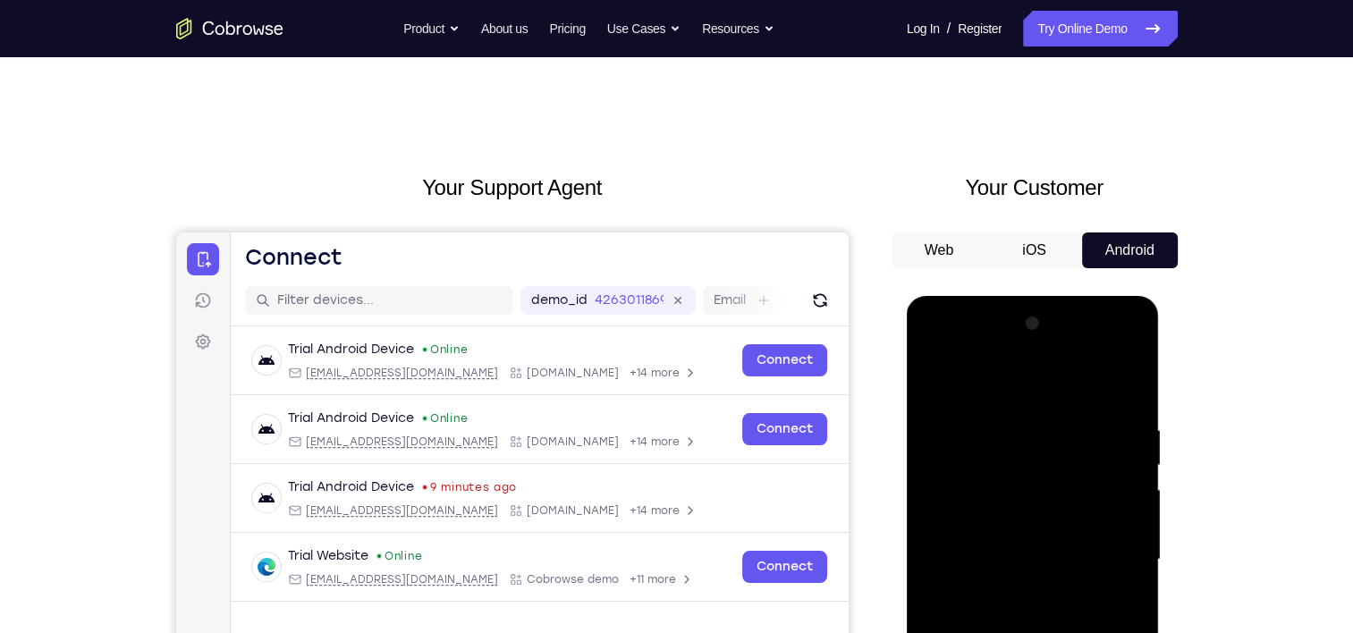
click at [99, 206] on button "Android" at bounding box center [90, 197] width 18 height 18
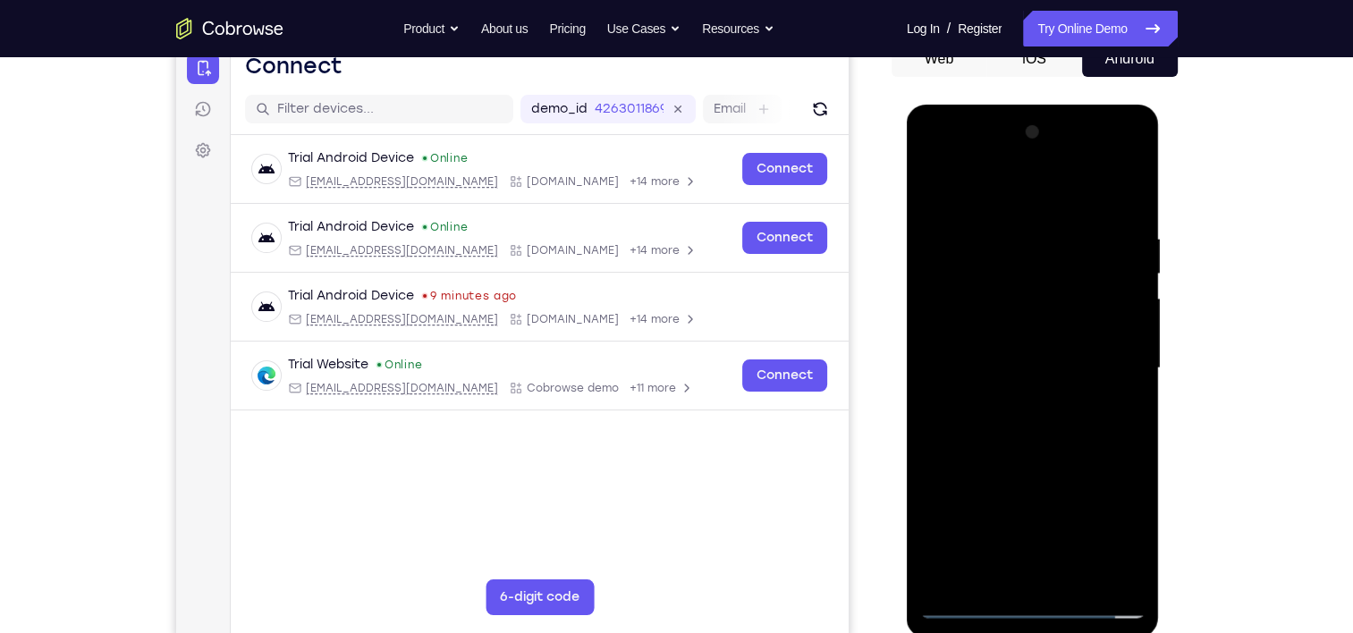
scroll to position [190, 0]
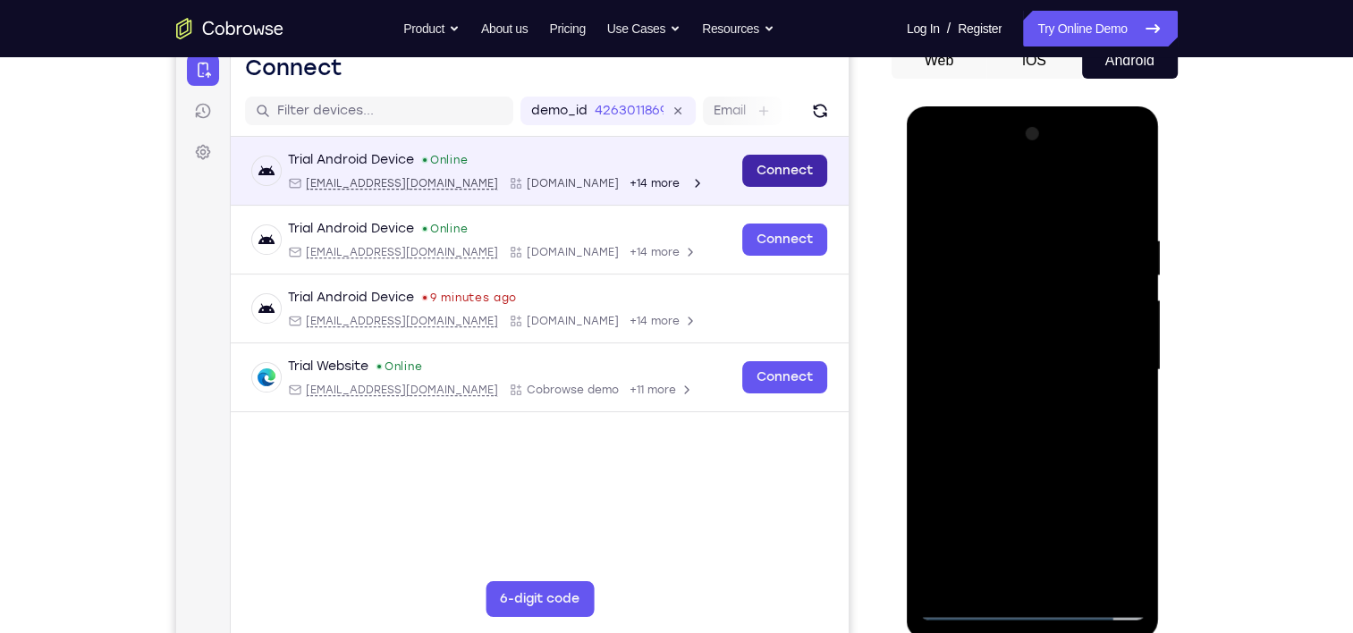
click at [767, 170] on link "Connect" at bounding box center [784, 171] width 85 height 32
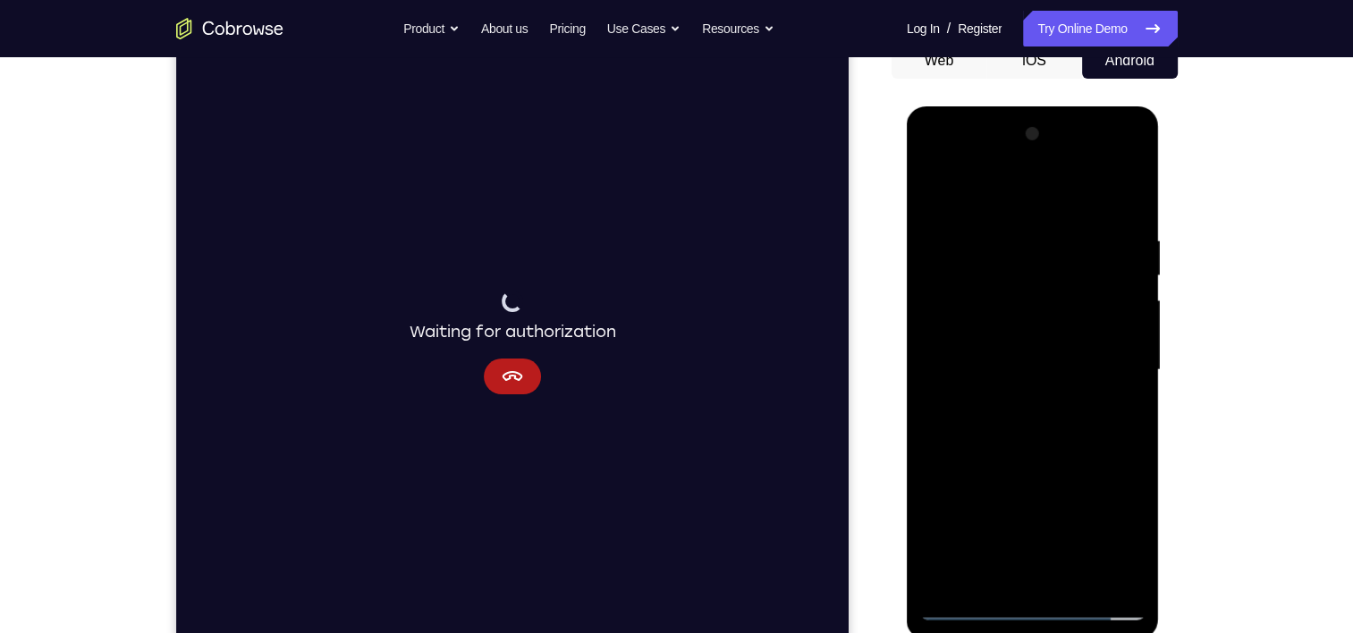
click at [1109, 394] on div at bounding box center [1032, 370] width 225 height 501
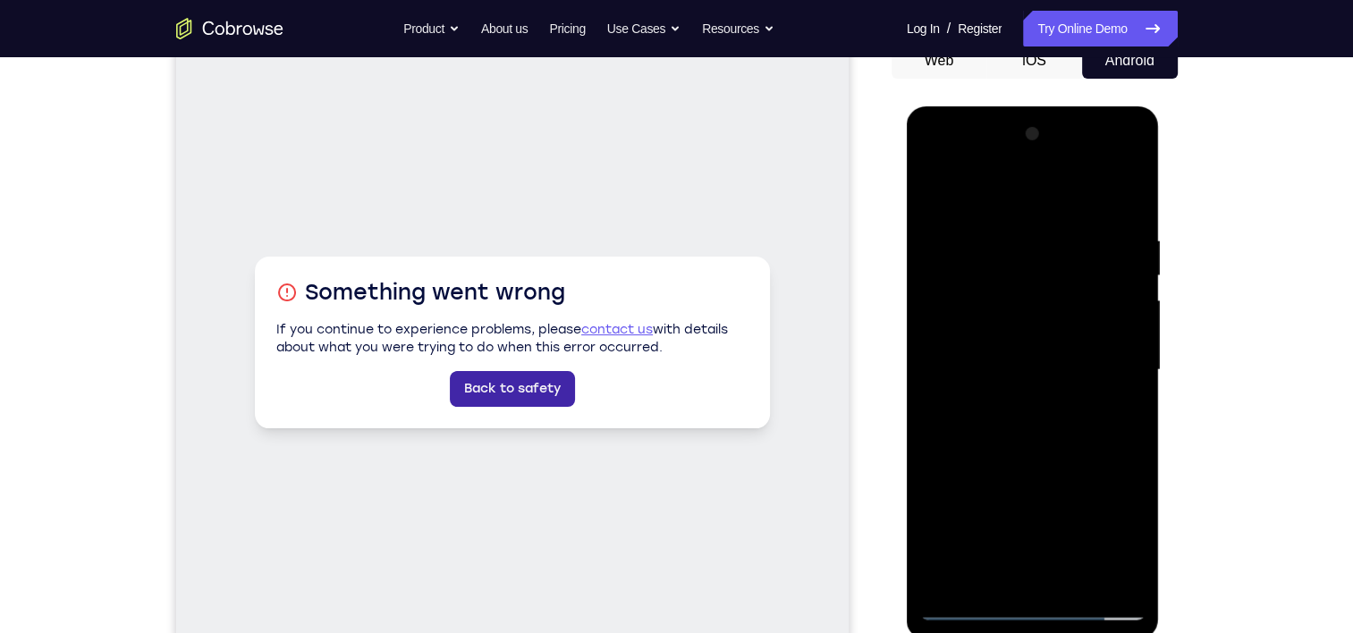
click at [535, 393] on link "Back to safety" at bounding box center [511, 389] width 125 height 36
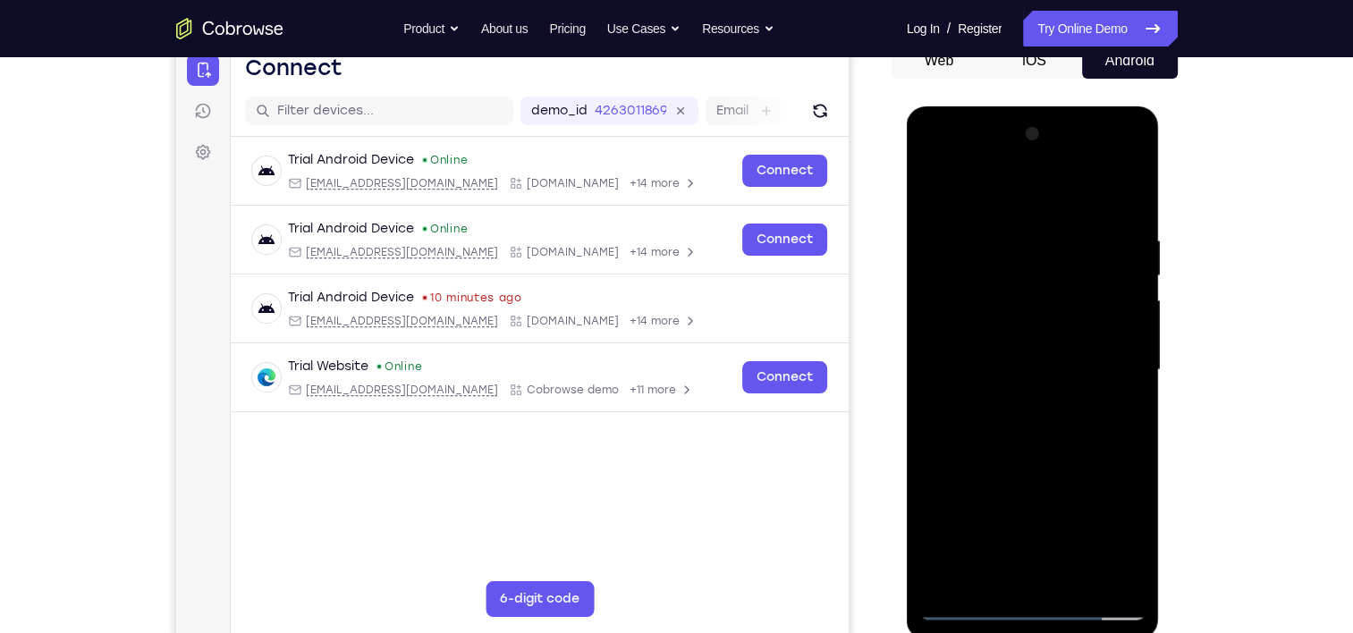
click at [962, 135] on div at bounding box center [1032, 370] width 225 height 501
click at [946, 133] on div at bounding box center [1032, 370] width 225 height 501
click at [1127, 133] on div at bounding box center [1032, 370] width 225 height 501
click at [1106, 165] on div at bounding box center [1032, 370] width 225 height 501
click at [1134, 158] on div at bounding box center [1032, 370] width 225 height 501
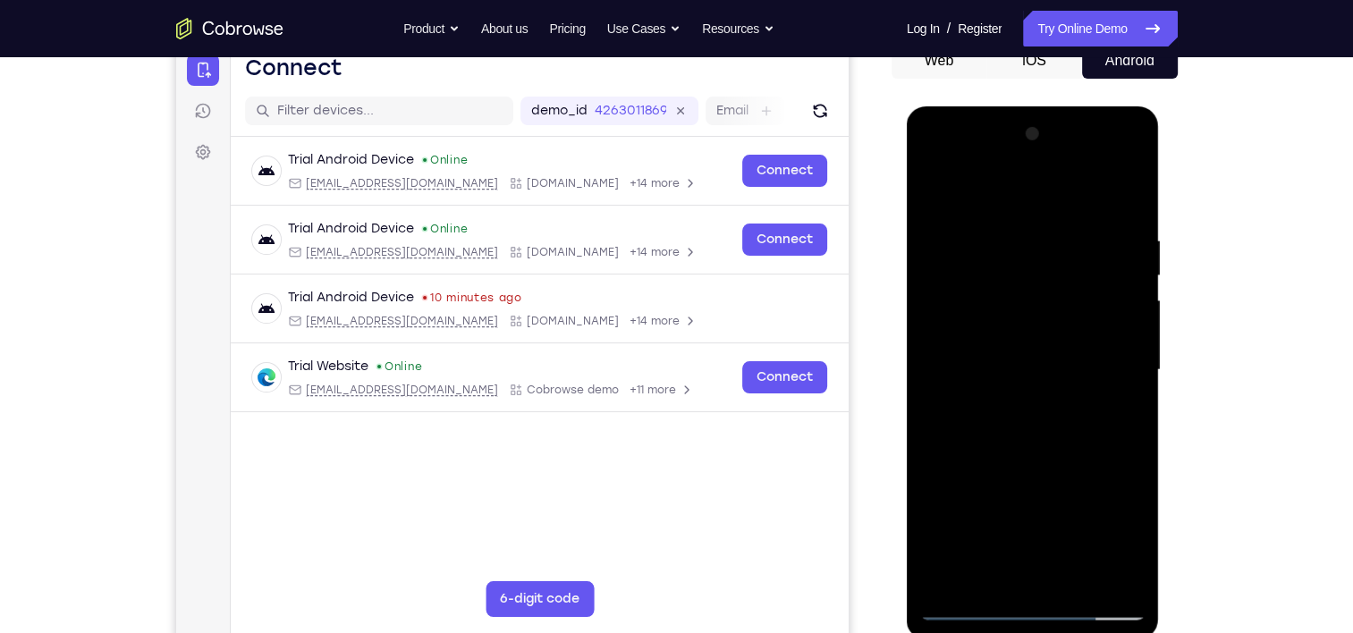
click at [1034, 501] on div at bounding box center [1032, 370] width 225 height 501
click at [563, 593] on button "6-digit code" at bounding box center [539, 599] width 108 height 36
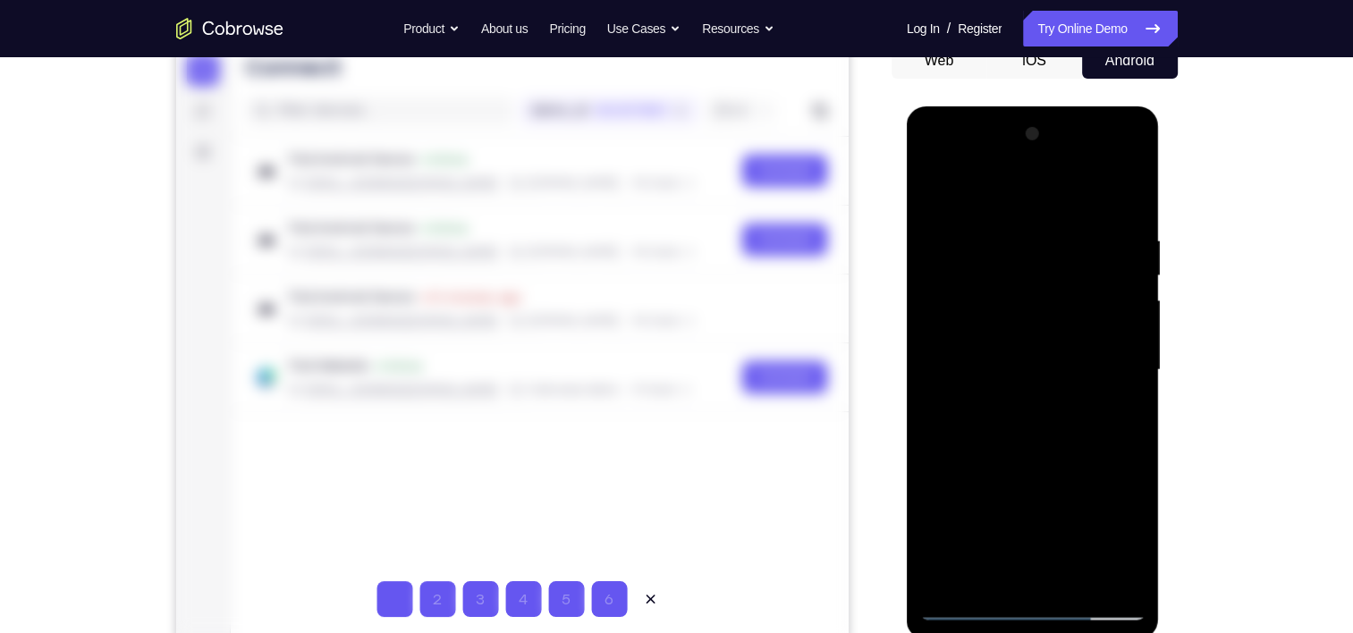
type input "3"
type input "9"
type input "0"
type input "4"
type input "5"
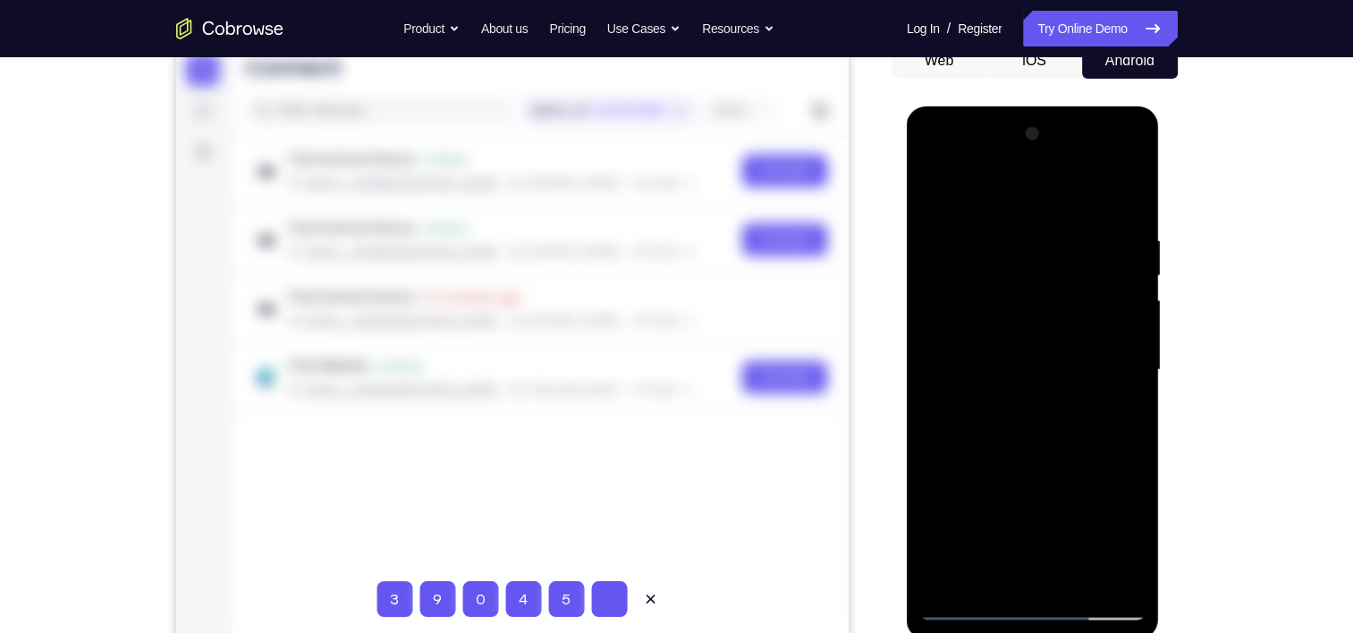
type input "2"
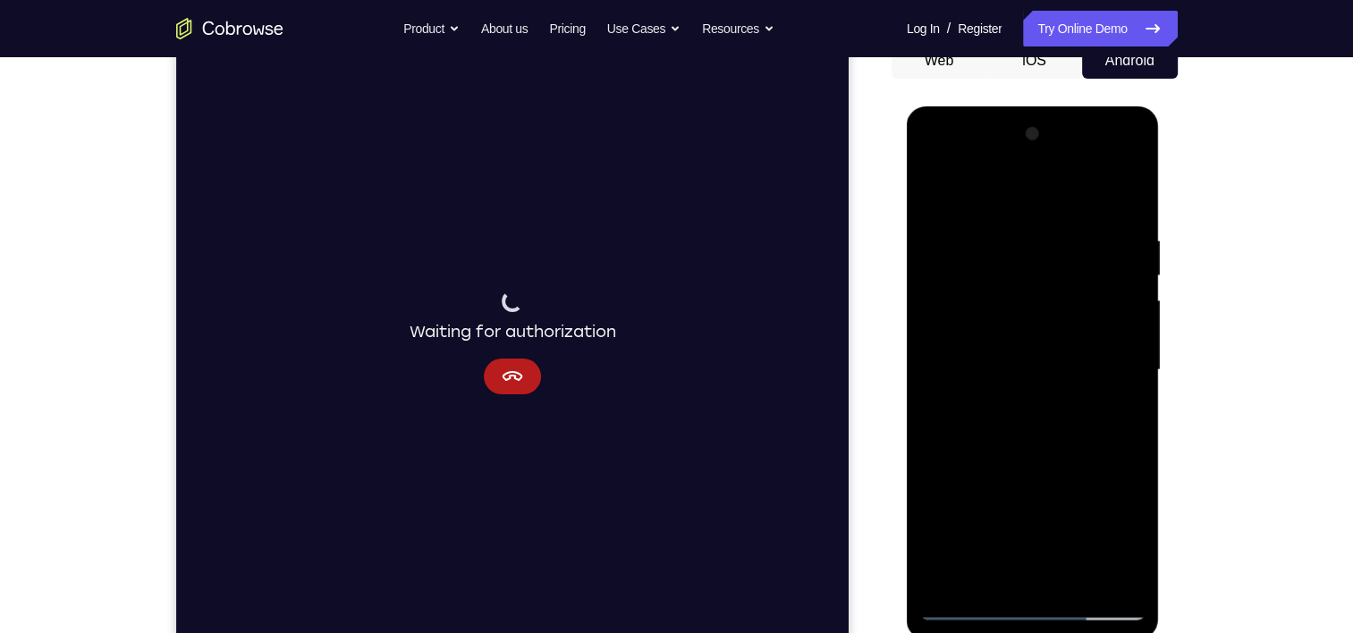
click at [1112, 401] on div at bounding box center [1032, 370] width 225 height 501
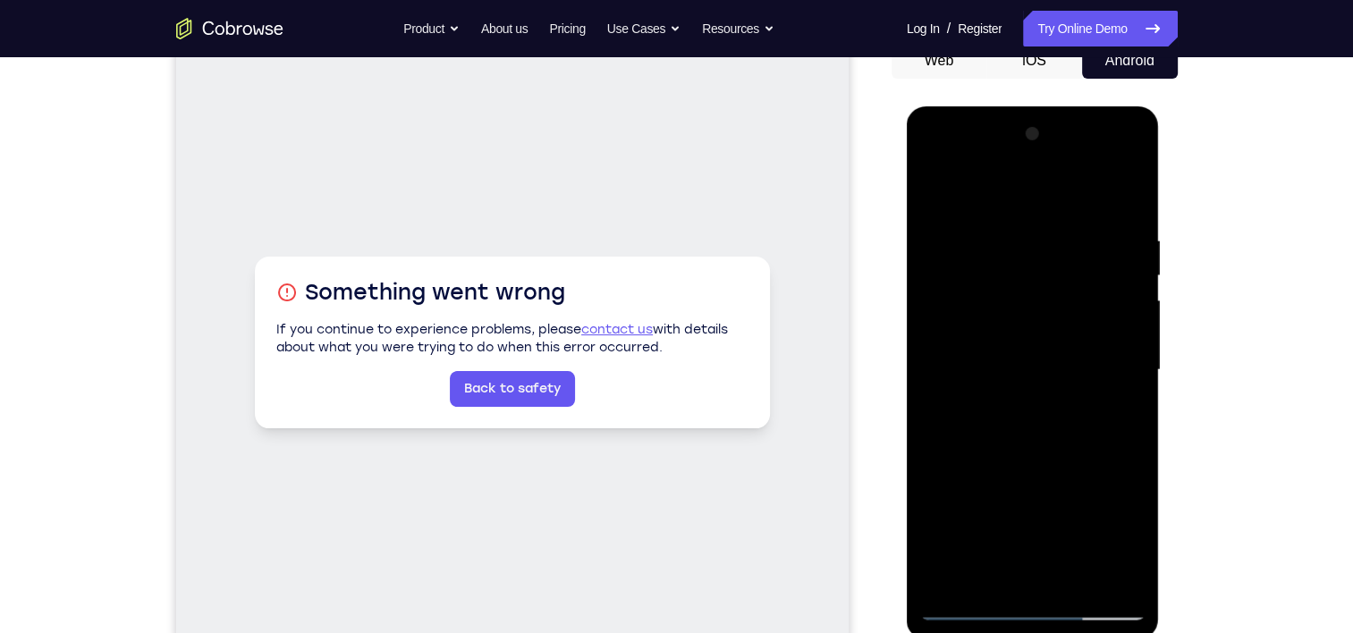
drag, startPoint x: 1112, startPoint y: 118, endPoint x: 1045, endPoint y: 490, distance: 378.1
click at [1045, 490] on div at bounding box center [1032, 370] width 225 height 501
drag, startPoint x: 1010, startPoint y: 226, endPoint x: 1005, endPoint y: 410, distance: 183.5
click at [1005, 410] on div at bounding box center [1032, 370] width 225 height 501
click at [1016, 398] on div at bounding box center [1032, 370] width 225 height 501
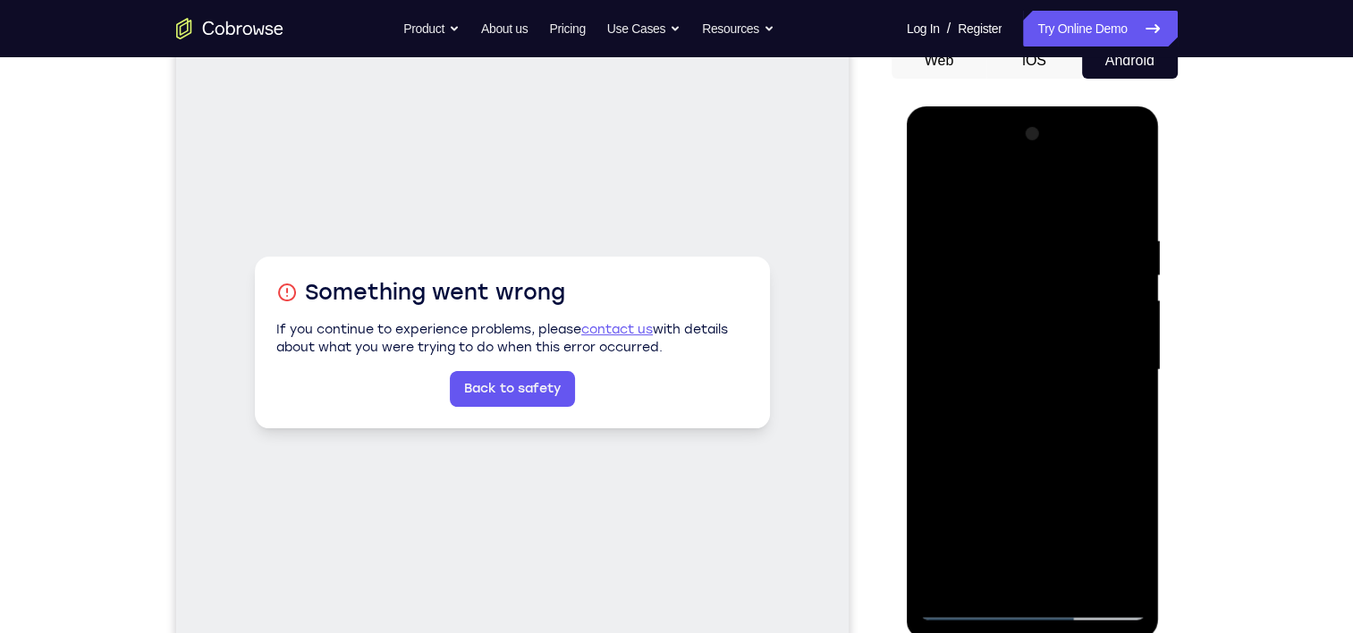
drag, startPoint x: 1030, startPoint y: 568, endPoint x: 1061, endPoint y: 226, distance: 343.1
click at [1061, 226] on div at bounding box center [1032, 370] width 225 height 501
drag, startPoint x: 988, startPoint y: 540, endPoint x: 1076, endPoint y: -93, distance: 639.5
click at [1076, 106] on html "Online web based iOS Simulators and Android Emulators. Run iPhone, iPad, Mobile…" at bounding box center [1034, 374] width 255 height 537
drag, startPoint x: 984, startPoint y: 500, endPoint x: 1013, endPoint y: -79, distance: 579.5
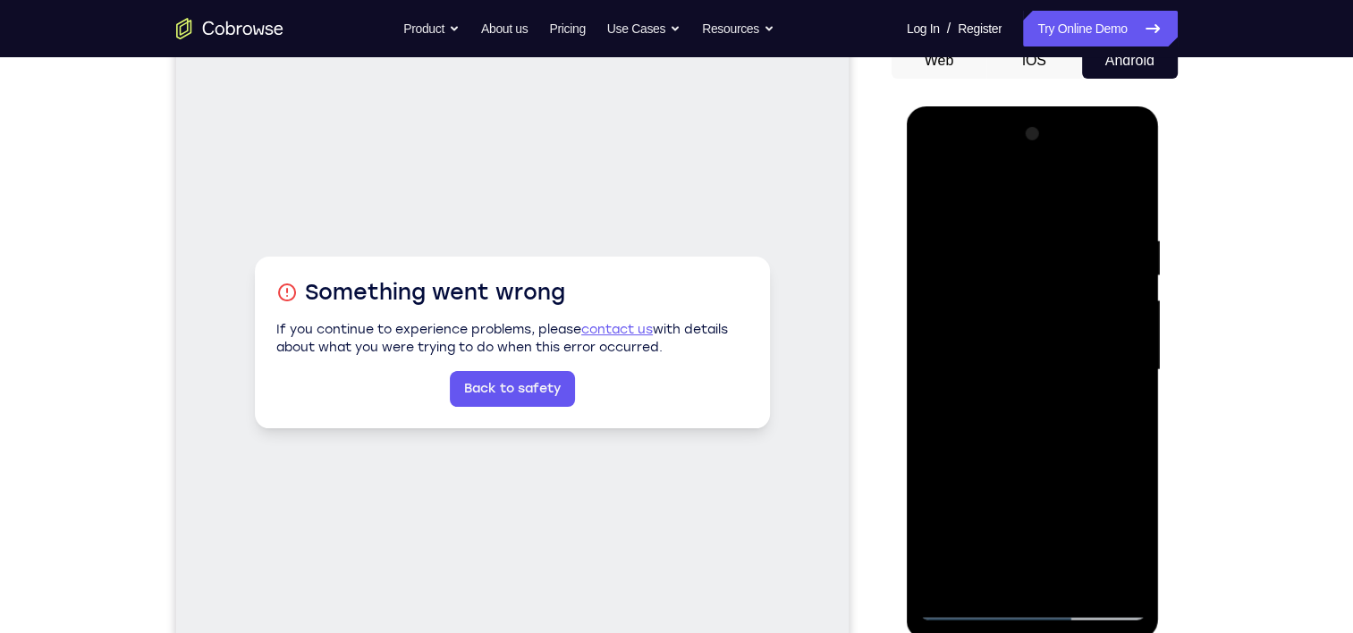
click at [1013, 106] on html "Online web based iOS Simulators and Android Emulators. Run iPhone, iPad, Mobile…" at bounding box center [1034, 374] width 255 height 537
drag, startPoint x: 1889, startPoint y: 140, endPoint x: 1058, endPoint y: 397, distance: 869.8
click at [1058, 397] on div at bounding box center [1032, 370] width 225 height 501
click at [1032, 386] on div at bounding box center [1032, 370] width 225 height 501
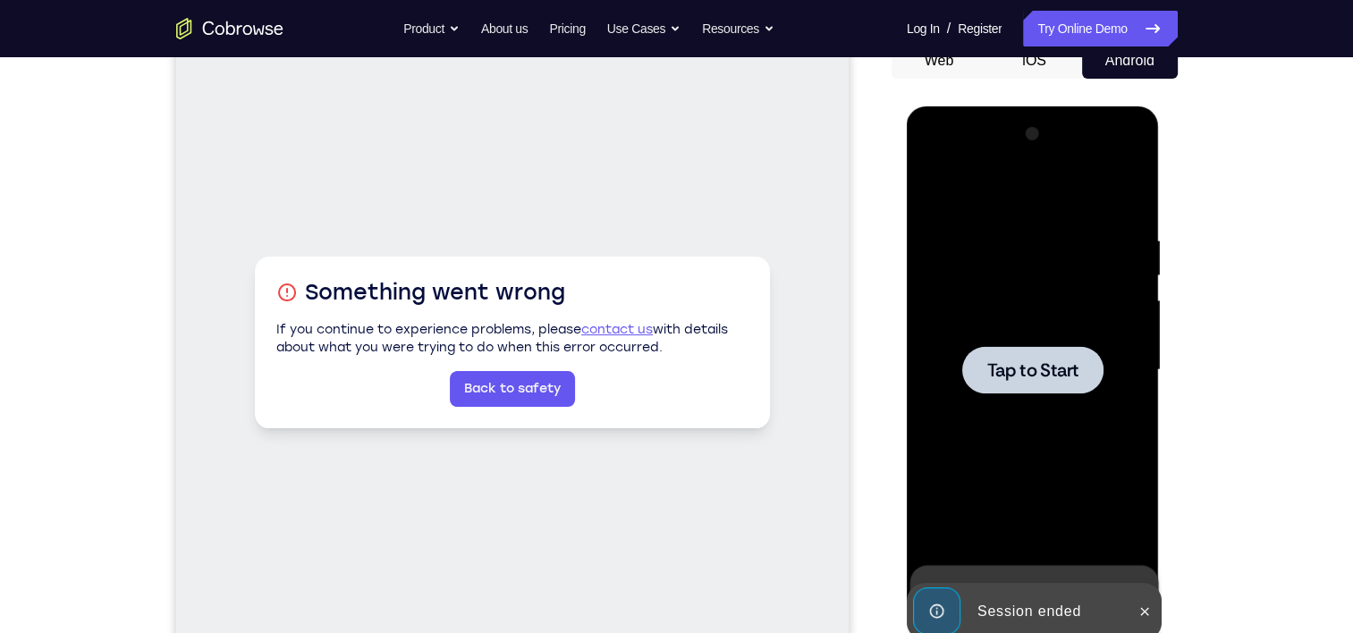
click at [1105, 318] on div at bounding box center [1032, 370] width 225 height 501
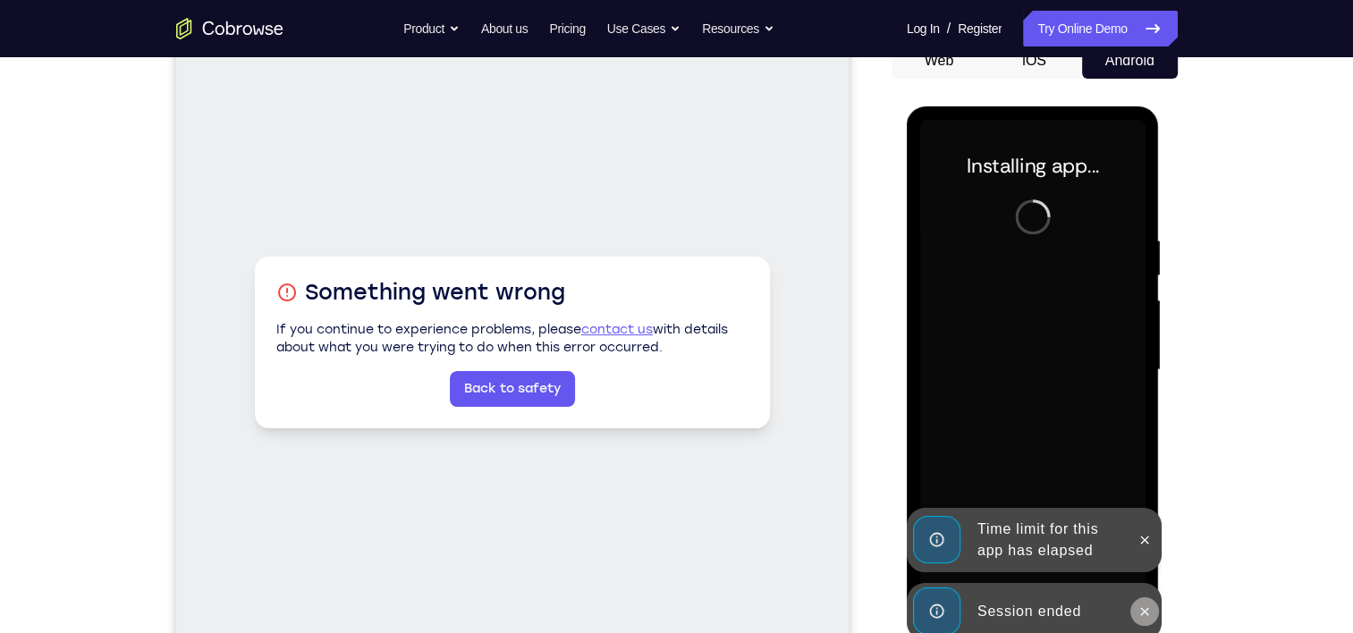
click at [1146, 602] on button at bounding box center [1145, 612] width 29 height 29
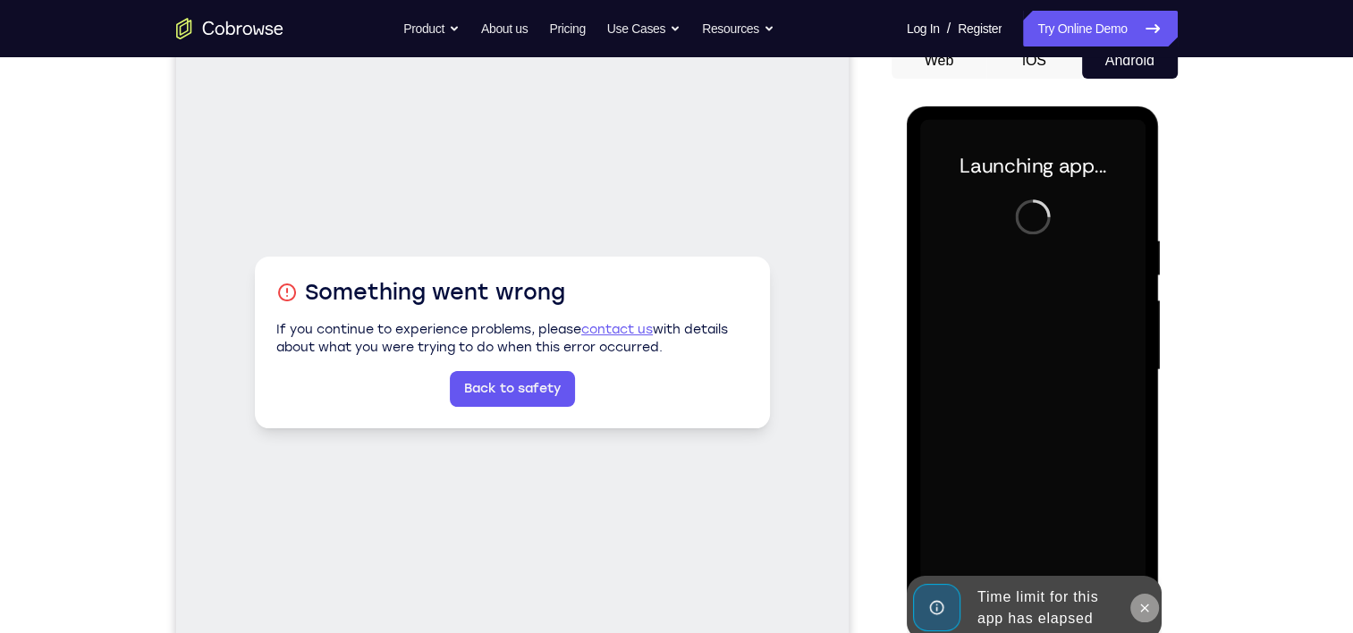
click at [1144, 614] on icon at bounding box center [1145, 608] width 14 height 14
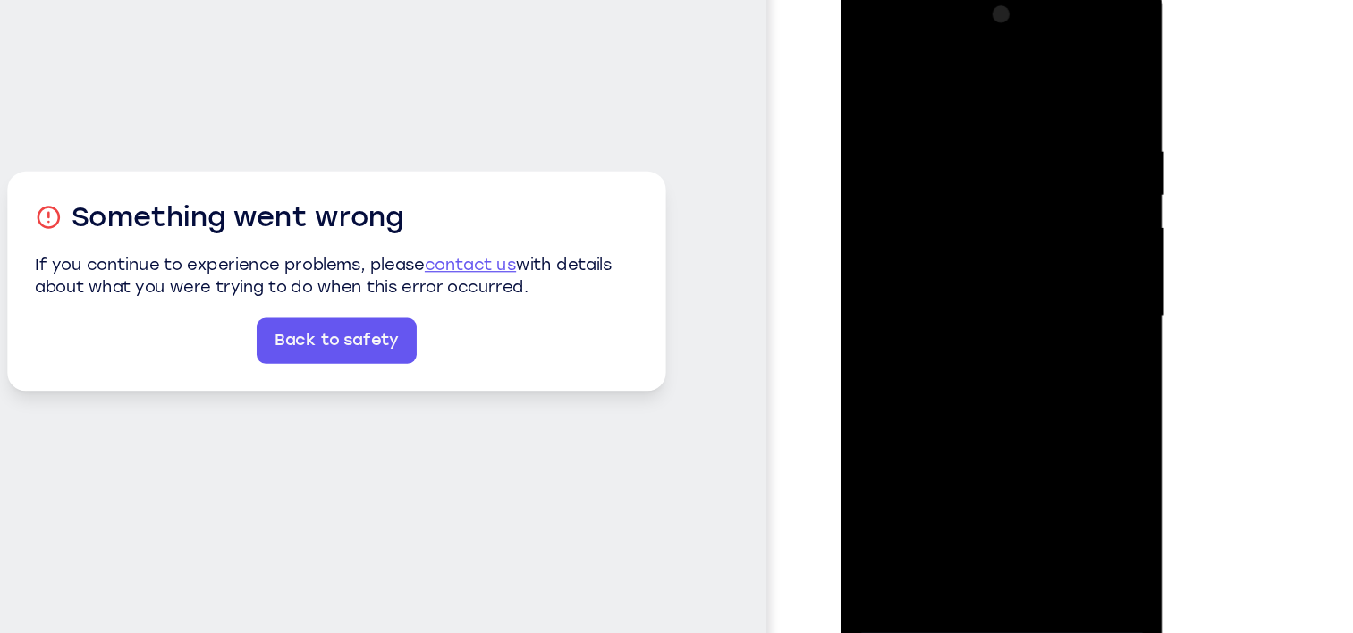
scroll to position [182, 0]
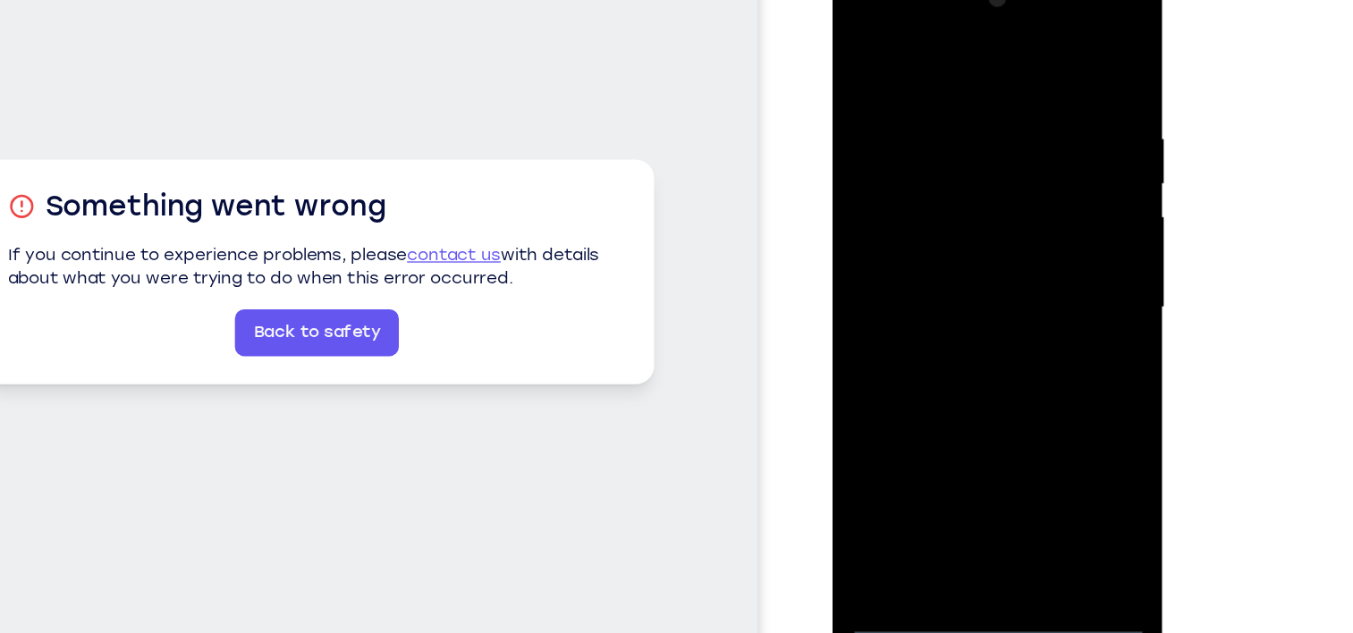
click at [972, 464] on div at bounding box center [958, 227] width 225 height 501
click at [1035, 395] on div at bounding box center [958, 227] width 225 height 501
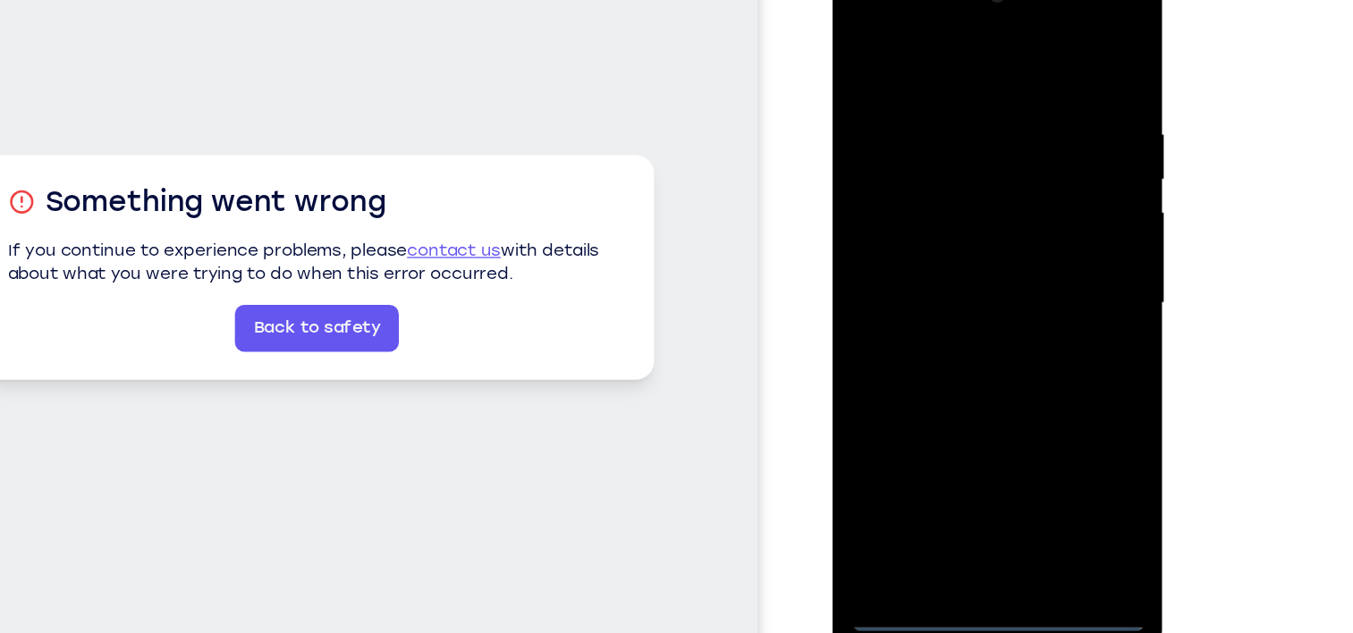
click at [916, 38] on div at bounding box center [958, 222] width 225 height 501
click at [1038, 211] on div at bounding box center [958, 222] width 225 height 501
click at [931, 253] on div at bounding box center [958, 222] width 225 height 501
click at [944, 211] on div at bounding box center [958, 222] width 225 height 501
click at [938, 193] on div at bounding box center [958, 222] width 225 height 501
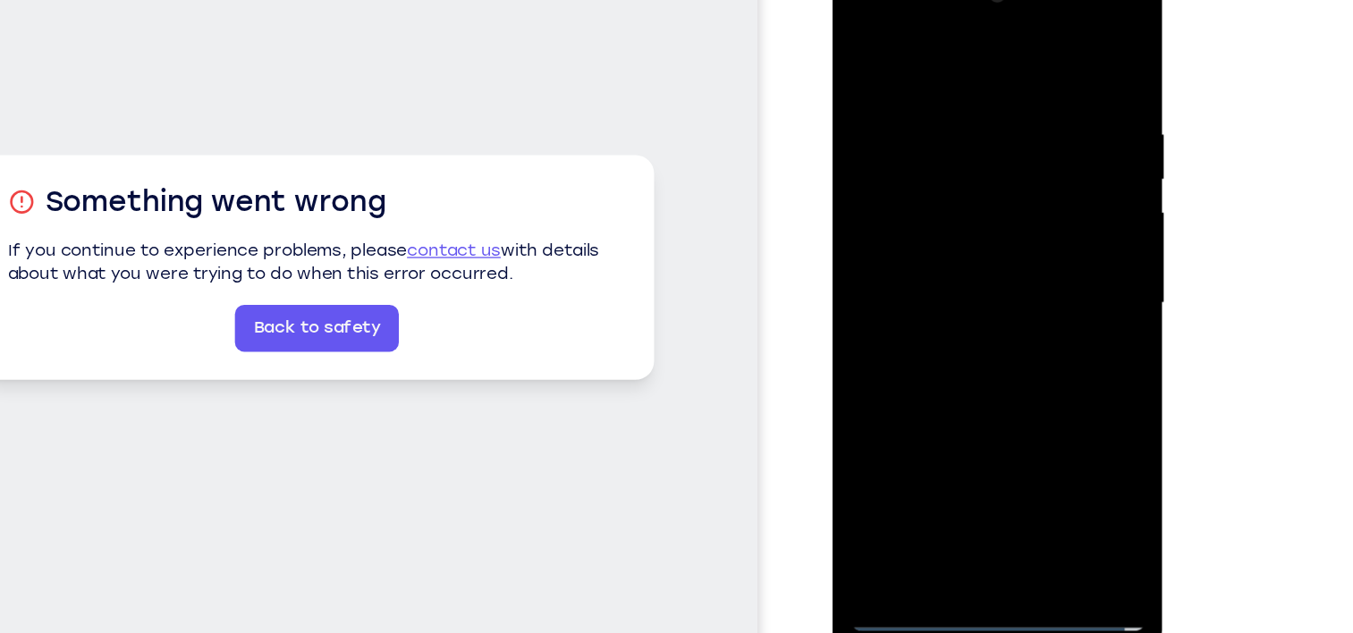
click at [1030, 92] on div at bounding box center [958, 222] width 225 height 501
click at [982, 282] on div at bounding box center [958, 222] width 225 height 501
drag, startPoint x: 894, startPoint y: 48, endPoint x: 1162, endPoint y: 54, distance: 268.4
click at [1088, 54] on html "Online web based iOS Simulators and Android Emulators. Run iPhone, iPad, Mobile…" at bounding box center [960, 227] width 255 height 537
click at [1043, 58] on div at bounding box center [958, 222] width 225 height 501
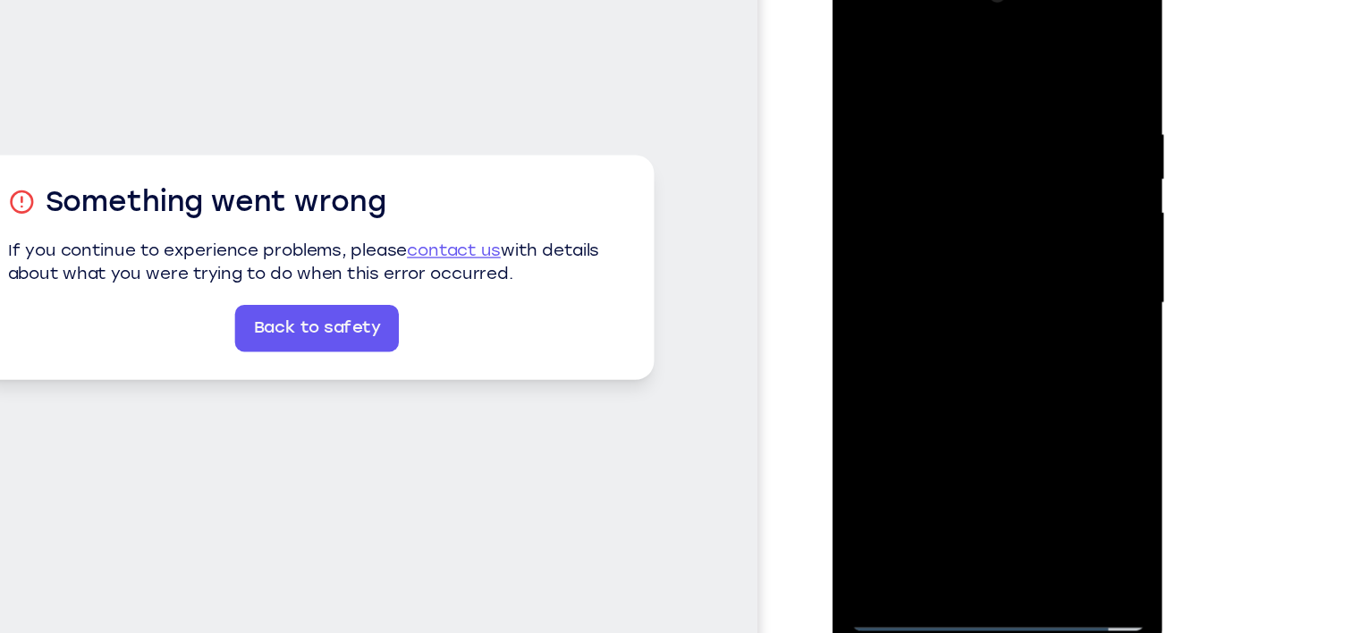
click at [941, 86] on div at bounding box center [958, 222] width 225 height 501
click at [1044, 50] on div at bounding box center [958, 222] width 225 height 501
drag, startPoint x: 1052, startPoint y: 67, endPoint x: 903, endPoint y: 97, distance: 151.4
click at [903, 97] on div at bounding box center [958, 222] width 225 height 501
click at [905, 81] on div at bounding box center [958, 222] width 225 height 501
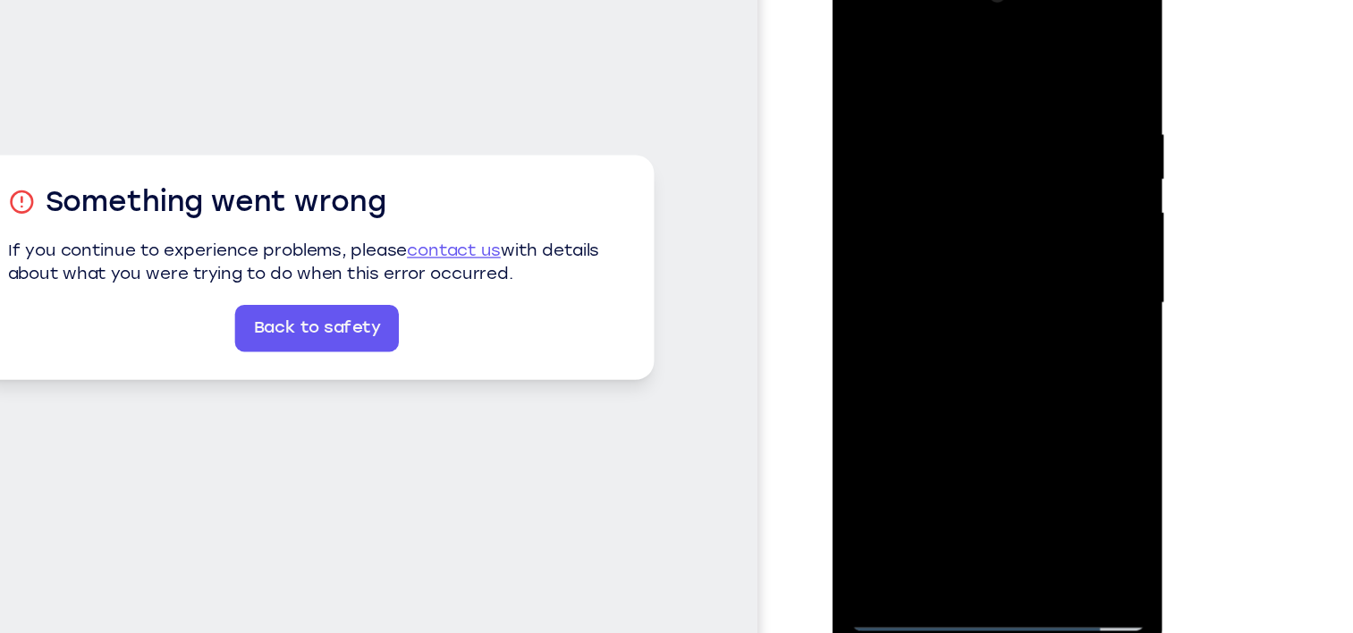
click at [1057, 53] on div at bounding box center [958, 222] width 225 height 501
click at [861, 82] on div at bounding box center [958, 222] width 225 height 501
click at [1053, 56] on div at bounding box center [958, 222] width 225 height 501
drag, startPoint x: 1041, startPoint y: 82, endPoint x: 825, endPoint y: 125, distance: 220.7
click at [833, 125] on html "Online web based iOS Simulators and Android Emulators. Run iPhone, iPad, Mobile…" at bounding box center [960, 227] width 255 height 537
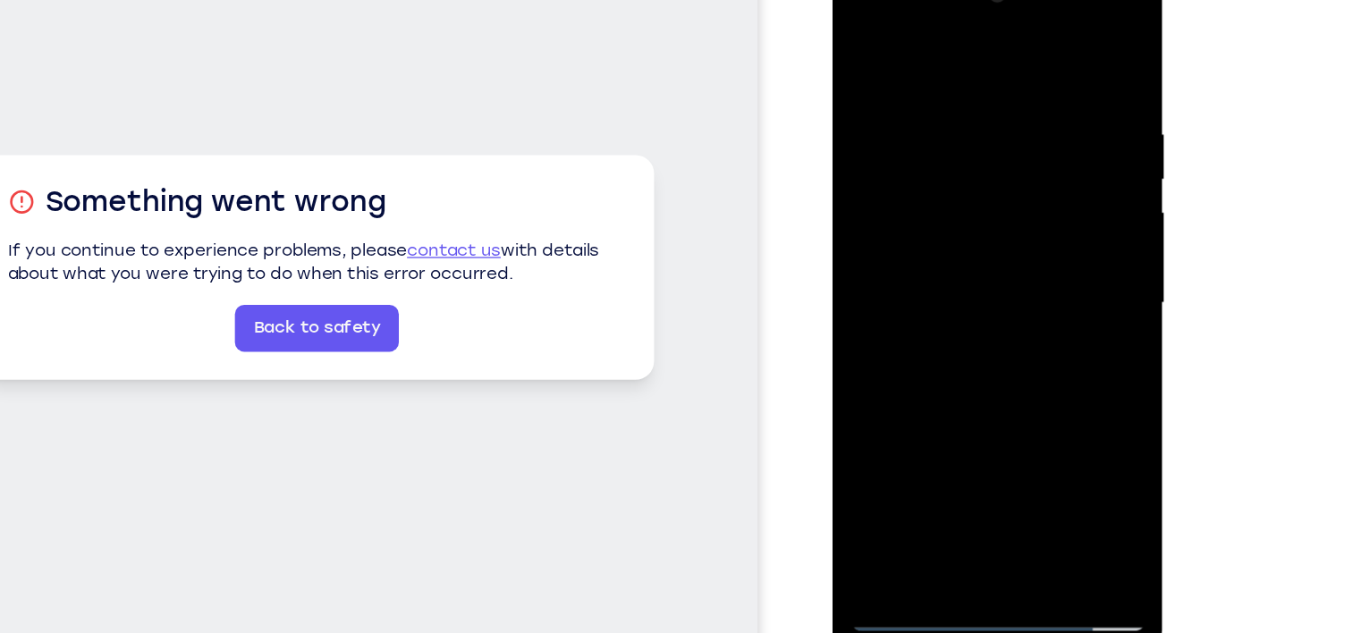
click at [1001, 440] on div at bounding box center [958, 222] width 225 height 501
click at [956, 328] on div at bounding box center [958, 222] width 225 height 501
click at [929, 249] on div at bounding box center [958, 222] width 225 height 501
click at [932, 40] on div at bounding box center [958, 222] width 225 height 501
click at [885, 110] on div at bounding box center [958, 222] width 225 height 501
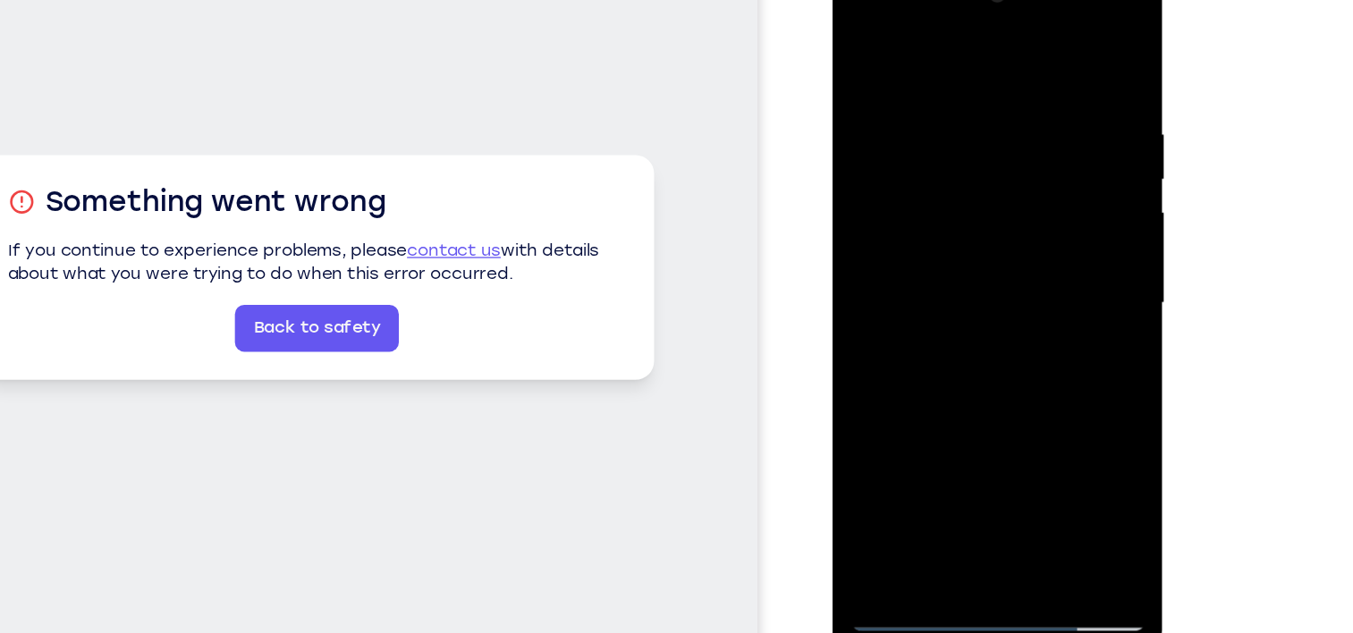
click at [965, 417] on div at bounding box center [958, 222] width 225 height 501
click at [992, 273] on div at bounding box center [958, 222] width 225 height 501
click at [995, 427] on div at bounding box center [958, 222] width 225 height 501
click at [1041, 424] on div at bounding box center [958, 222] width 225 height 501
click at [1007, 328] on div at bounding box center [958, 222] width 225 height 501
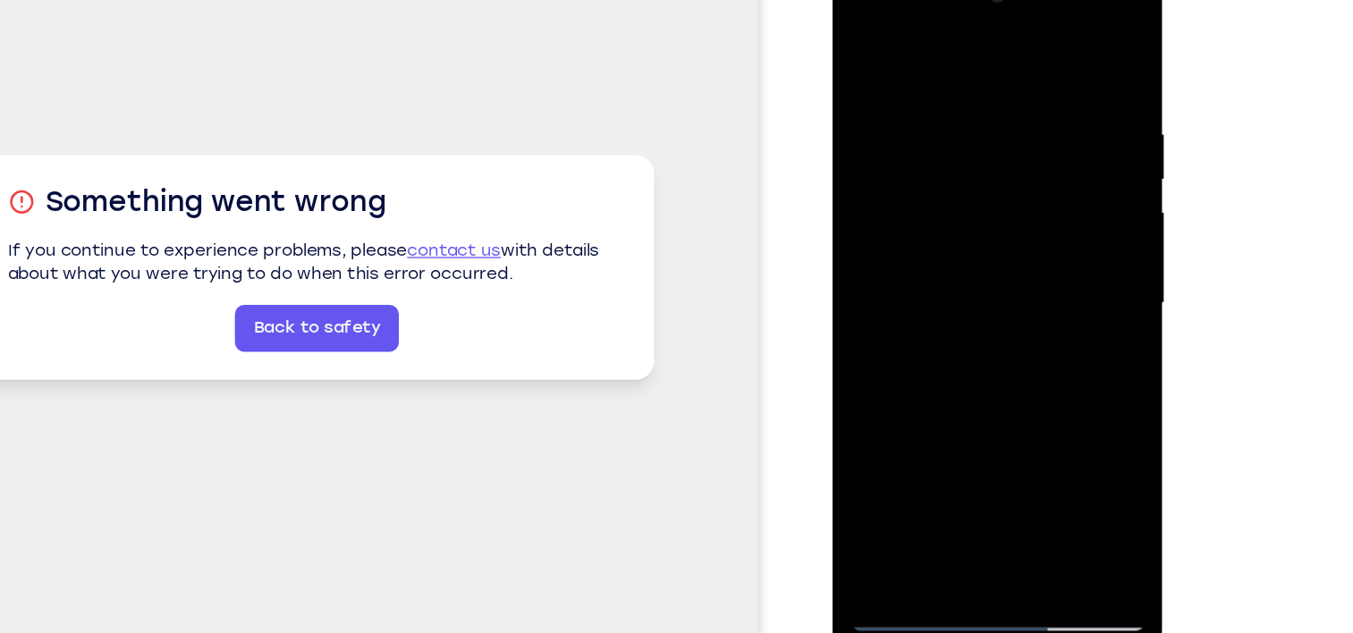
click at [1056, 48] on div at bounding box center [958, 222] width 225 height 501
click at [914, 438] on div at bounding box center [958, 222] width 225 height 501
click at [964, 38] on div at bounding box center [958, 222] width 225 height 501
click at [919, 124] on div at bounding box center [958, 222] width 225 height 501
click at [875, 191] on div at bounding box center [958, 222] width 225 height 501
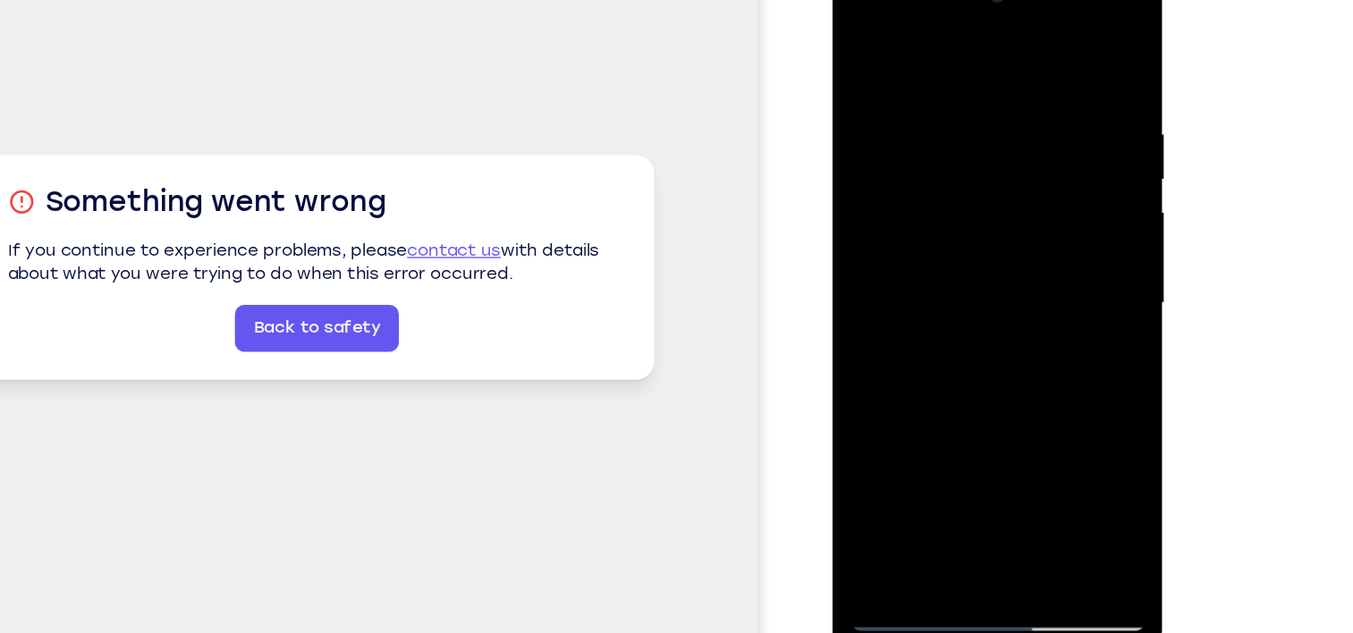
click at [899, 66] on div at bounding box center [958, 222] width 225 height 501
drag, startPoint x: 909, startPoint y: 211, endPoint x: 963, endPoint y: -26, distance: 243.2
click at [963, 0] on div at bounding box center [958, 222] width 225 height 501
drag, startPoint x: 924, startPoint y: 279, endPoint x: 946, endPoint y: 123, distance: 157.2
click at [946, 123] on div at bounding box center [958, 222] width 225 height 501
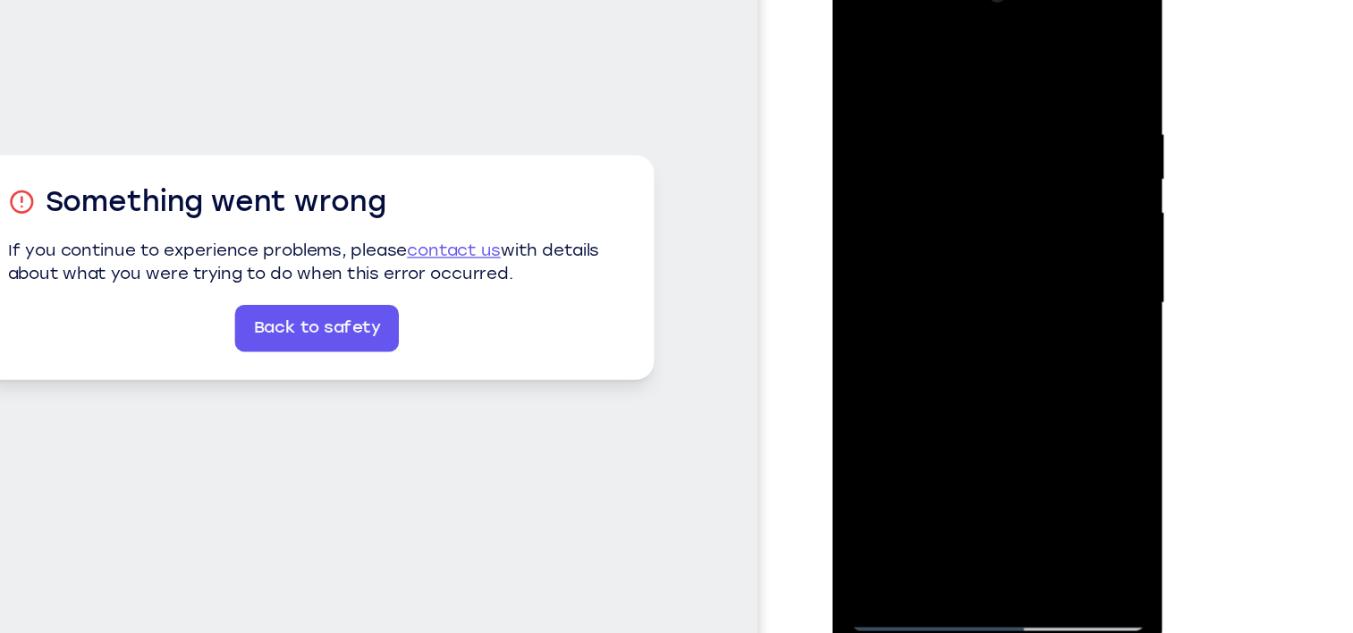
drag, startPoint x: 935, startPoint y: 110, endPoint x: 926, endPoint y: 479, distance: 368.6
click at [926, 479] on div at bounding box center [959, 225] width 253 height 533
click at [937, 88] on div at bounding box center [958, 222] width 225 height 501
click at [893, 427] on div at bounding box center [958, 222] width 225 height 501
click at [869, 42] on div at bounding box center [958, 222] width 225 height 501
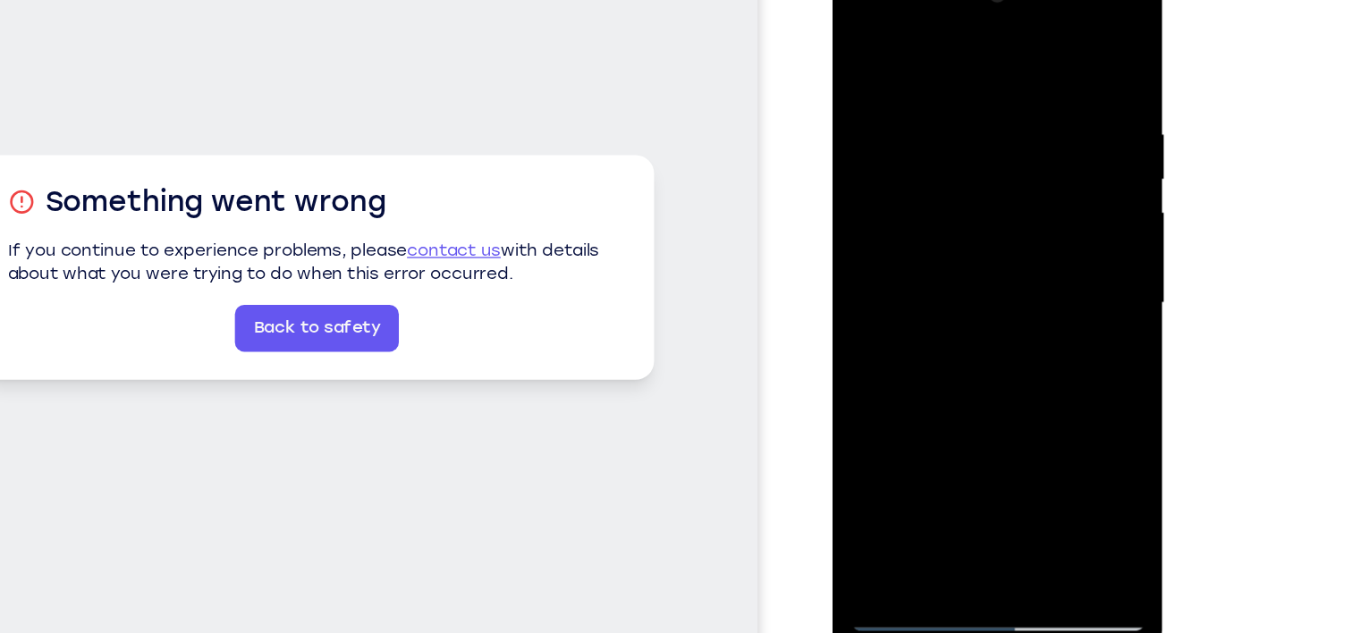
click at [909, 91] on div at bounding box center [958, 222] width 225 height 501
click at [862, 192] on div at bounding box center [958, 222] width 225 height 501
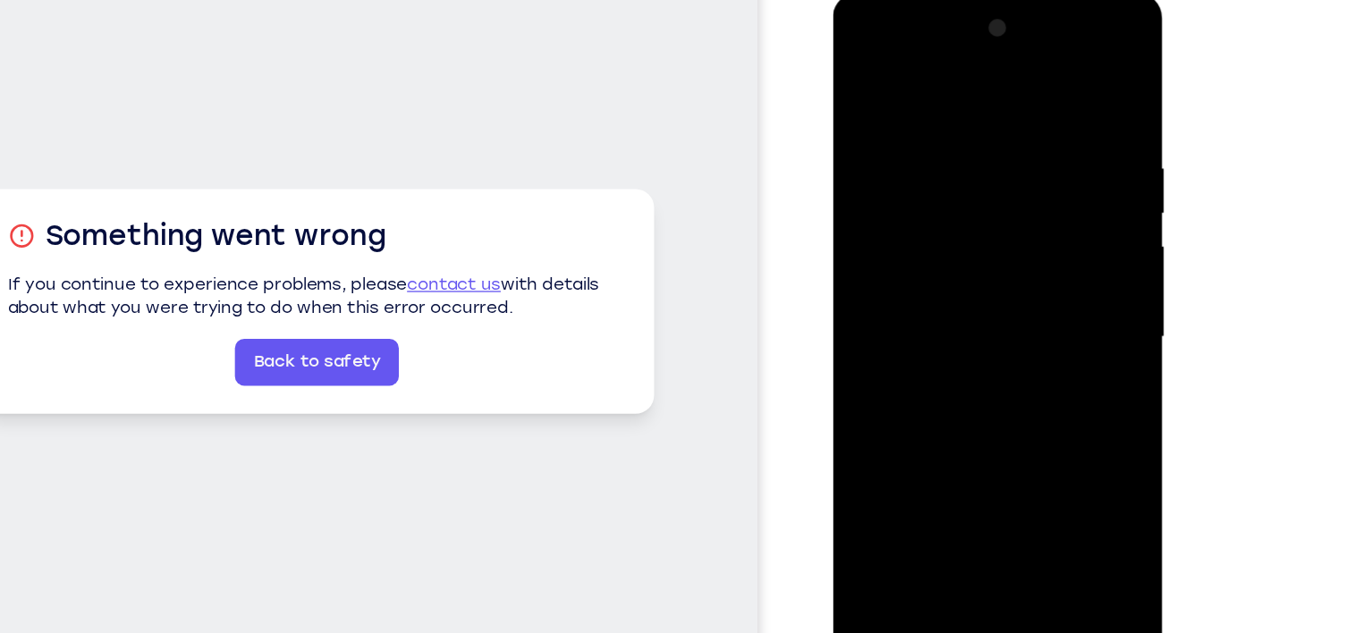
click at [1059, 17] on div at bounding box center [958, 256] width 225 height 501
drag, startPoint x: 1016, startPoint y: 263, endPoint x: 1042, endPoint y: 94, distance: 171.0
click at [1042, 94] on div at bounding box center [958, 256] width 225 height 501
click at [854, 74] on div at bounding box center [958, 256] width 225 height 501
click at [937, 116] on div at bounding box center [958, 256] width 225 height 501
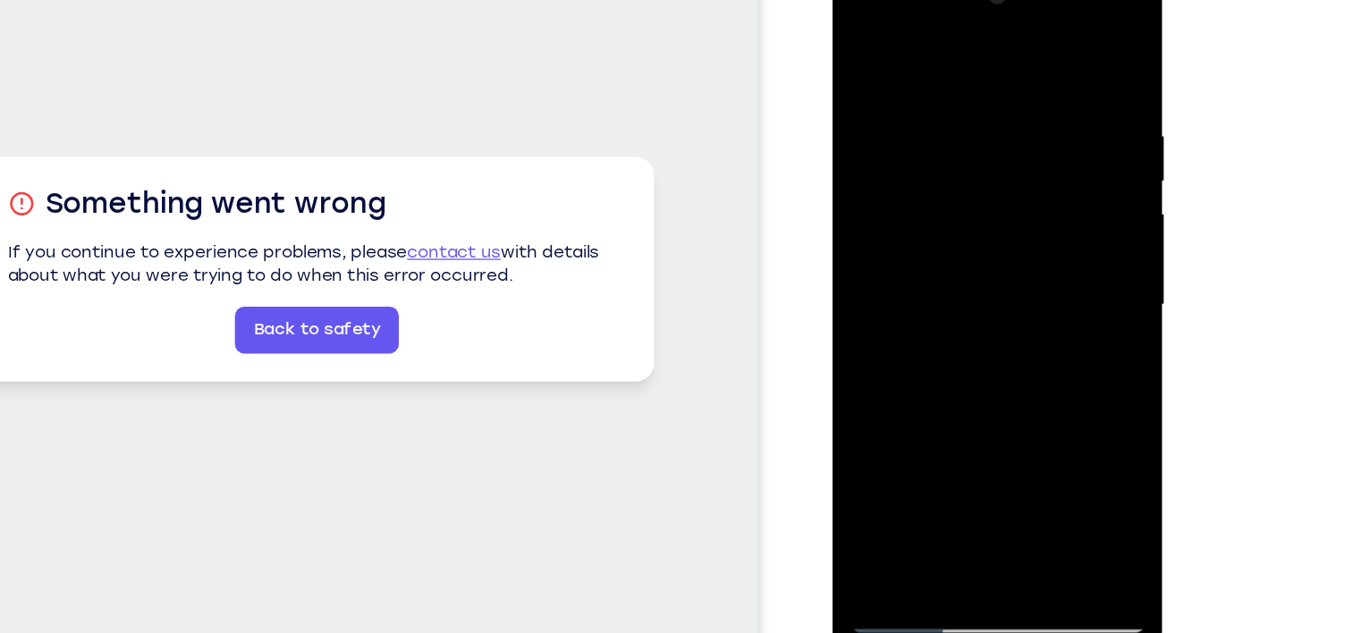
click at [904, 269] on div at bounding box center [958, 224] width 225 height 501
click at [923, 236] on div at bounding box center [958, 224] width 225 height 501
drag, startPoint x: 944, startPoint y: 171, endPoint x: 921, endPoint y: 249, distance: 81.0
click at [921, 249] on div at bounding box center [958, 224] width 225 height 501
click at [865, 54] on div at bounding box center [958, 224] width 225 height 501
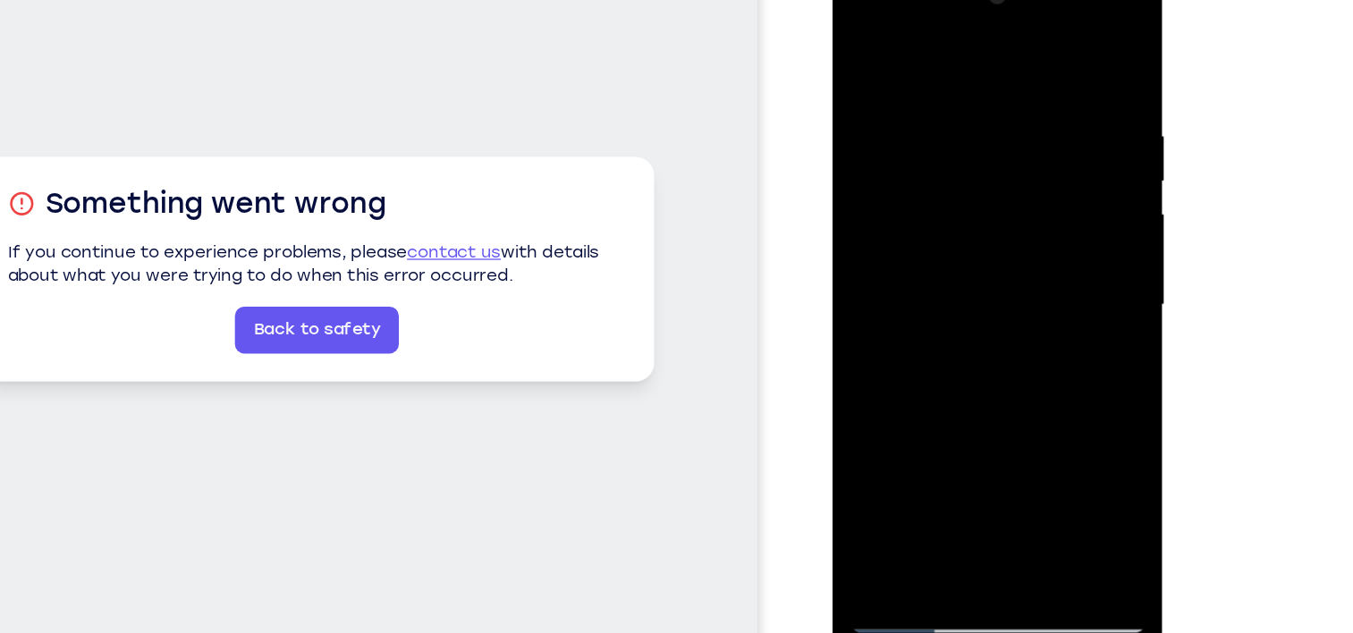
click at [926, 324] on div at bounding box center [958, 224] width 225 height 501
click at [983, 105] on div at bounding box center [958, 224] width 225 height 501
click at [864, 43] on div at bounding box center [958, 224] width 225 height 501
click at [908, 228] on div at bounding box center [958, 224] width 225 height 501
click at [951, 109] on div at bounding box center [958, 224] width 225 height 501
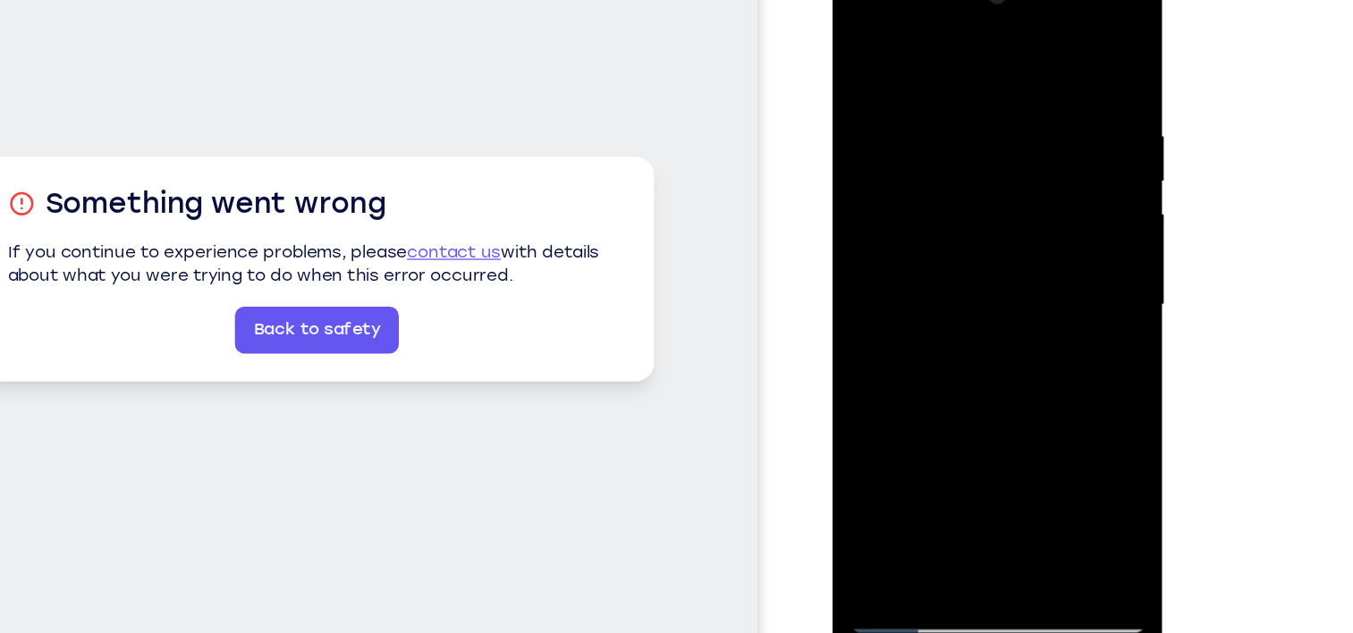
click at [869, 41] on div at bounding box center [958, 224] width 225 height 501
click at [929, 78] on div at bounding box center [958, 224] width 225 height 501
click at [929, 86] on div at bounding box center [958, 224] width 225 height 501
click at [891, 350] on div at bounding box center [958, 224] width 225 height 501
click at [1061, 241] on div at bounding box center [958, 224] width 225 height 501
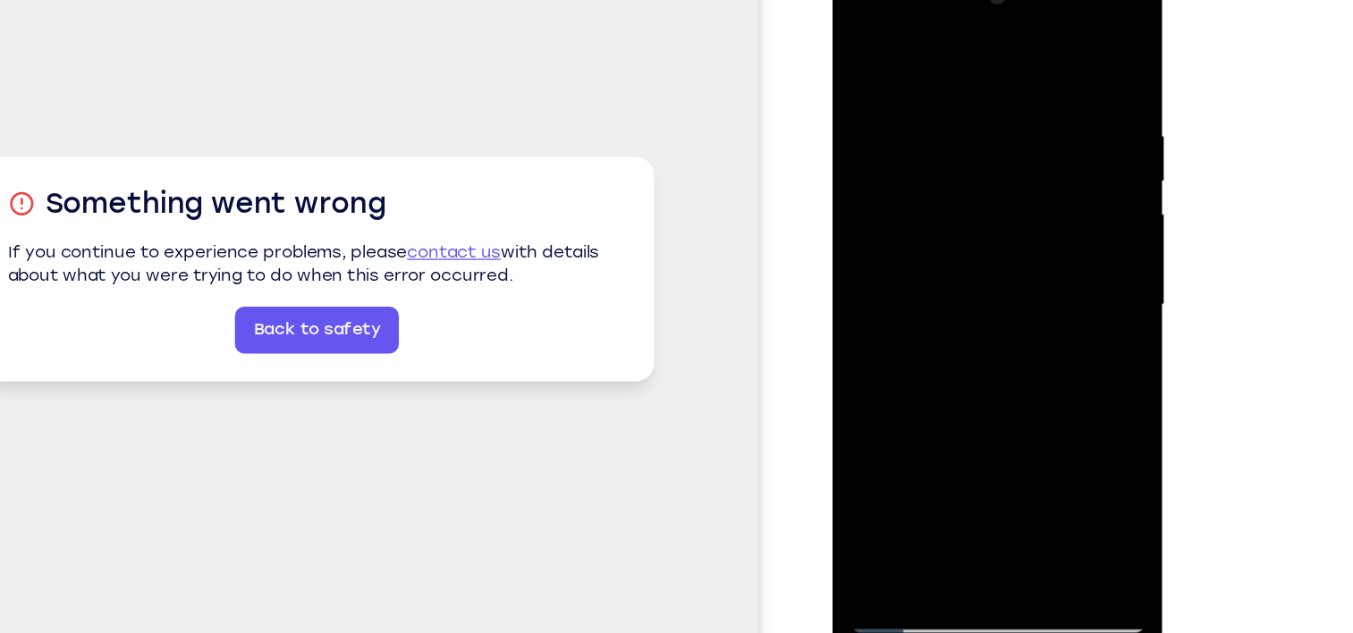
click at [1061, 241] on div at bounding box center [958, 224] width 225 height 501
click at [860, 47] on div at bounding box center [958, 224] width 225 height 501
click at [861, 40] on div at bounding box center [958, 224] width 225 height 501
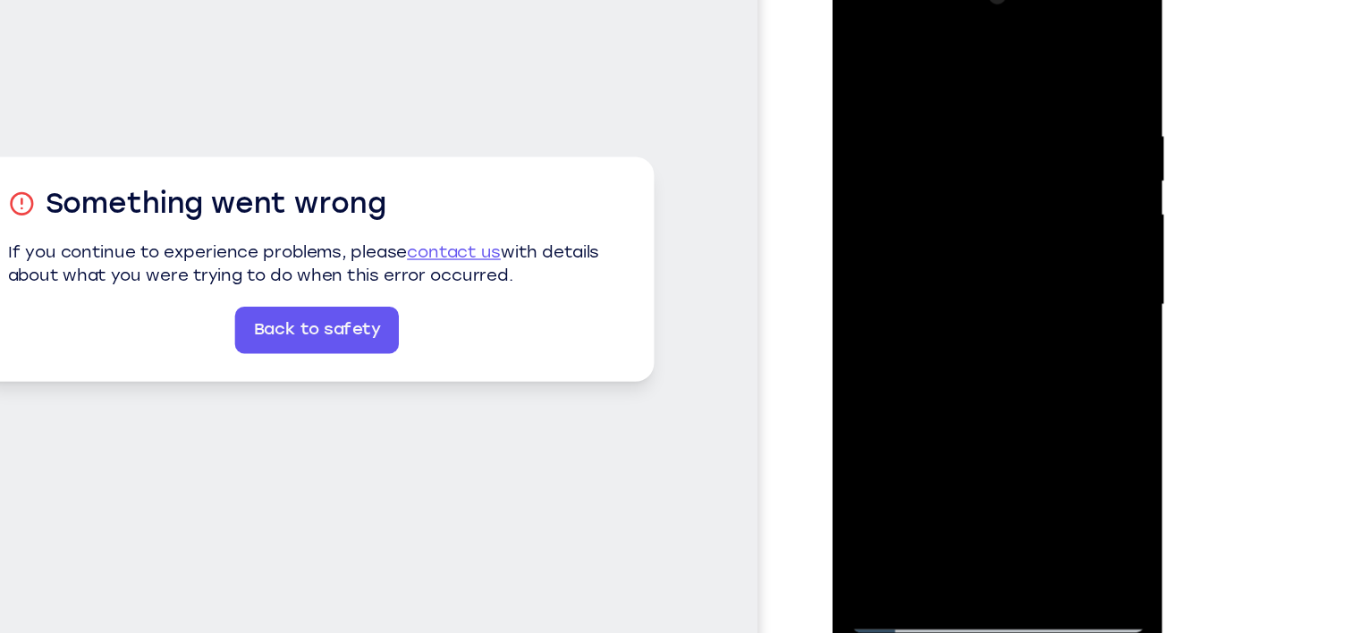
click at [930, 69] on div at bounding box center [958, 224] width 225 height 501
click at [918, 162] on div at bounding box center [958, 224] width 225 height 501
click at [1016, 114] on div at bounding box center [958, 224] width 225 height 501
click at [1041, 430] on div at bounding box center [958, 224] width 225 height 501
click at [874, 429] on div at bounding box center [958, 224] width 225 height 501
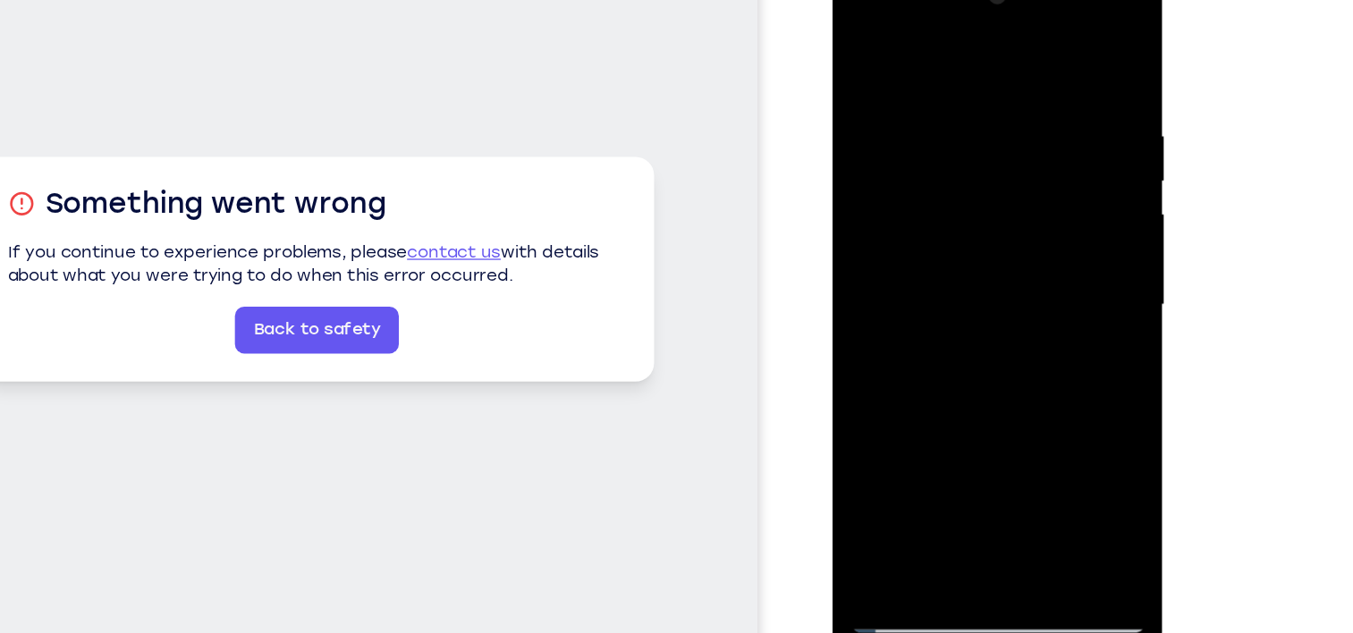
click at [874, 429] on div at bounding box center [958, 224] width 225 height 501
click at [930, 84] on div at bounding box center [958, 224] width 225 height 501
click at [1064, 47] on div at bounding box center [958, 224] width 225 height 501
click at [1044, 439] on div at bounding box center [958, 224] width 225 height 501
click at [859, 51] on div at bounding box center [958, 224] width 225 height 501
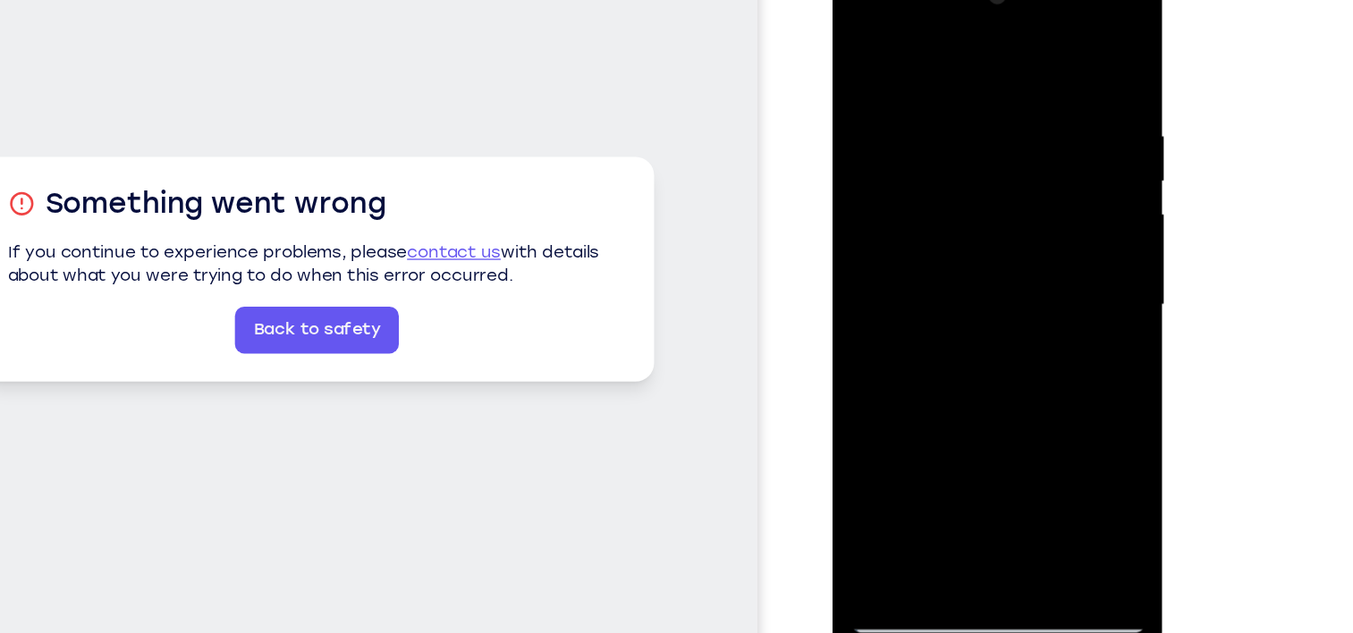
drag, startPoint x: 948, startPoint y: 316, endPoint x: 1010, endPoint y: -80, distance: 400.2
click at [1010, 0] on html "Online web based iOS Simulators and Android Emulators. Run iPhone, iPad, Mobile…" at bounding box center [960, 229] width 255 height 537
click at [886, 382] on div at bounding box center [958, 224] width 225 height 501
click at [938, 253] on div at bounding box center [958, 224] width 225 height 501
drag, startPoint x: 946, startPoint y: 266, endPoint x: 962, endPoint y: 339, distance: 75.3
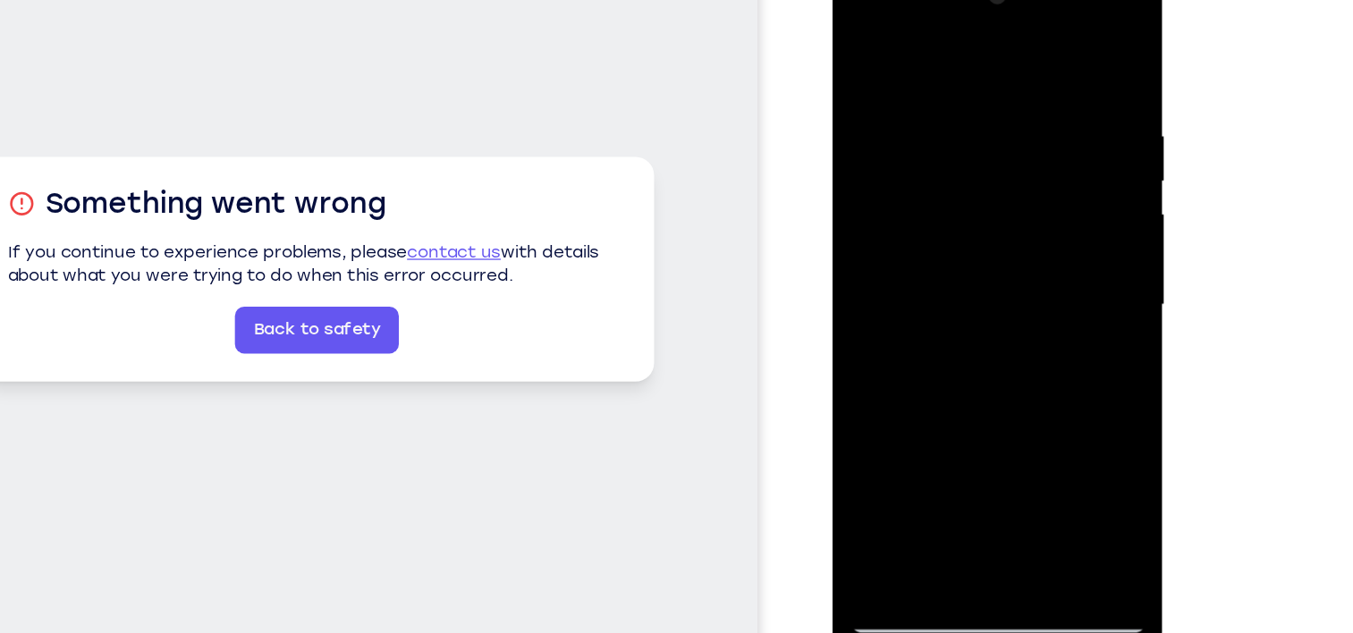
click at [962, 339] on div at bounding box center [958, 224] width 225 height 501
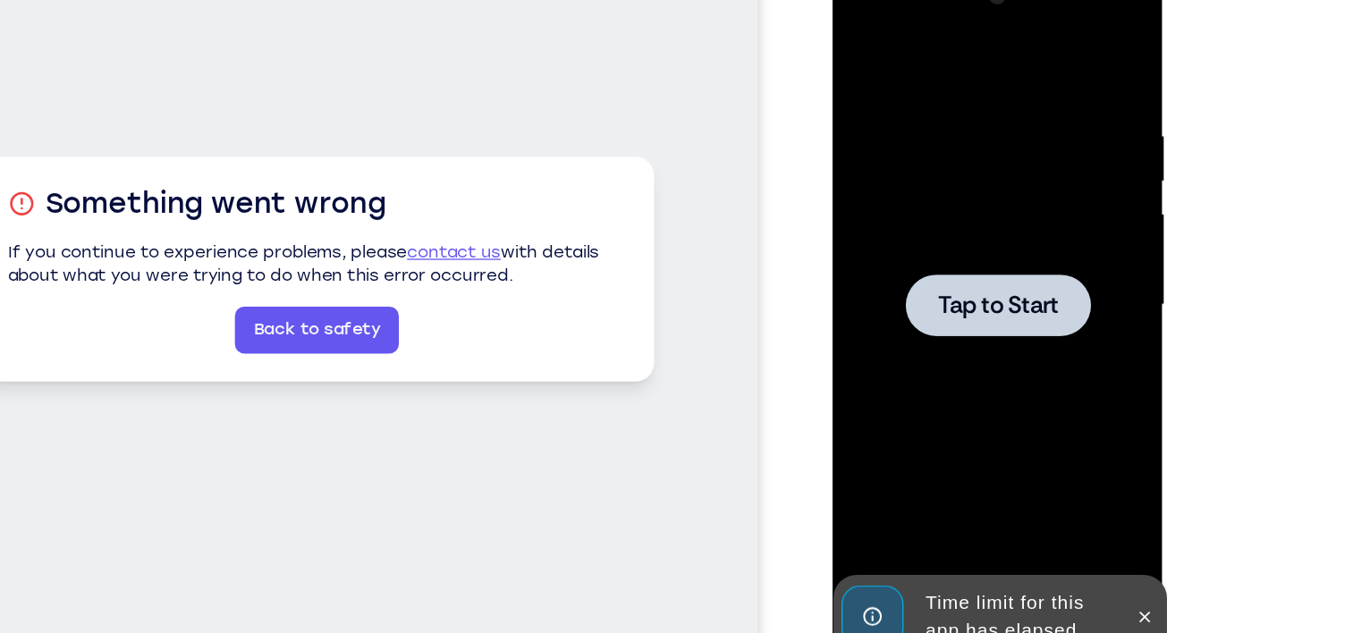
drag, startPoint x: 962, startPoint y: 339, endPoint x: 984, endPoint y: 242, distance: 99.0
